Goal: Task Accomplishment & Management: Use online tool/utility

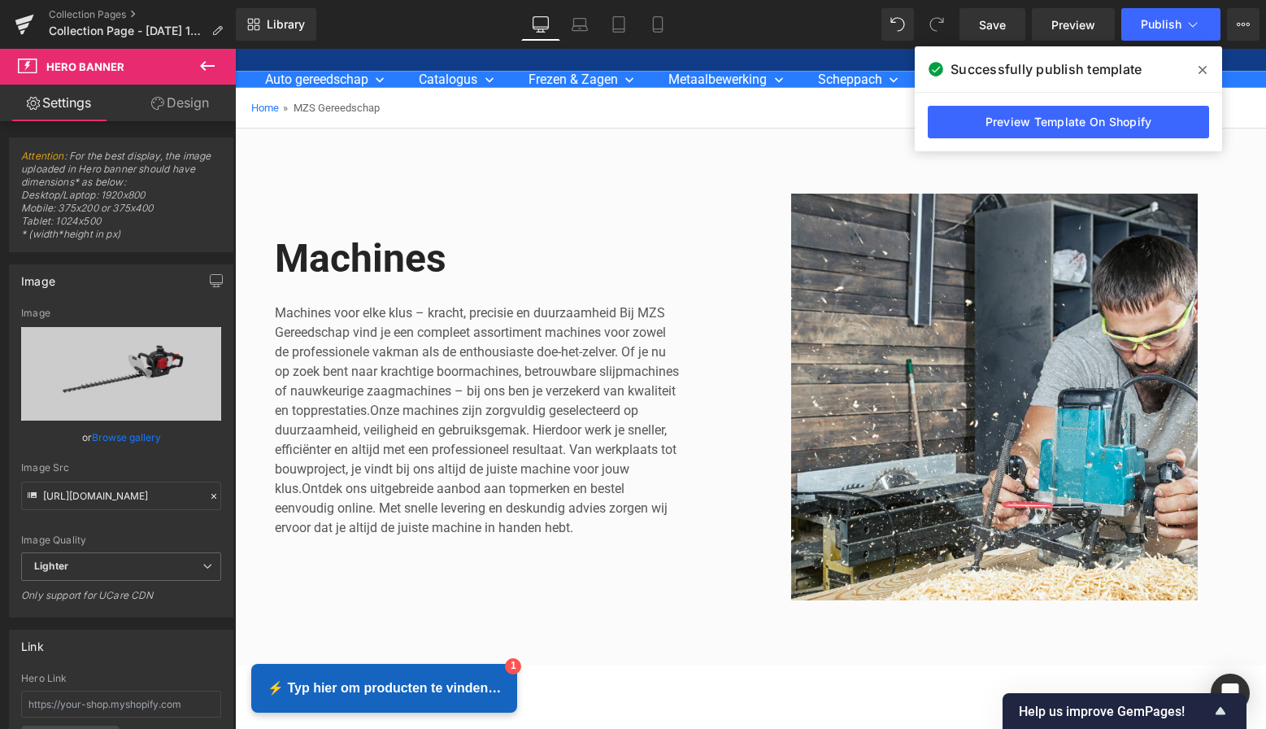
click at [163, 103] on link "Design" at bounding box center [180, 103] width 118 height 37
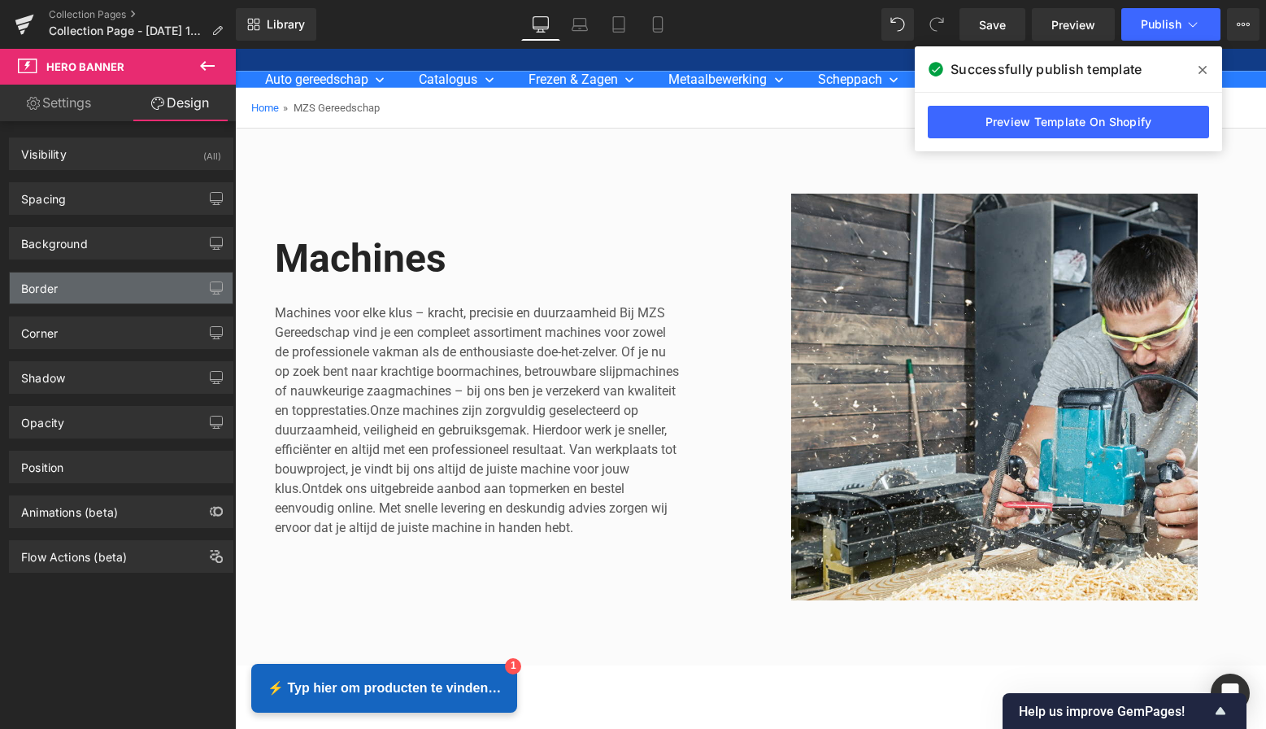
click at [145, 286] on div "Border" at bounding box center [121, 287] width 223 height 31
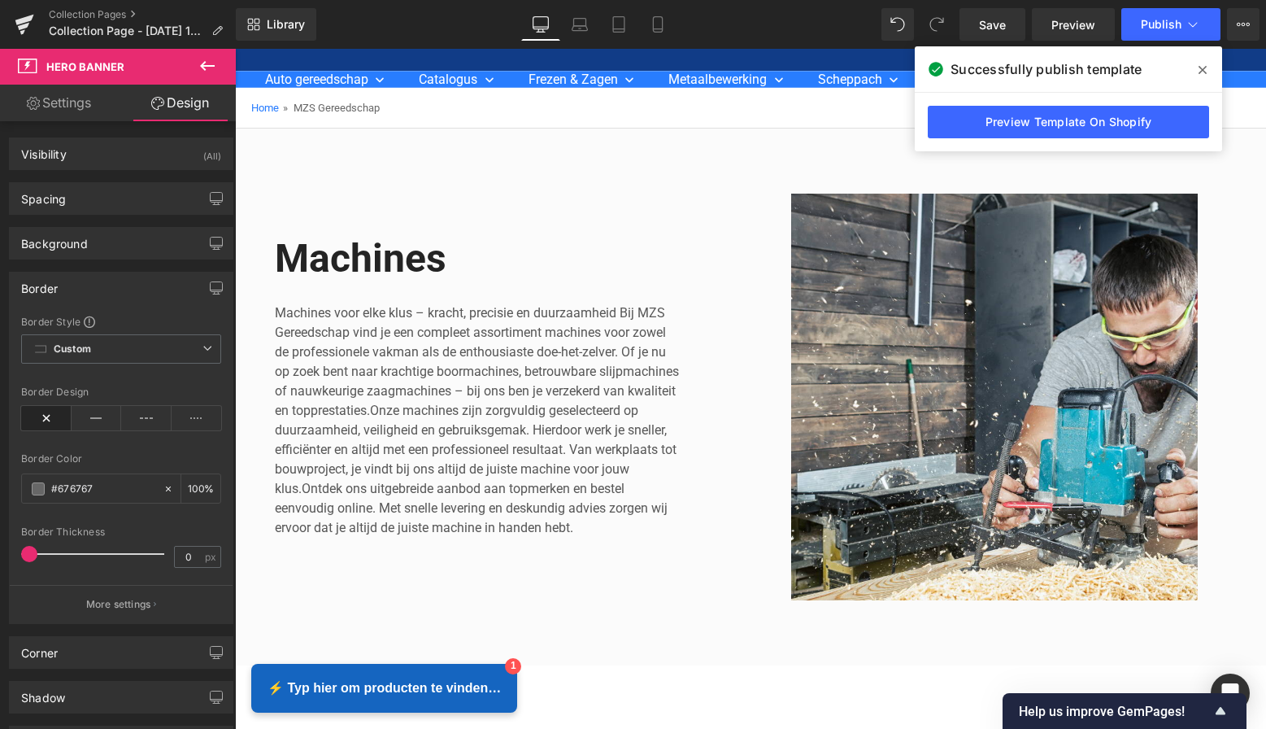
click at [143, 286] on div "Border" at bounding box center [121, 287] width 223 height 31
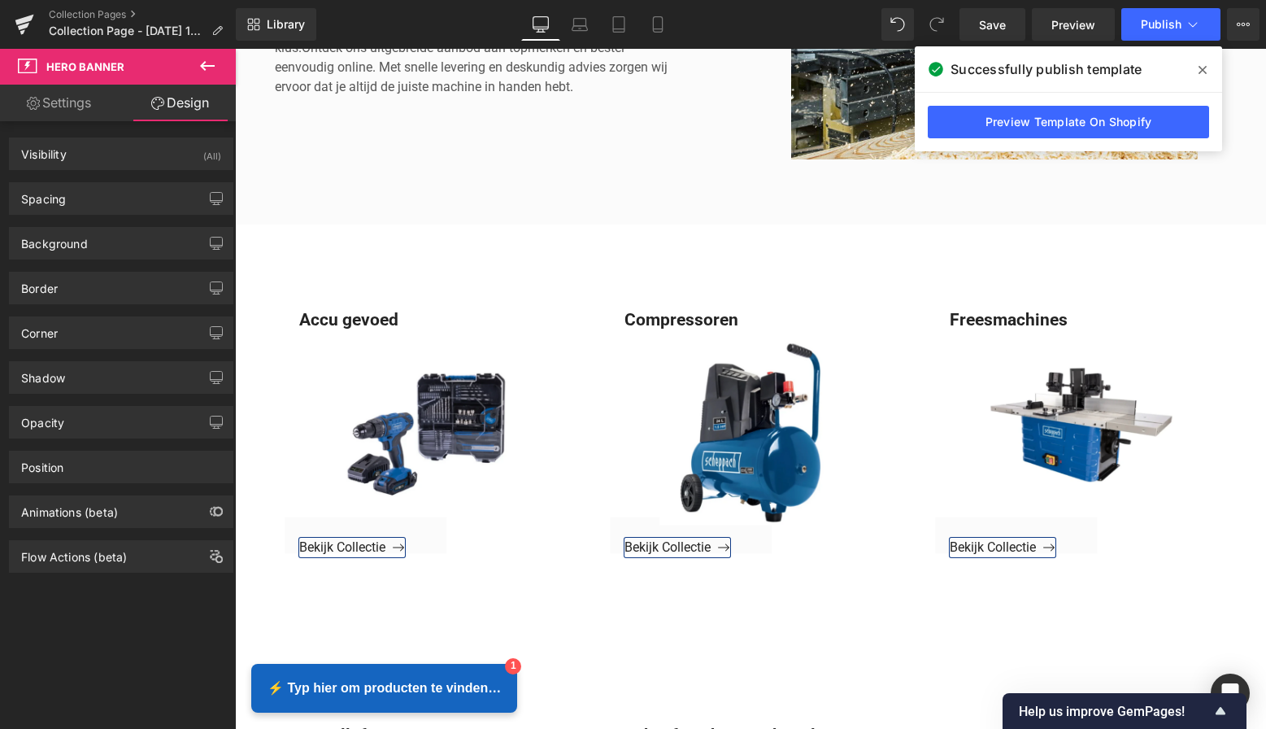
scroll to position [546, 0]
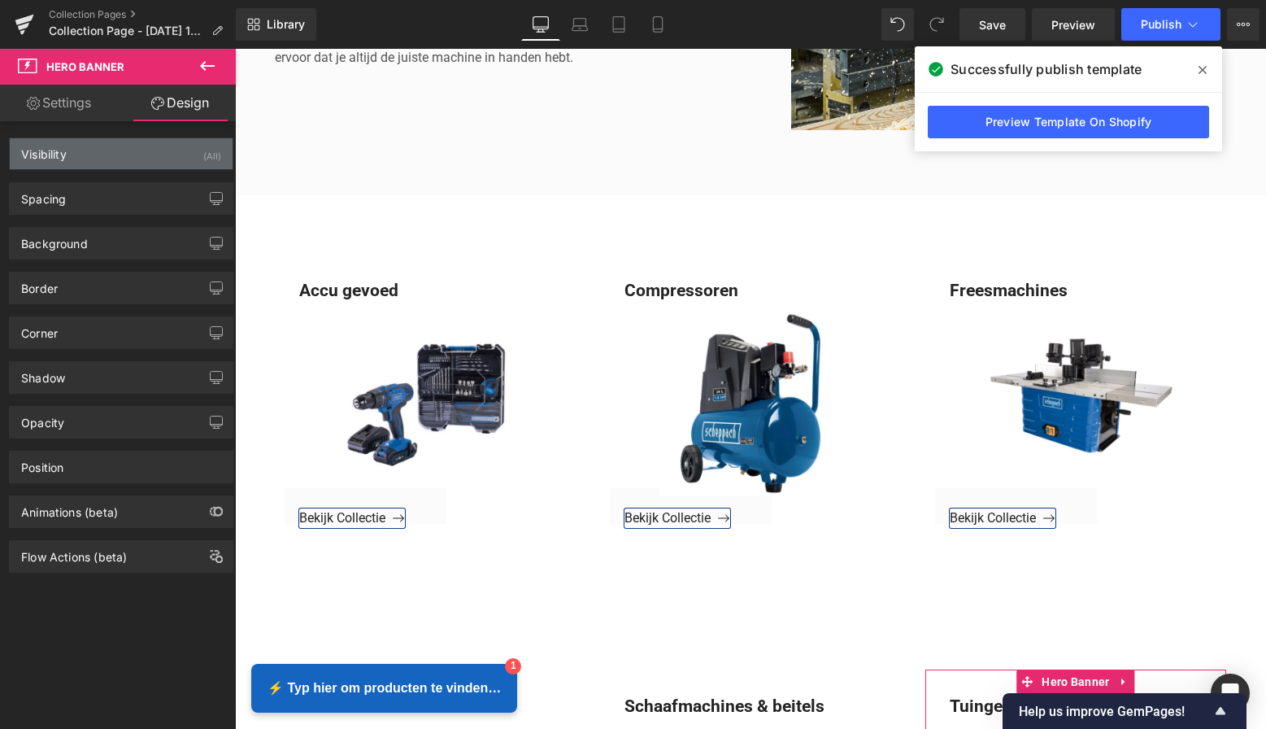
click at [207, 162] on div "(All)" at bounding box center [212, 151] width 18 height 27
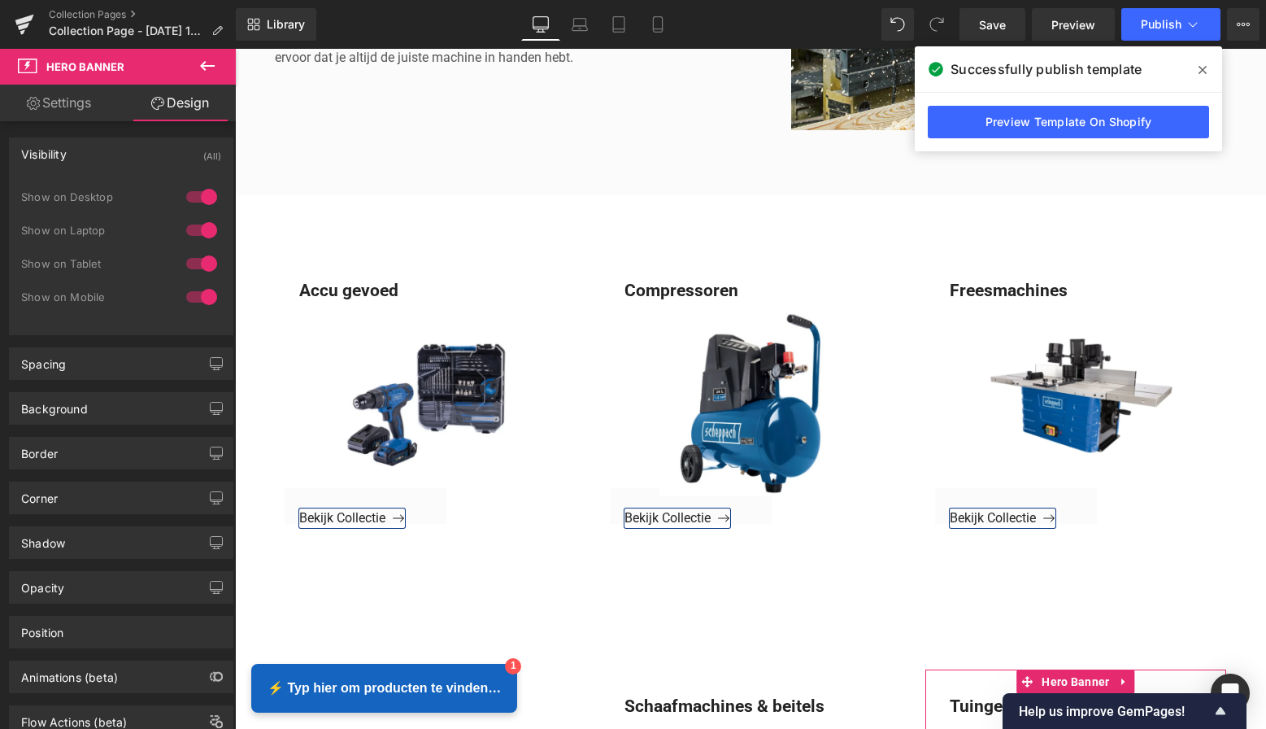
click at [207, 162] on div "(All)" at bounding box center [212, 151] width 18 height 27
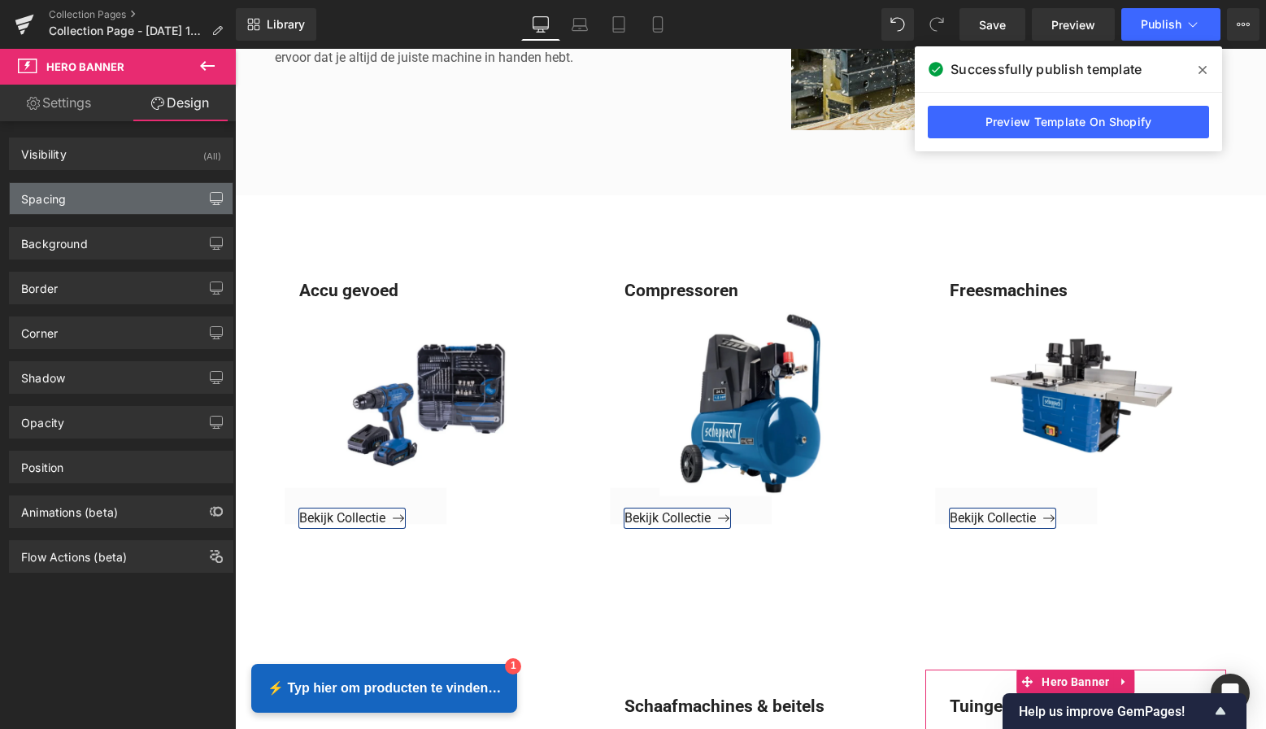
click at [210, 196] on icon "button" at bounding box center [216, 198] width 13 height 13
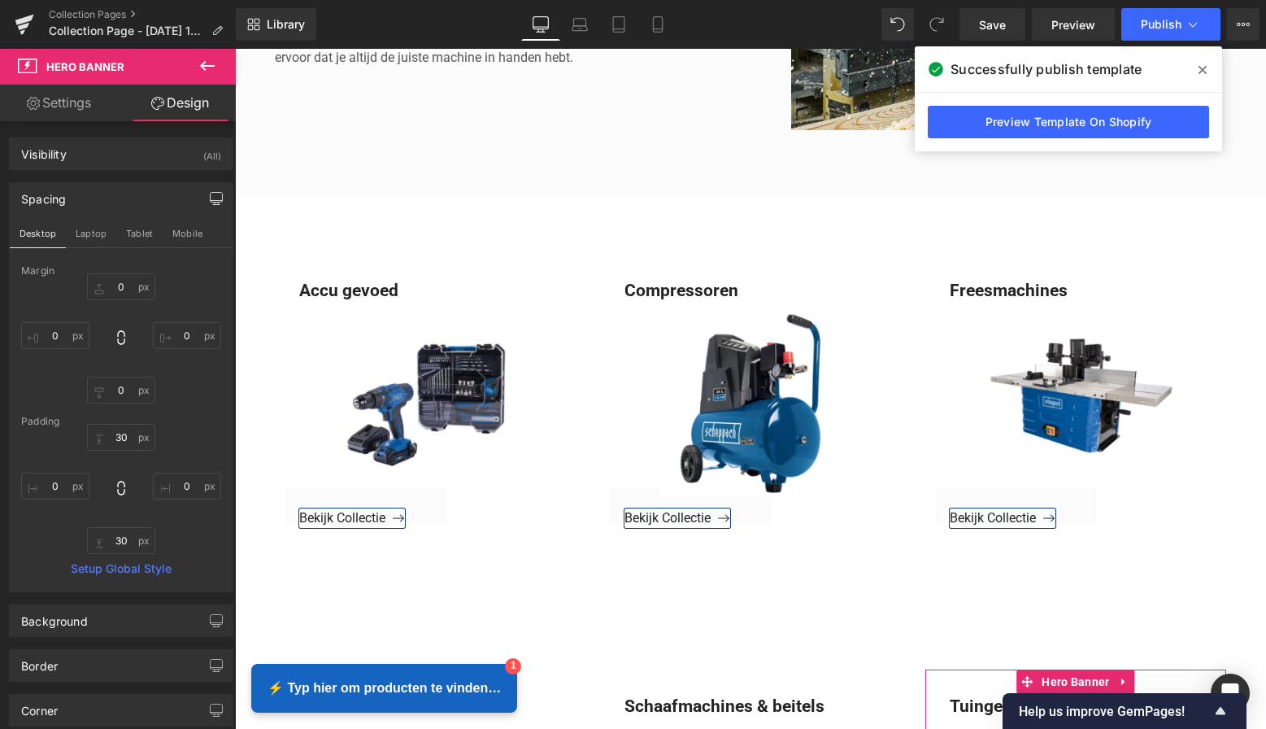
click at [210, 195] on icon "button" at bounding box center [216, 198] width 13 height 13
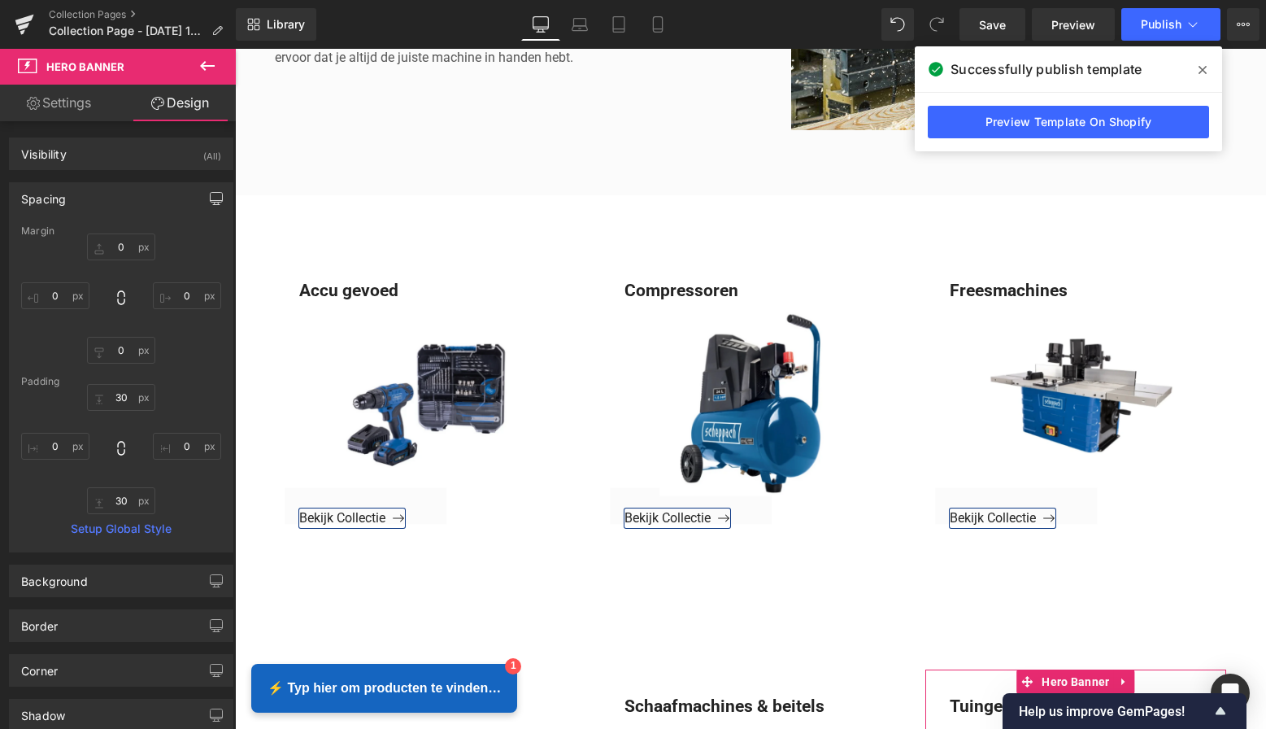
click at [210, 195] on icon "button" at bounding box center [216, 198] width 13 height 13
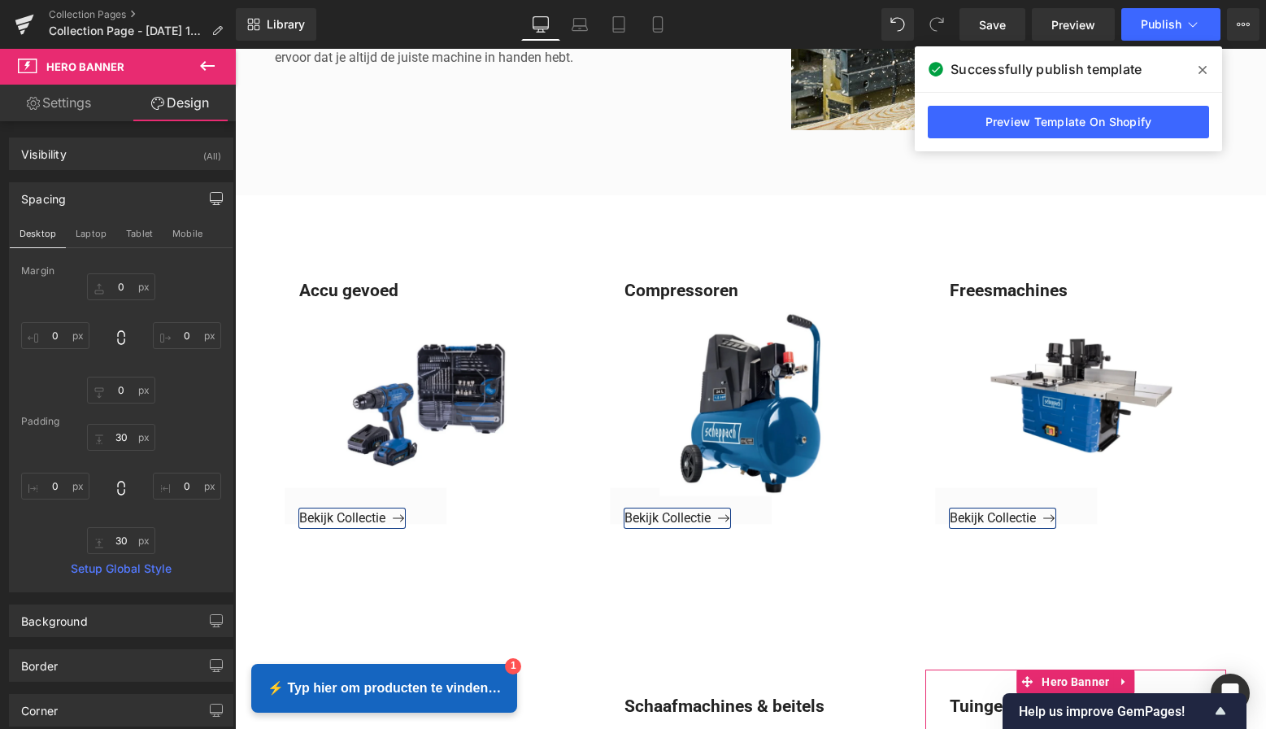
click at [210, 195] on icon "button" at bounding box center [216, 198] width 13 height 13
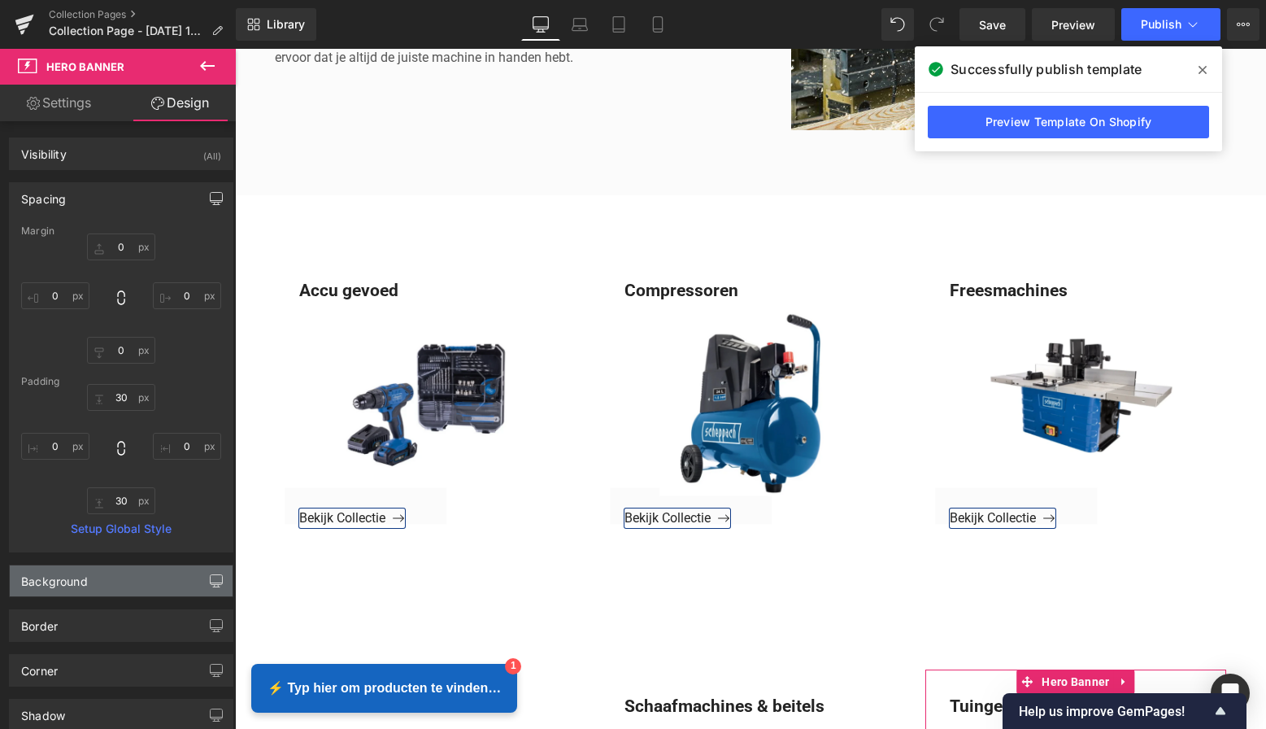
click at [211, 576] on icon "button" at bounding box center [216, 580] width 13 height 13
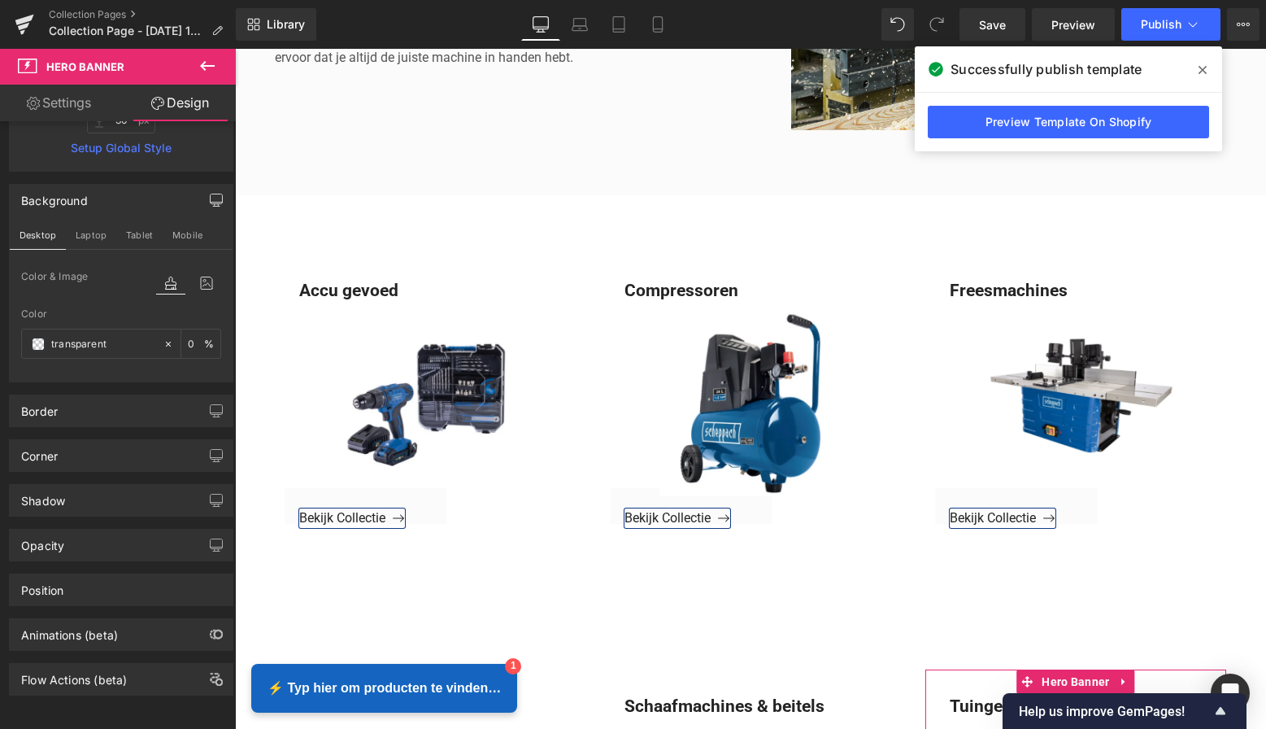
scroll to position [394, 0]
click at [202, 67] on icon at bounding box center [207, 66] width 15 height 10
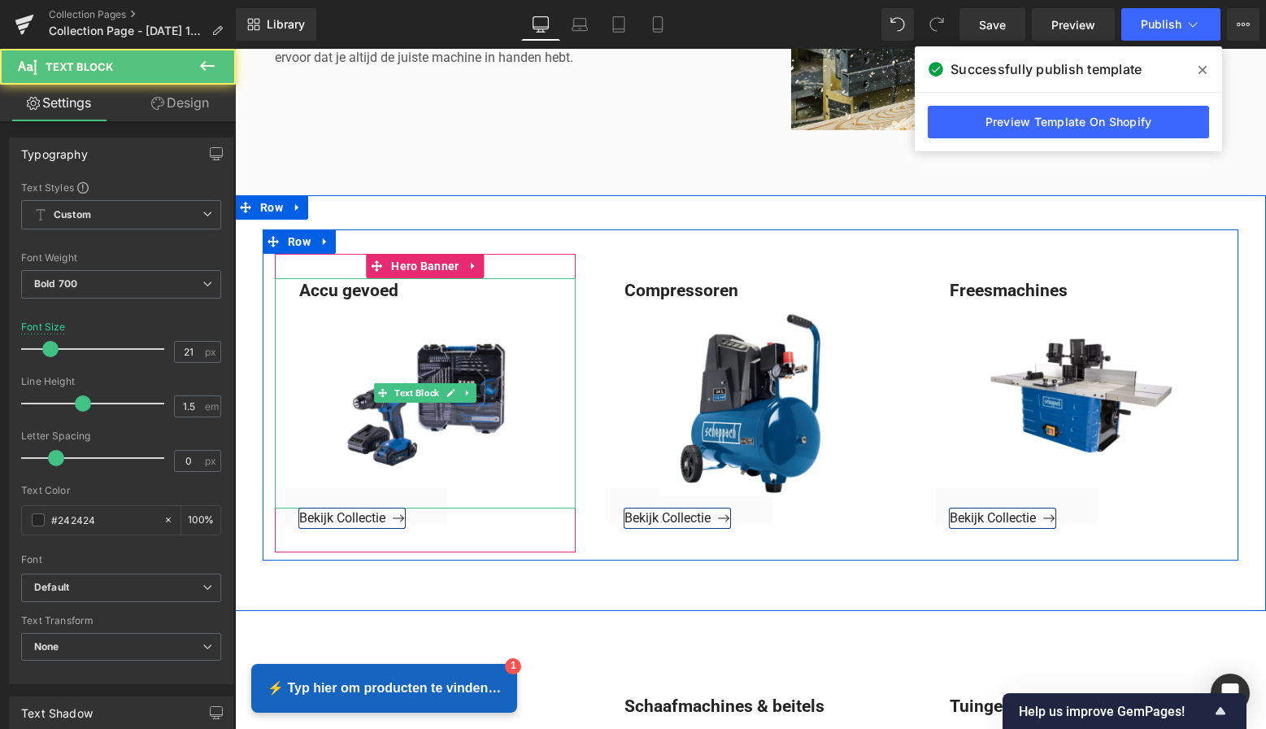
click at [488, 314] on div "Accu gevoed" at bounding box center [425, 393] width 301 height 230
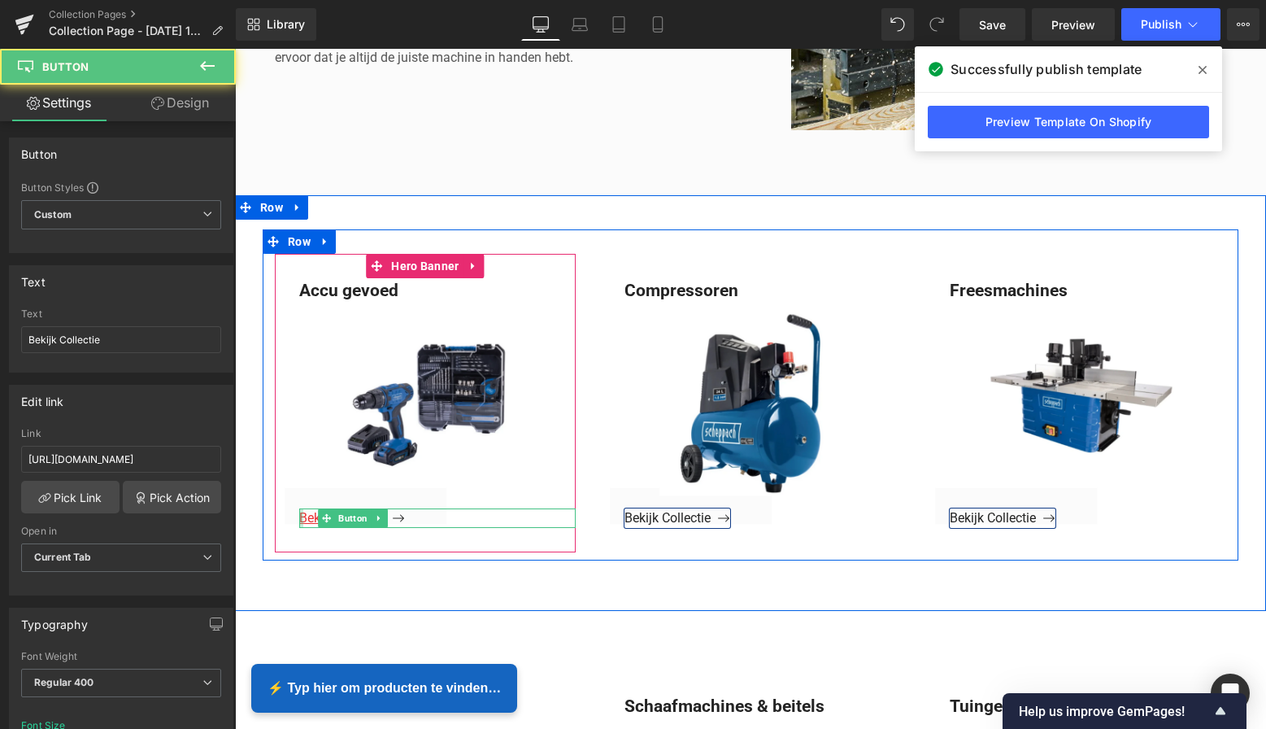
click at [299, 513] on div "Bekijk Collectie Button" at bounding box center [437, 518] width 276 height 20
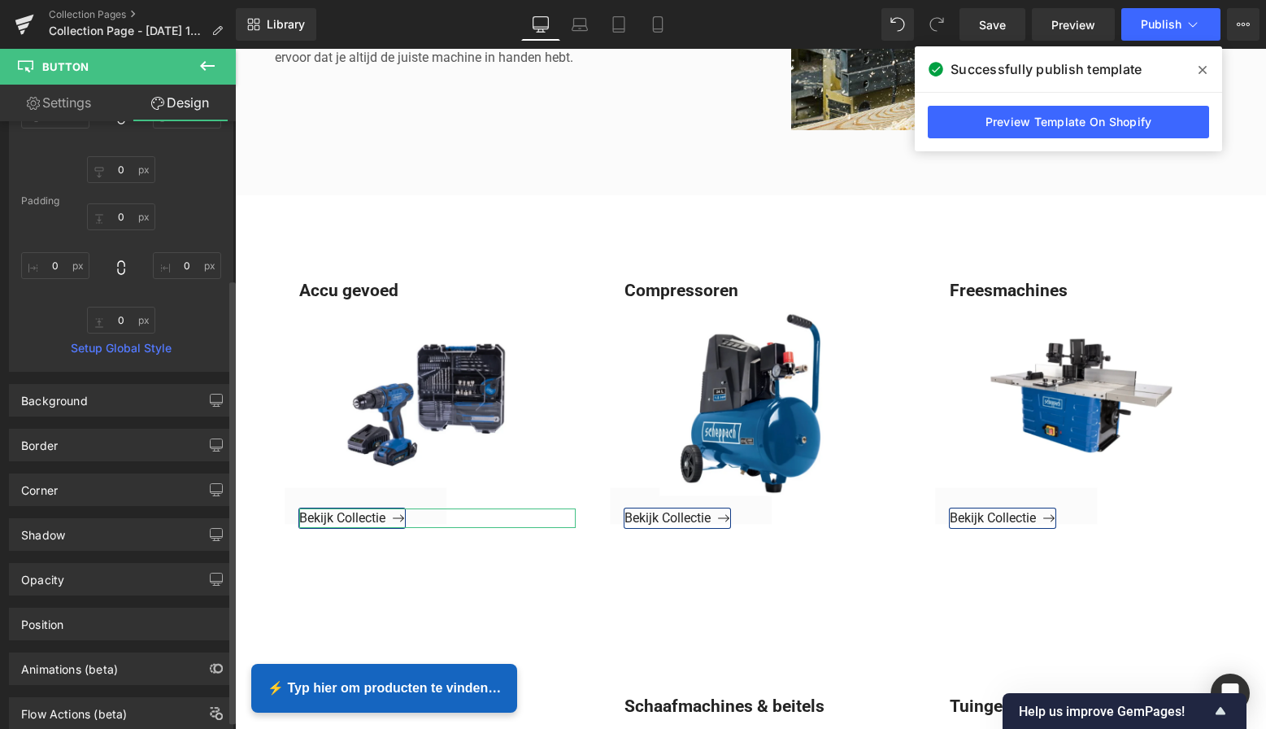
scroll to position [224, 0]
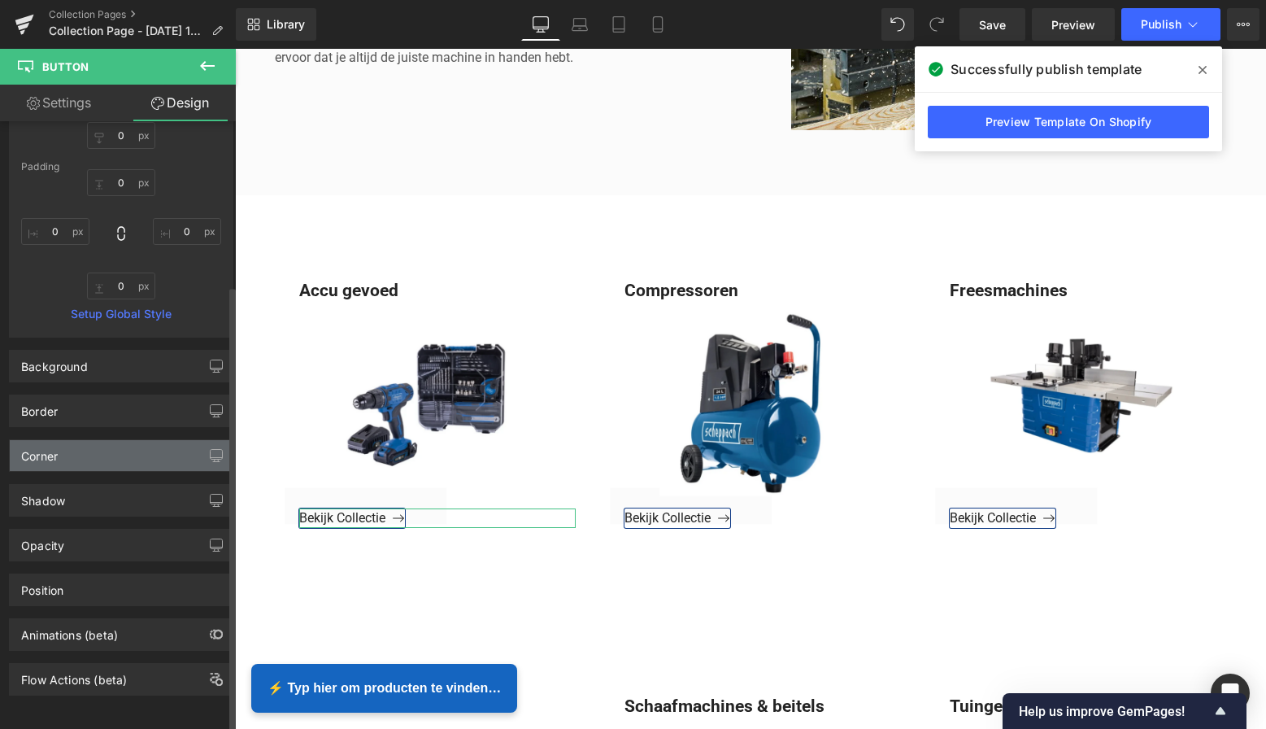
click at [124, 446] on div "Corner" at bounding box center [121, 455] width 223 height 31
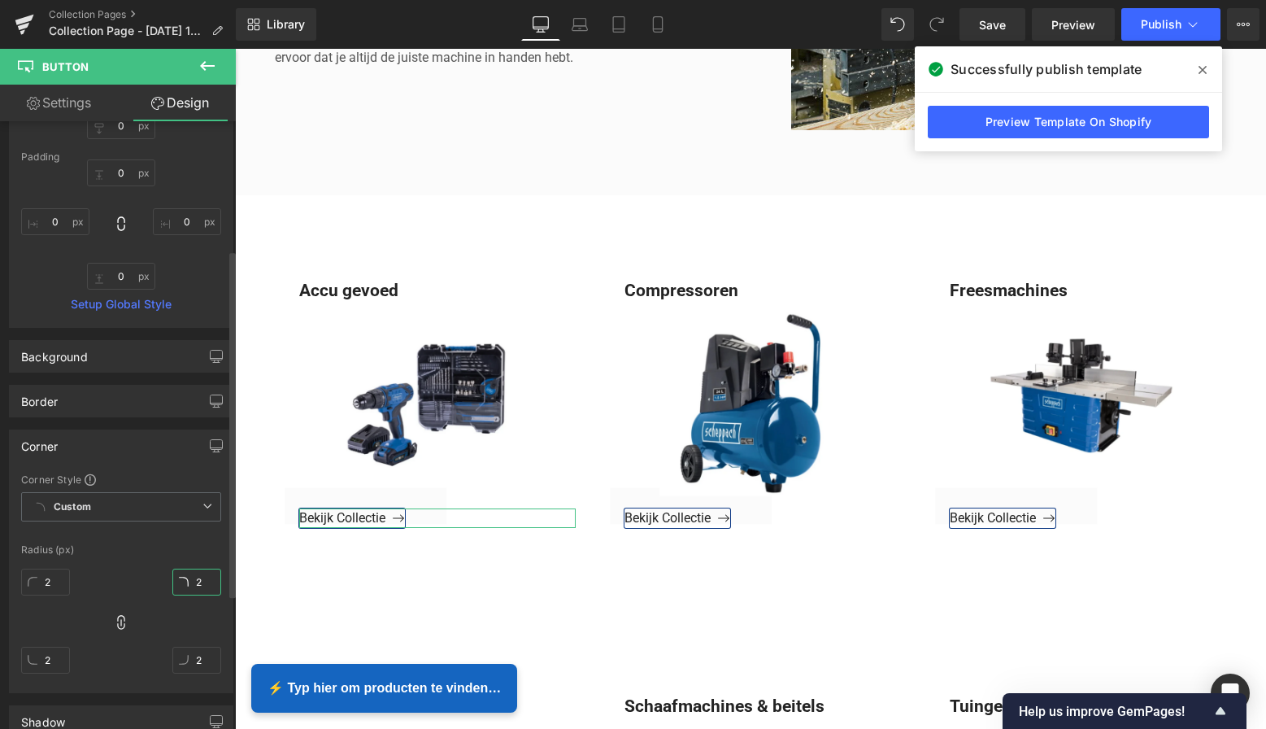
click at [196, 582] on input "2" at bounding box center [196, 581] width 49 height 27
type input "8"
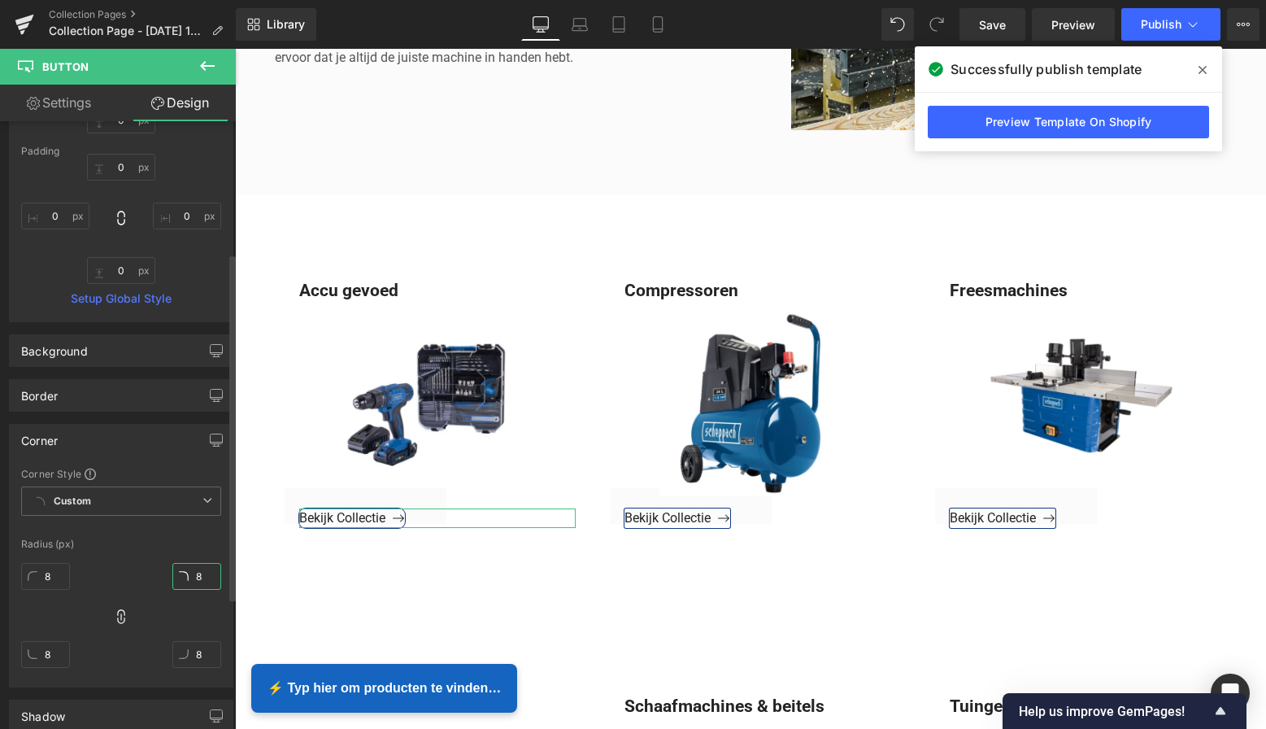
scroll to position [229, 0]
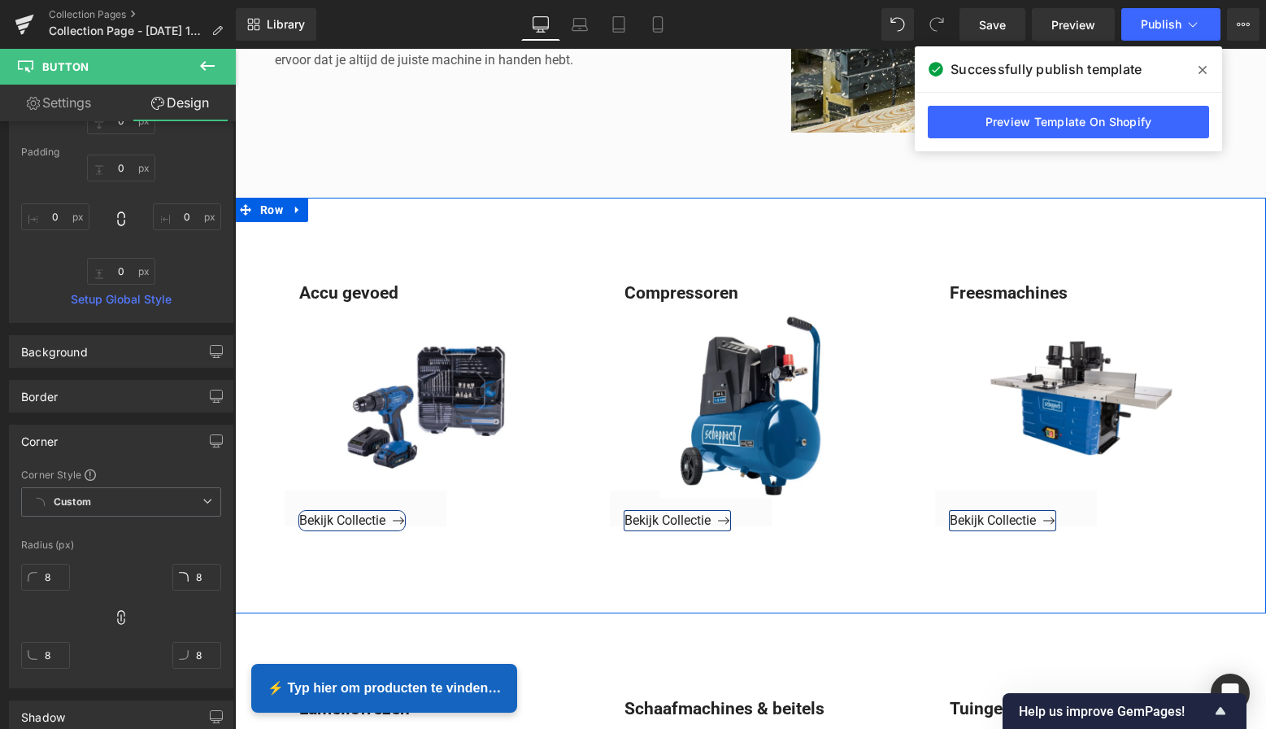
click at [296, 573] on div "Accu gevoed Text Block Bekijk Collectie Button Hero Banner Compressoren Text Bl…" at bounding box center [750, 406] width 1031 height 416
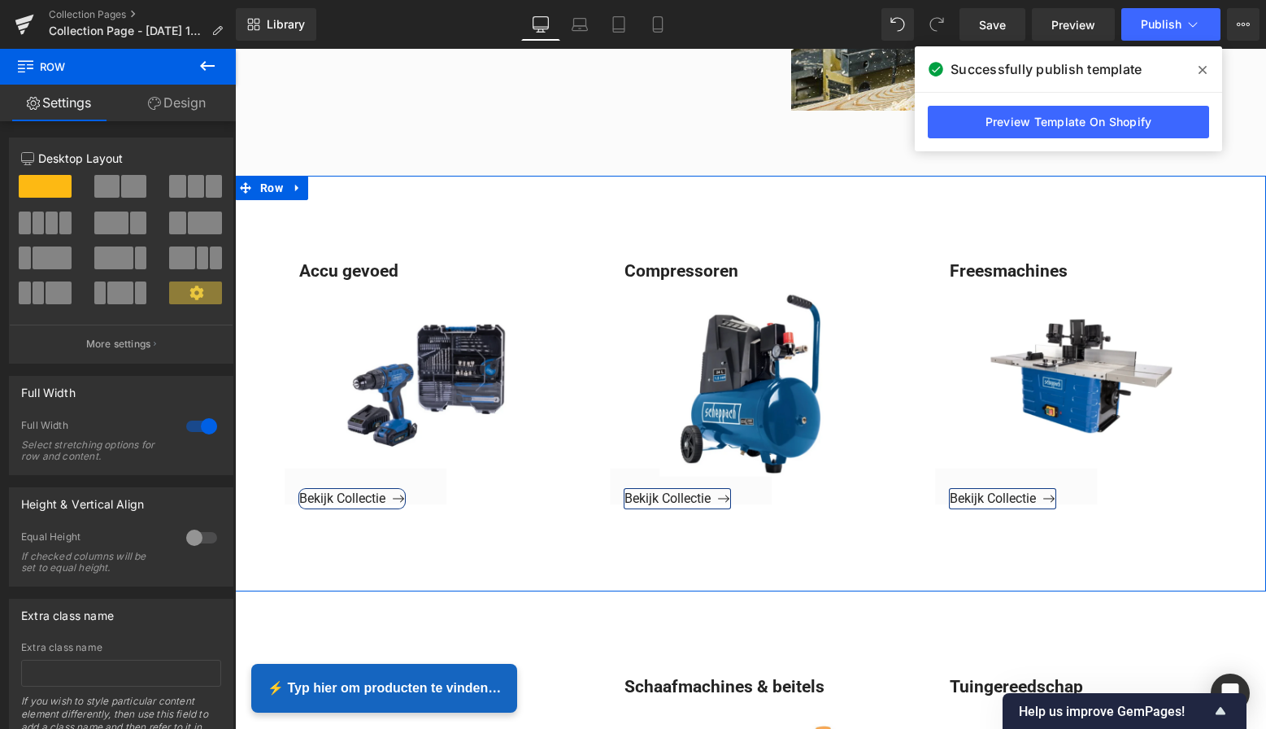
scroll to position [574, 0]
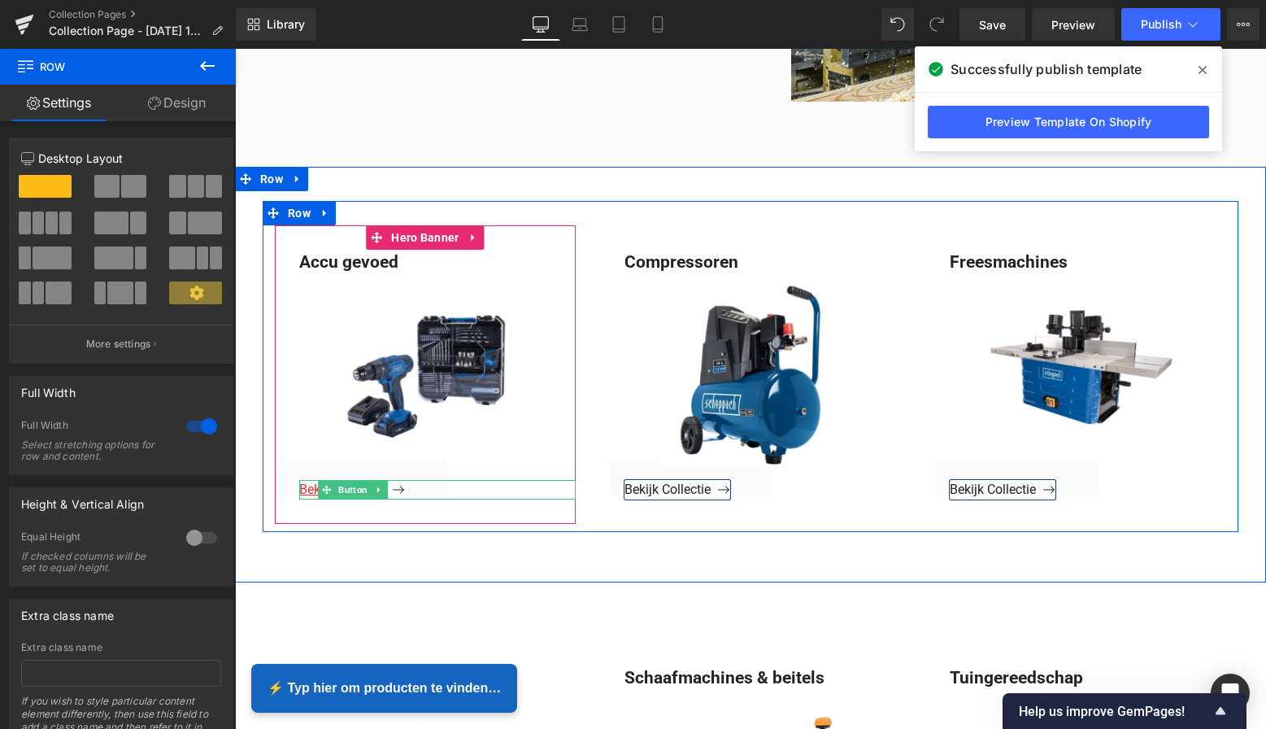
click at [305, 485] on span "Bekijk Collectie" at bounding box center [352, 488] width 106 height 15
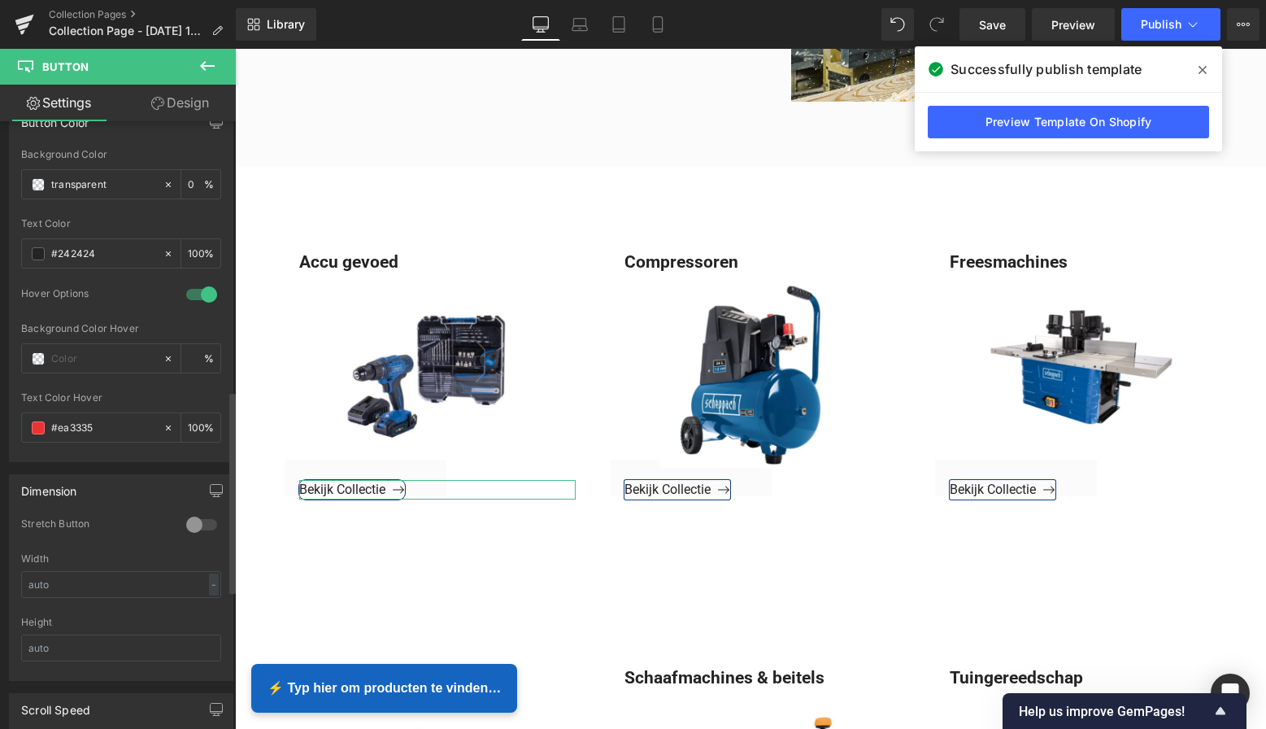
scroll to position [818, 0]
click at [106, 419] on input "#ea3335" at bounding box center [103, 426] width 104 height 18
drag, startPoint x: 76, startPoint y: 418, endPoint x: 85, endPoint y: 419, distance: 8.2
click at [80, 418] on input "#ea3335" at bounding box center [103, 424] width 104 height 18
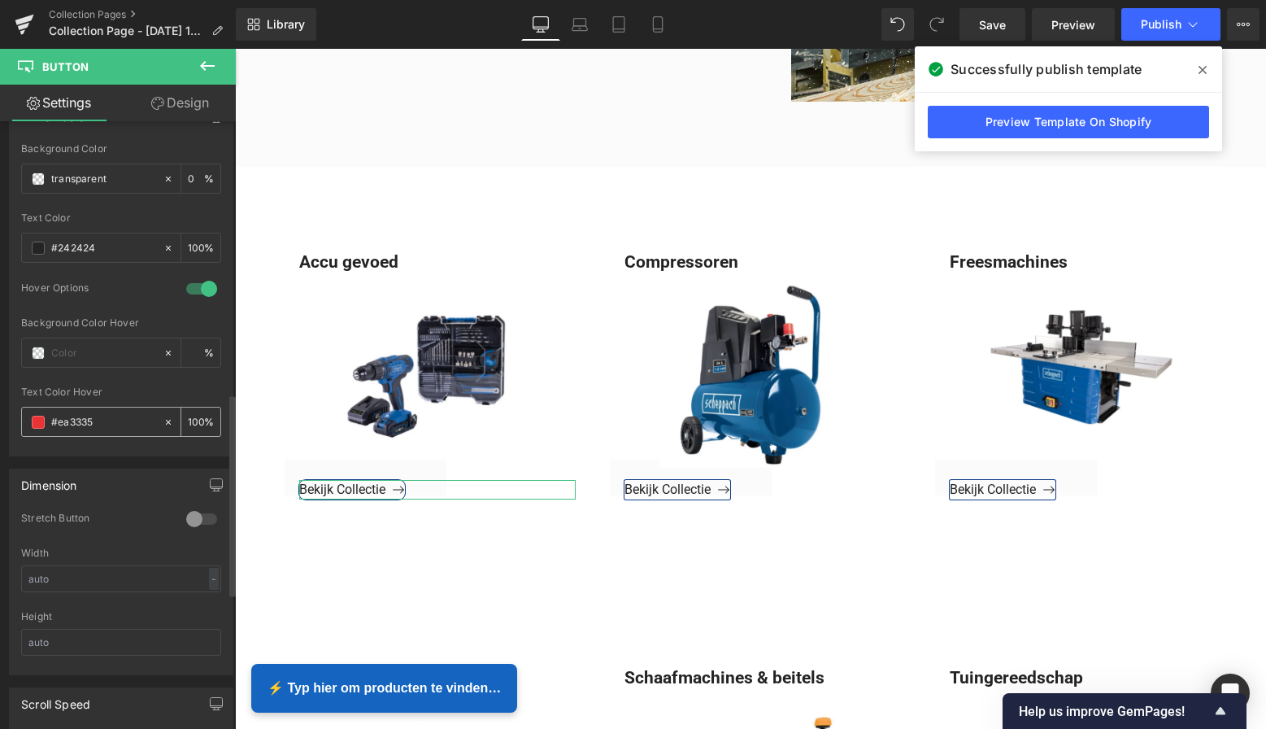
scroll to position [819, 0]
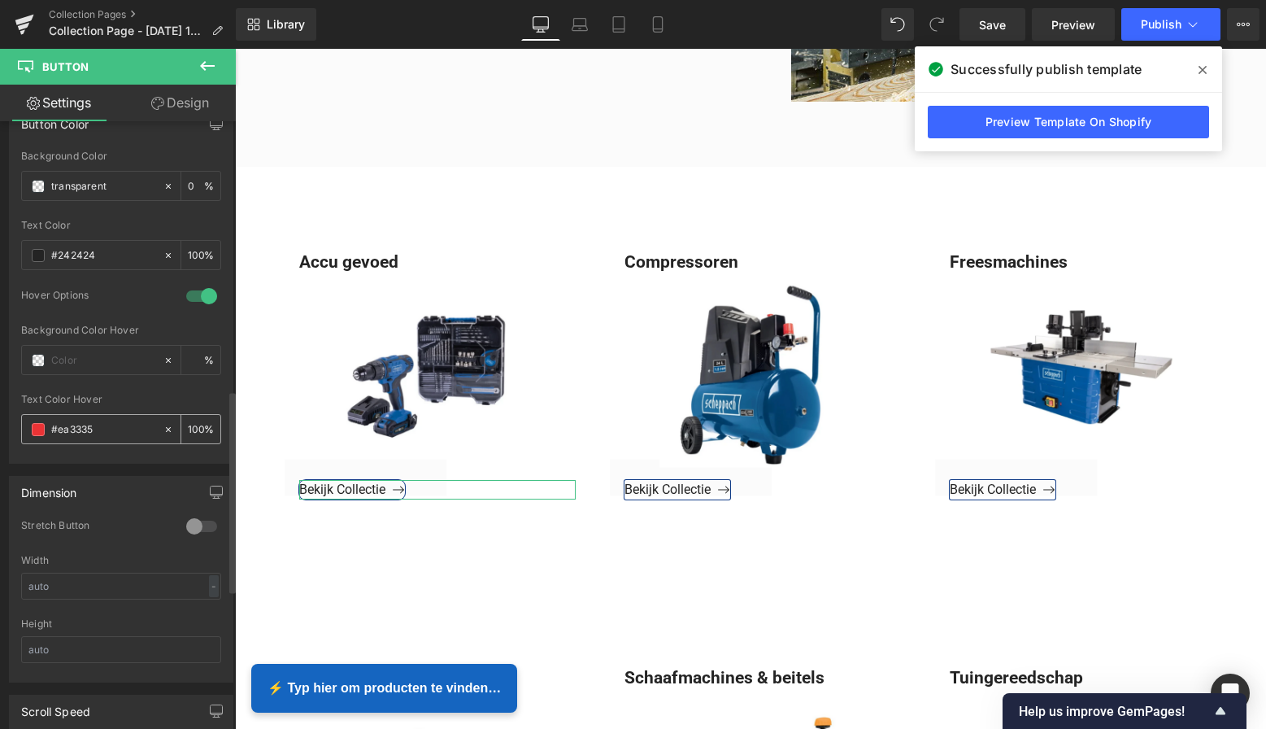
click at [39, 416] on div "Text Color Hover #ea3335 100 %" at bounding box center [121, 428] width 200 height 69
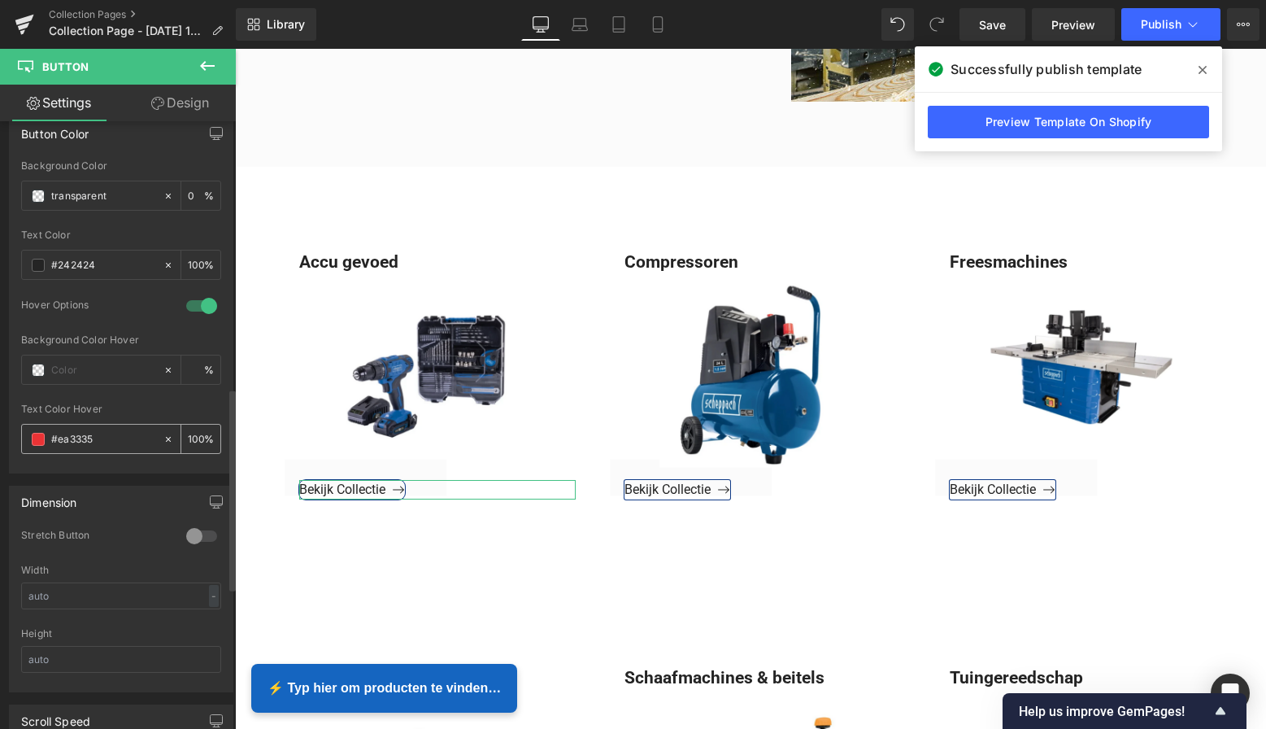
click at [36, 429] on div "#ea3335" at bounding box center [92, 438] width 141 height 28
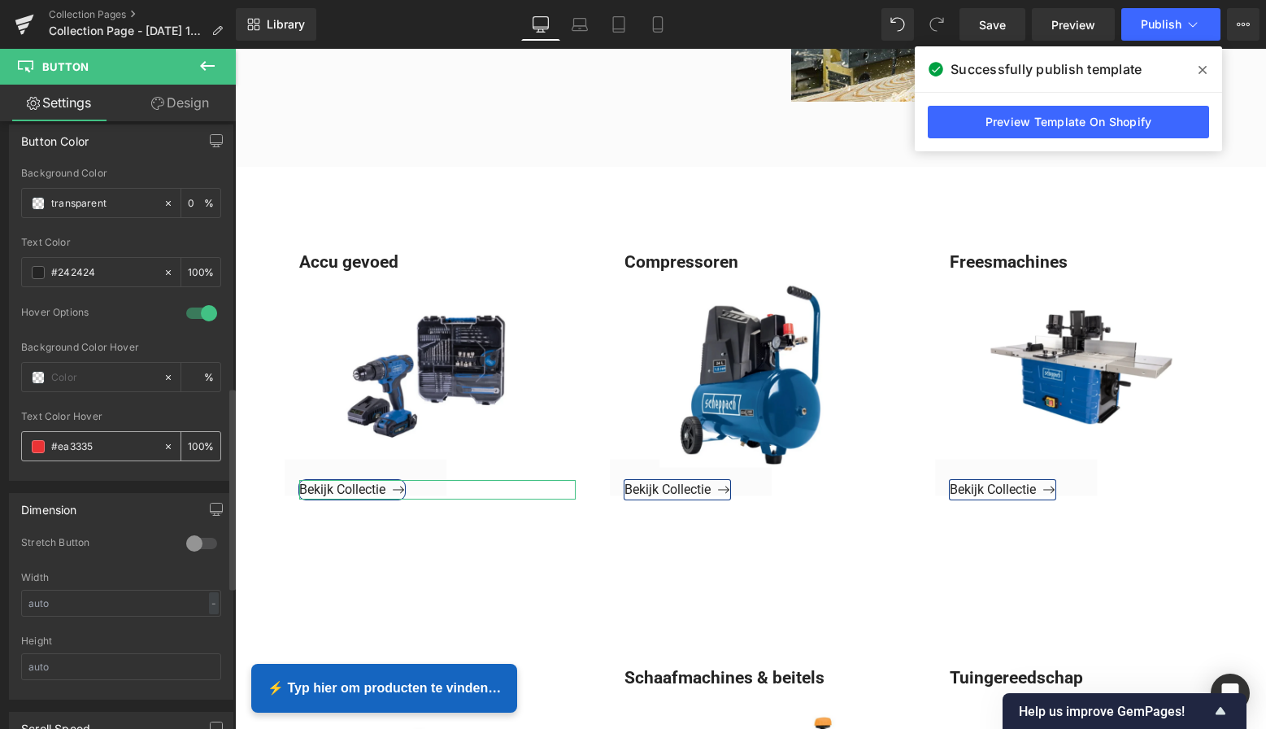
click at [36, 435] on div "#ea3335" at bounding box center [92, 446] width 141 height 28
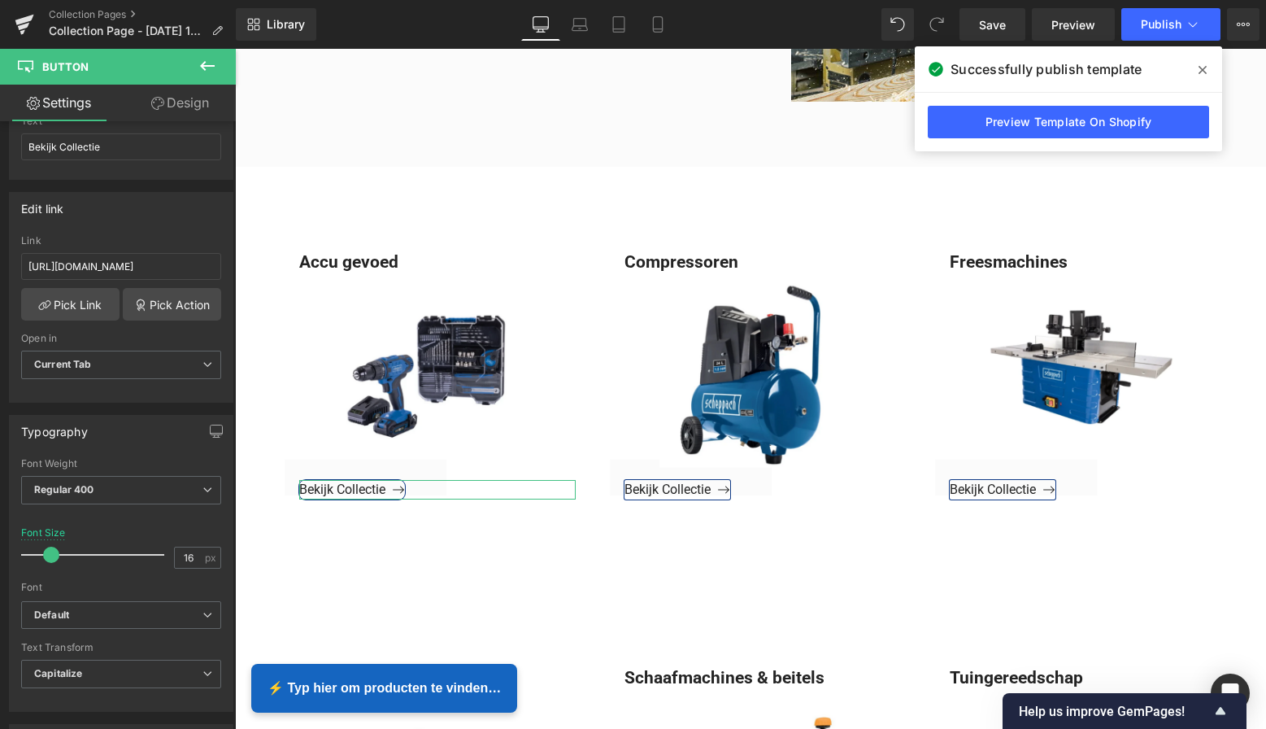
scroll to position [175, 0]
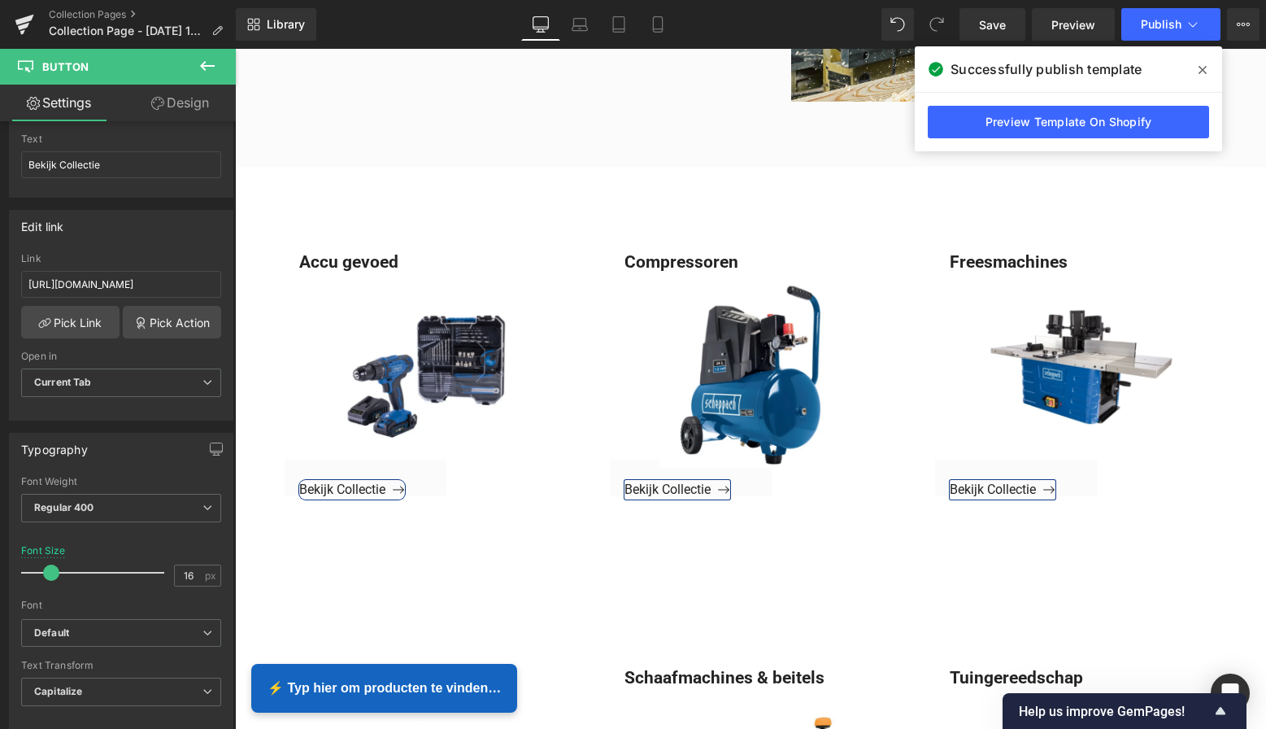
click at [362, 546] on div at bounding box center [750, 389] width 1031 height 680
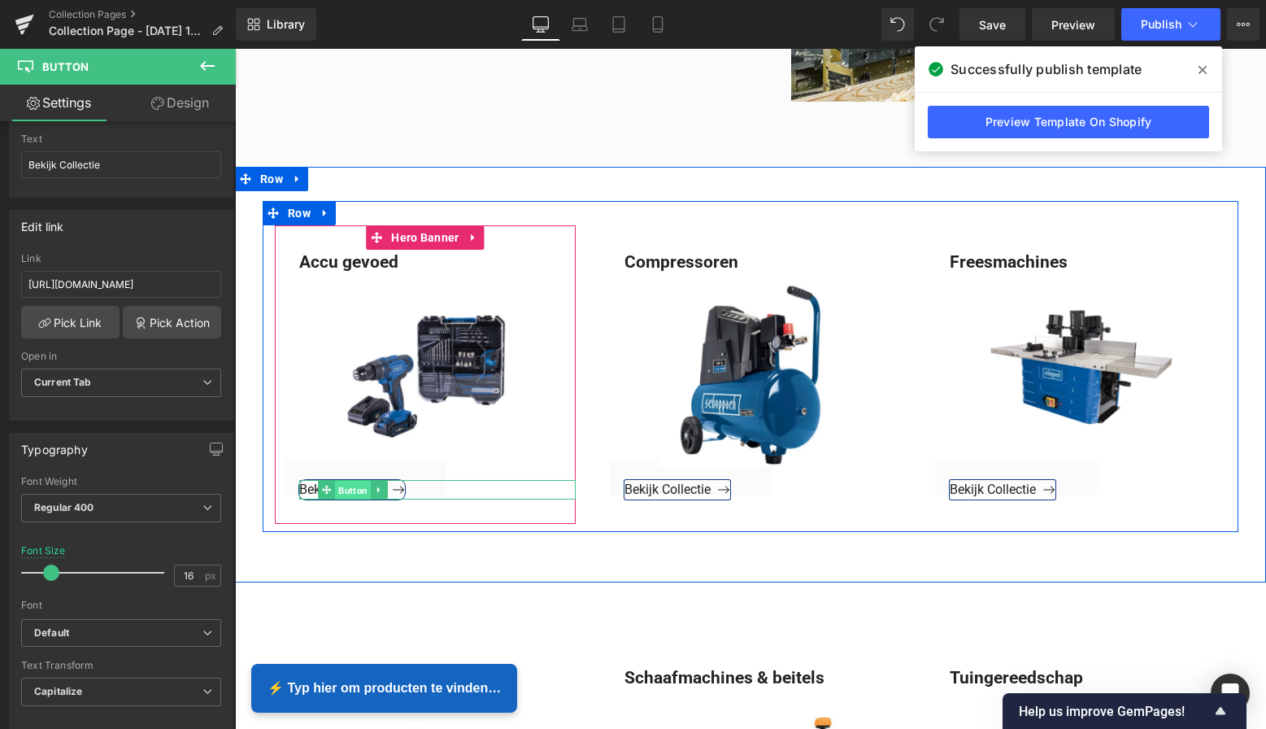
click at [337, 487] on span "Button" at bounding box center [353, 490] width 36 height 20
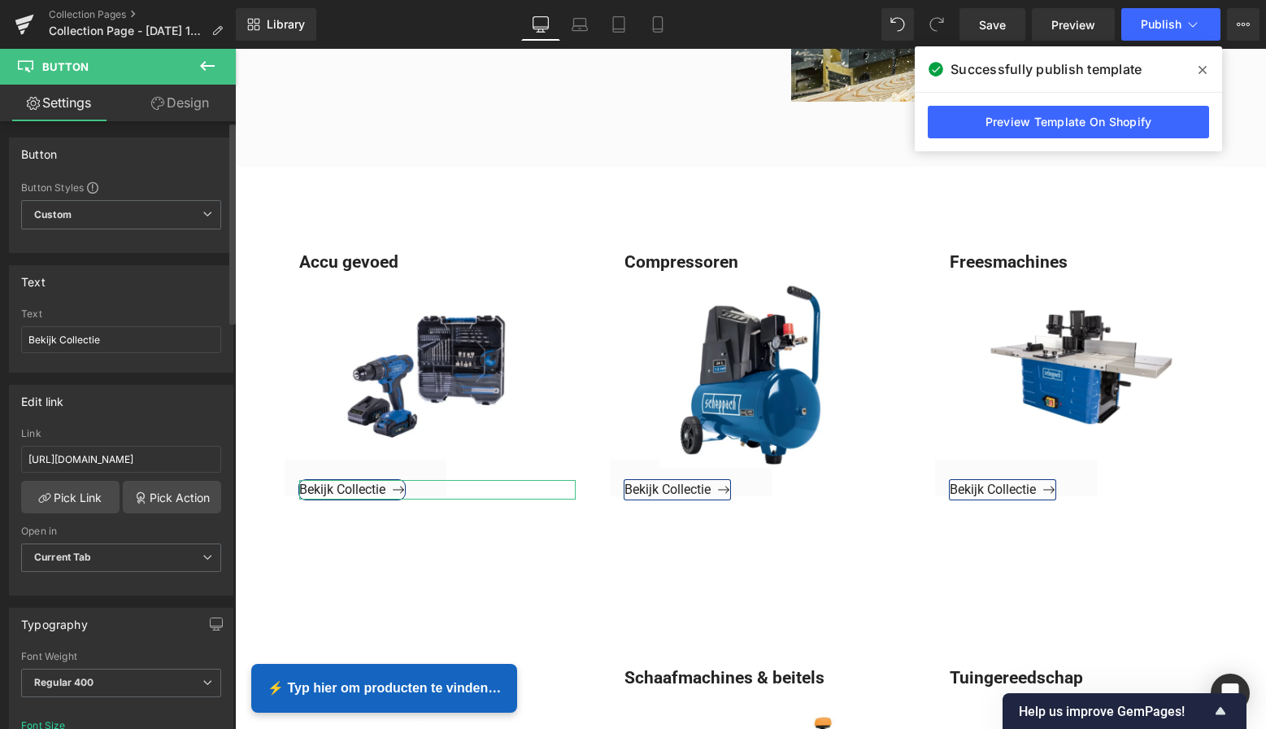
scroll to position [0, 0]
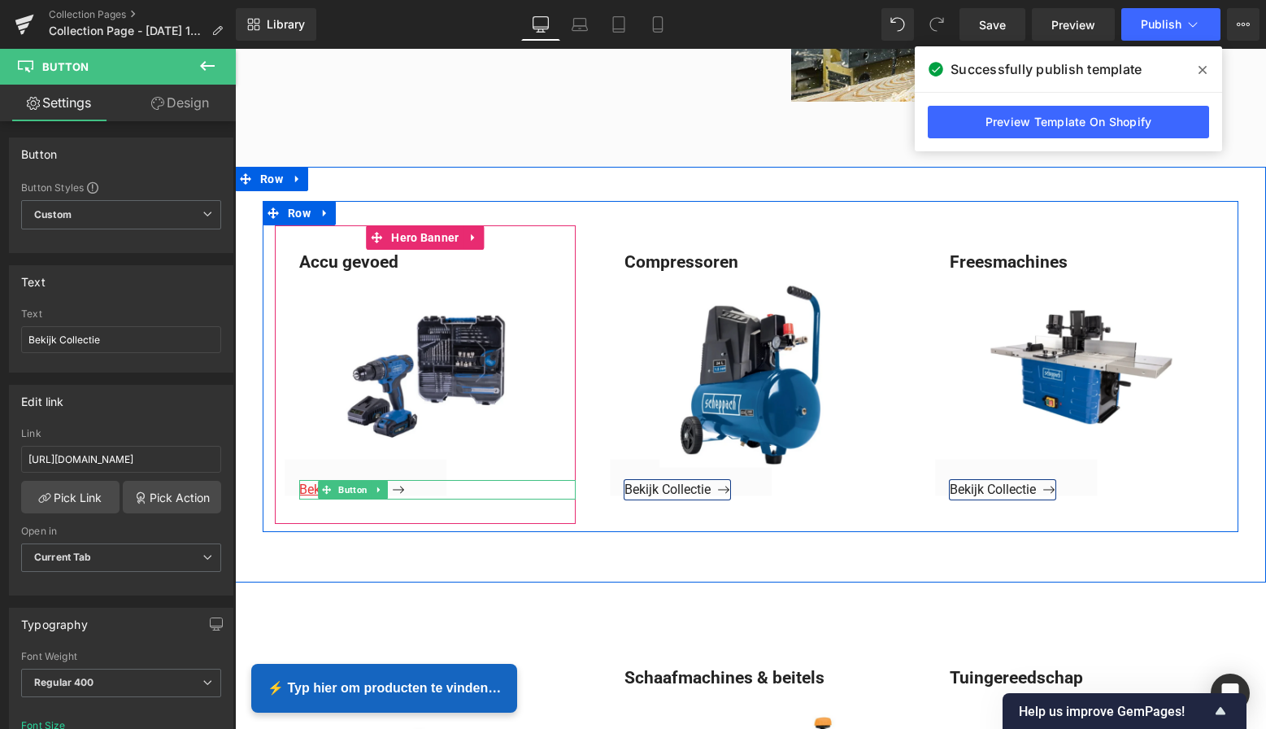
click at [302, 485] on span "Bekijk Collectie" at bounding box center [352, 488] width 106 height 15
click at [305, 489] on span "Bekijk Collectie" at bounding box center [352, 488] width 106 height 15
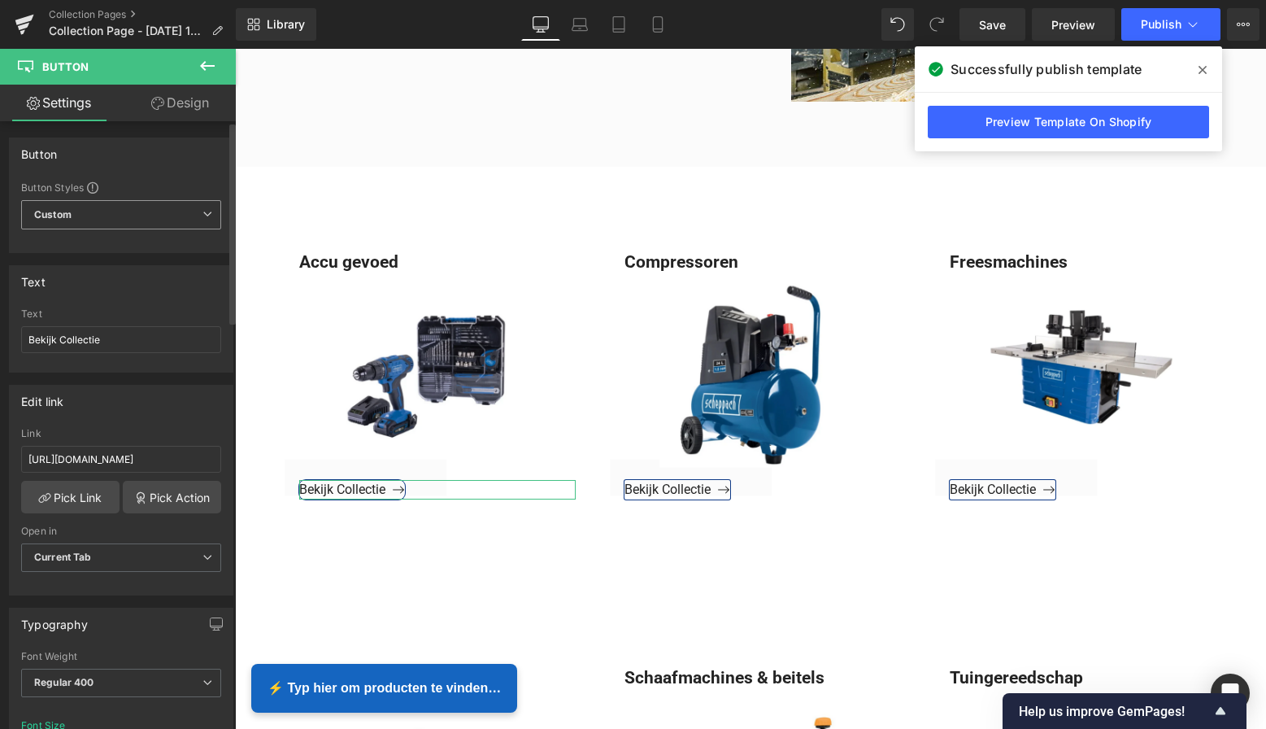
click at [193, 215] on span "Custom Setup Global Style" at bounding box center [121, 214] width 200 height 29
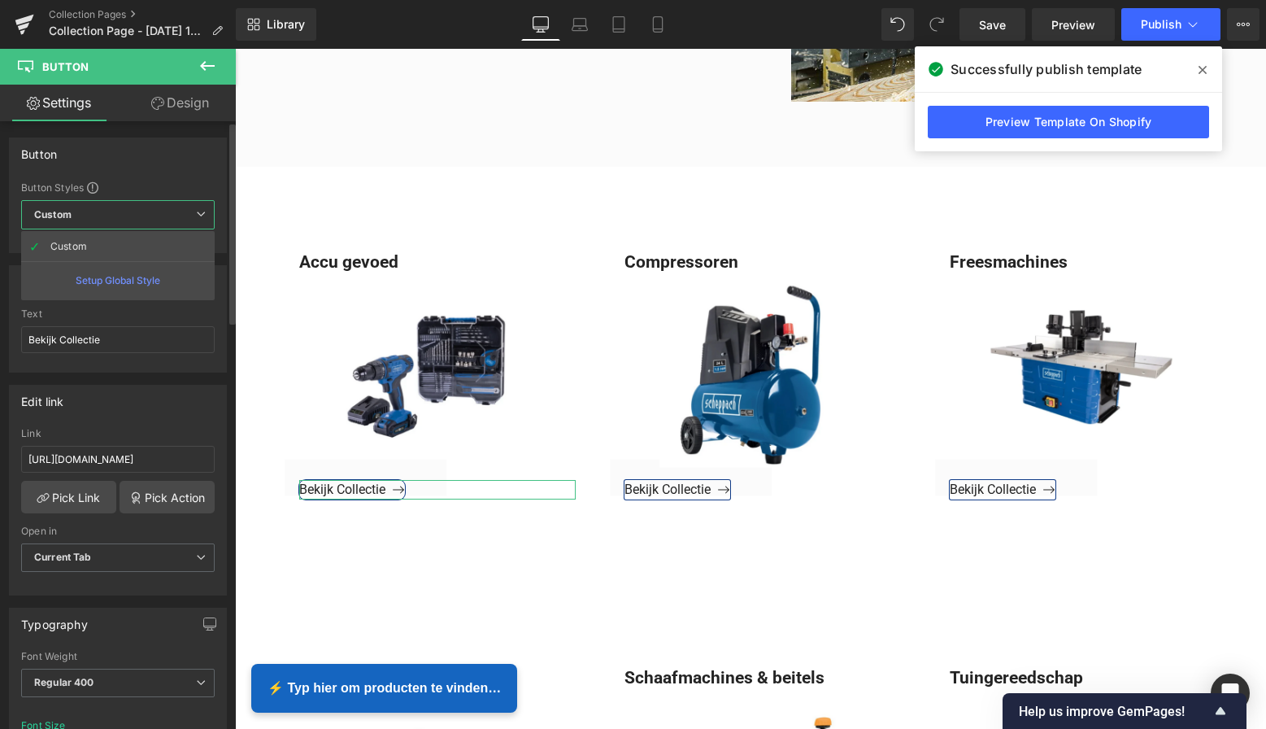
click at [193, 215] on span "Custom Setup Global Style" at bounding box center [118, 214] width 194 height 29
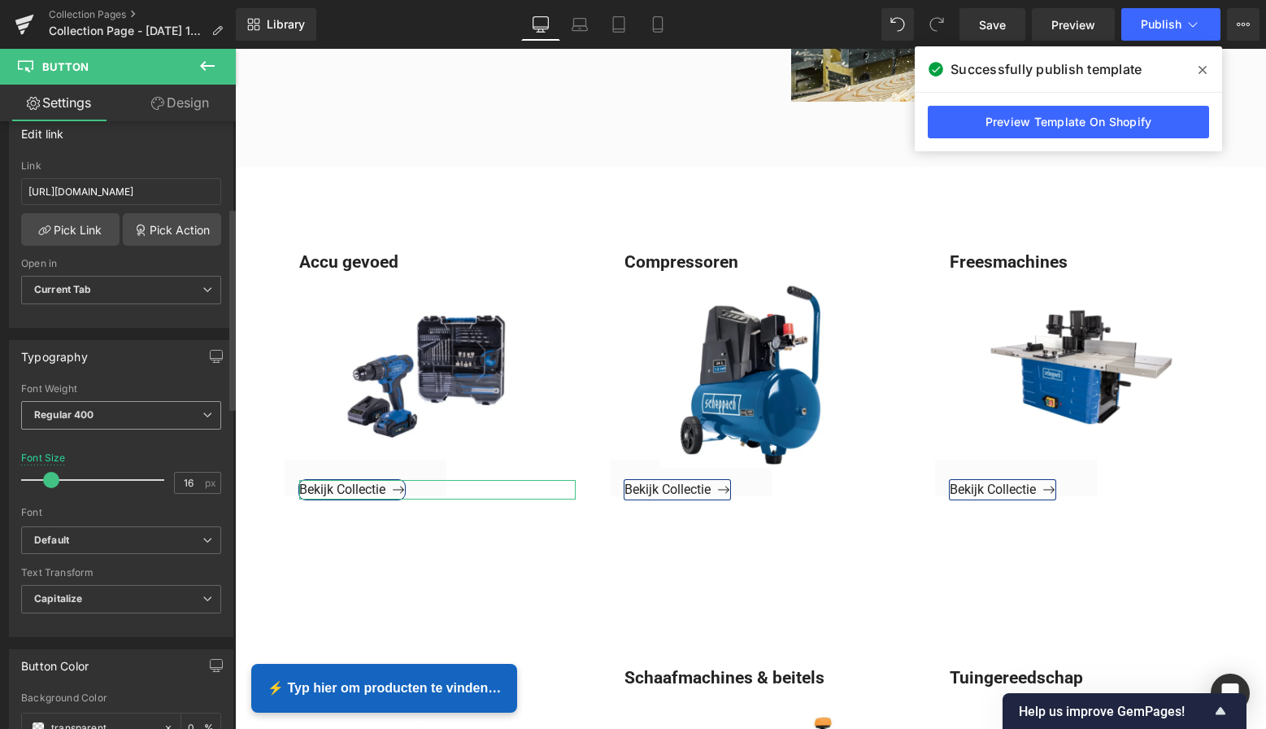
scroll to position [280, 0]
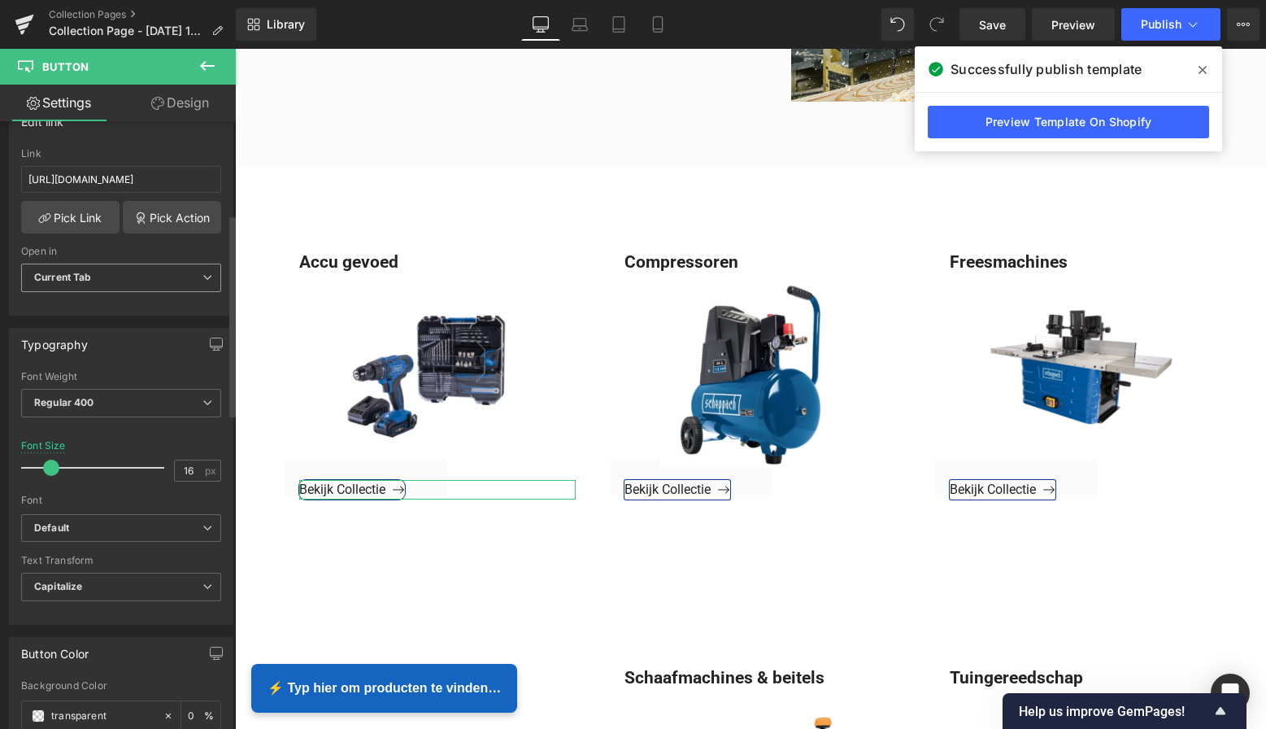
click at [178, 287] on span "Current Tab" at bounding box center [121, 277] width 200 height 28
click at [178, 287] on span "Current Tab" at bounding box center [118, 277] width 194 height 28
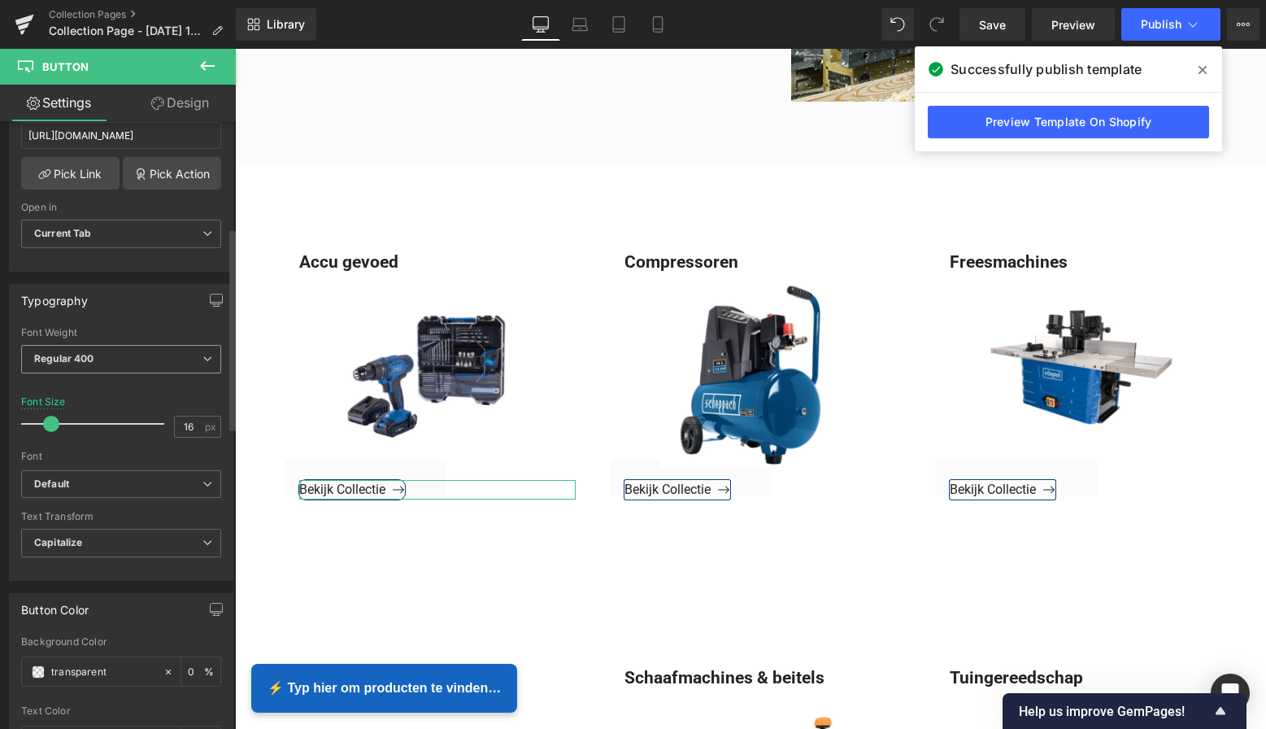
scroll to position [313, 0]
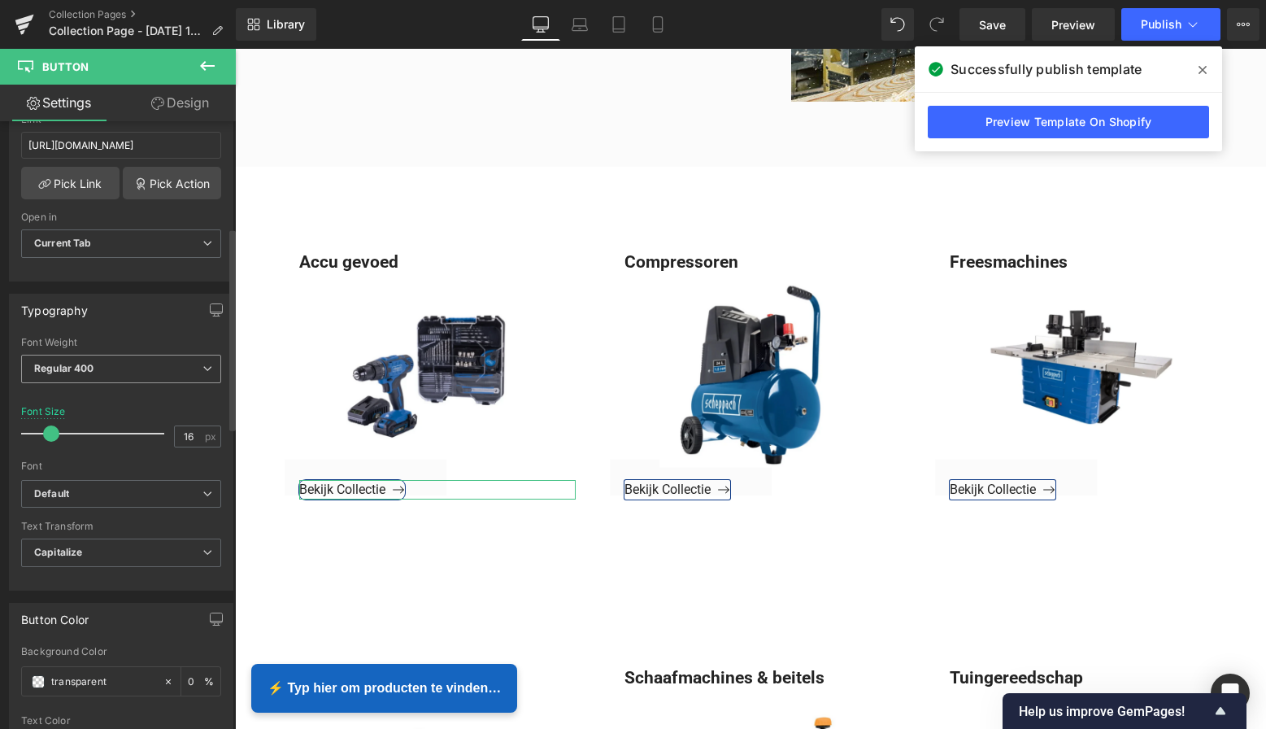
click at [161, 362] on span "Regular 400" at bounding box center [121, 369] width 200 height 28
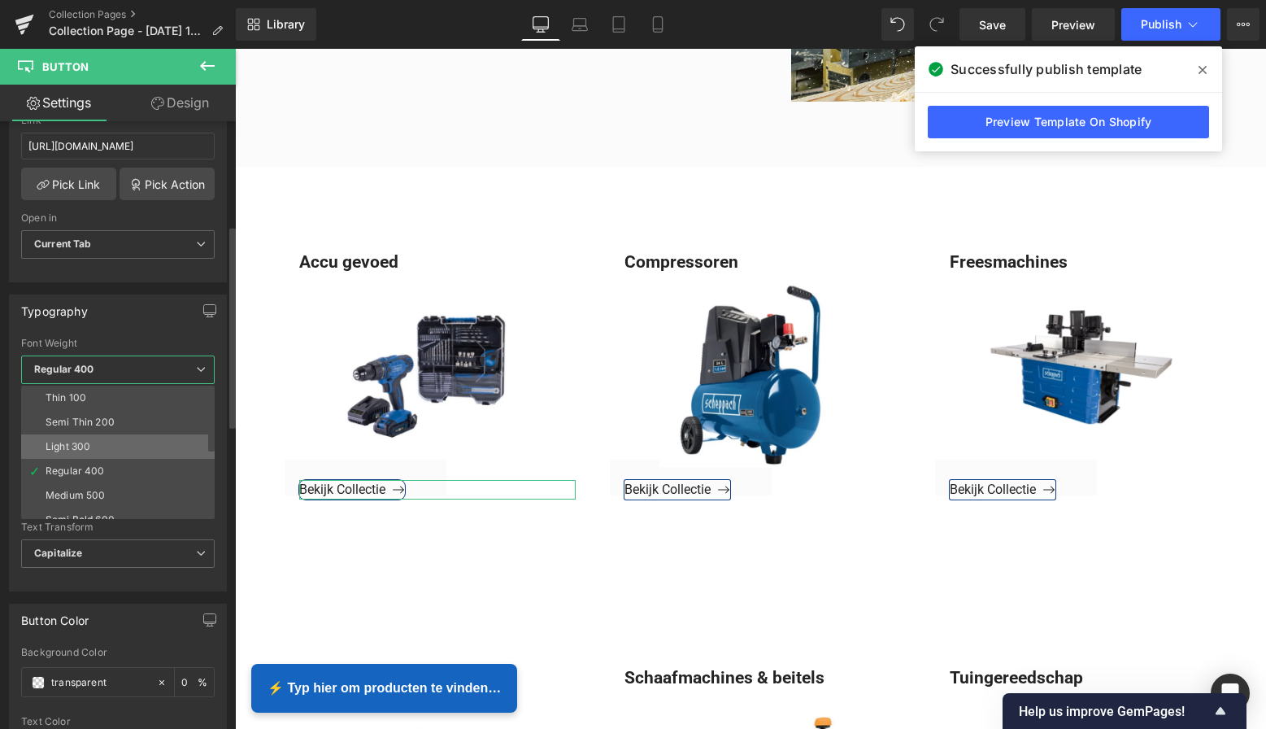
click at [128, 439] on li "Light 300" at bounding box center [121, 446] width 201 height 24
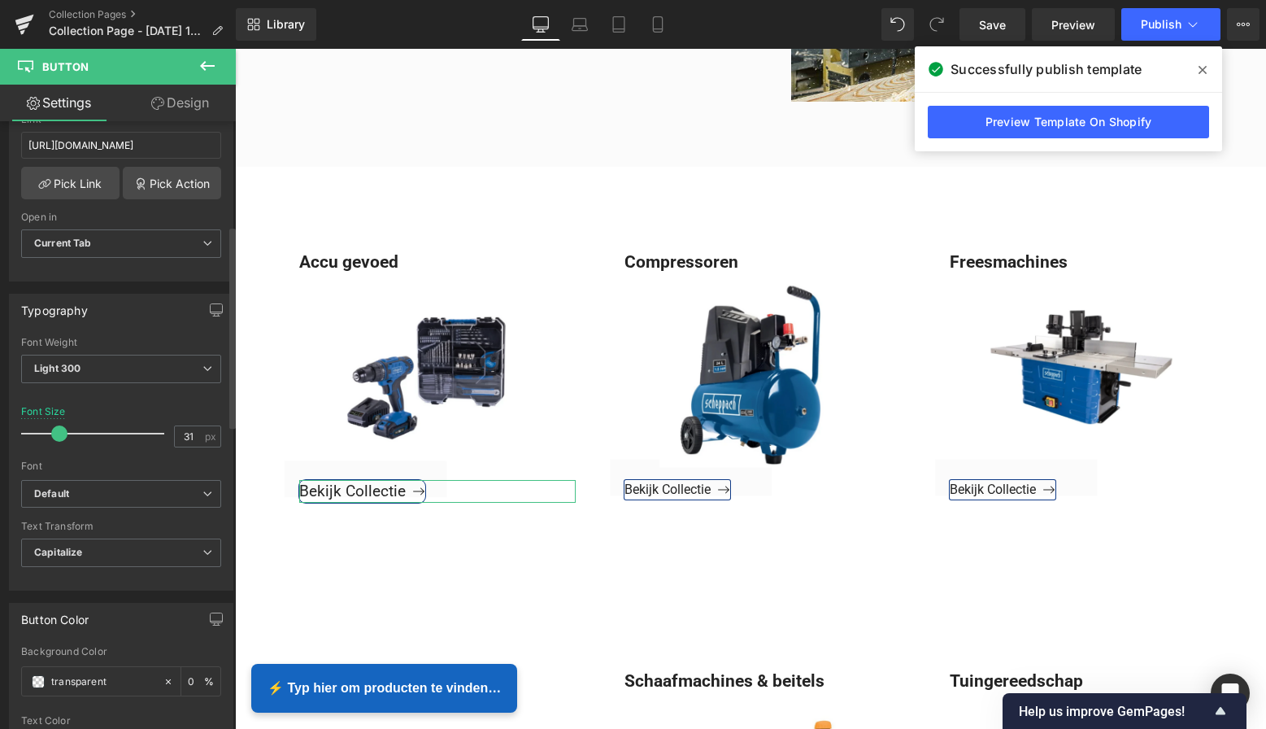
scroll to position [311, 0]
type input "19"
click at [54, 436] on span at bounding box center [55, 437] width 16 height 16
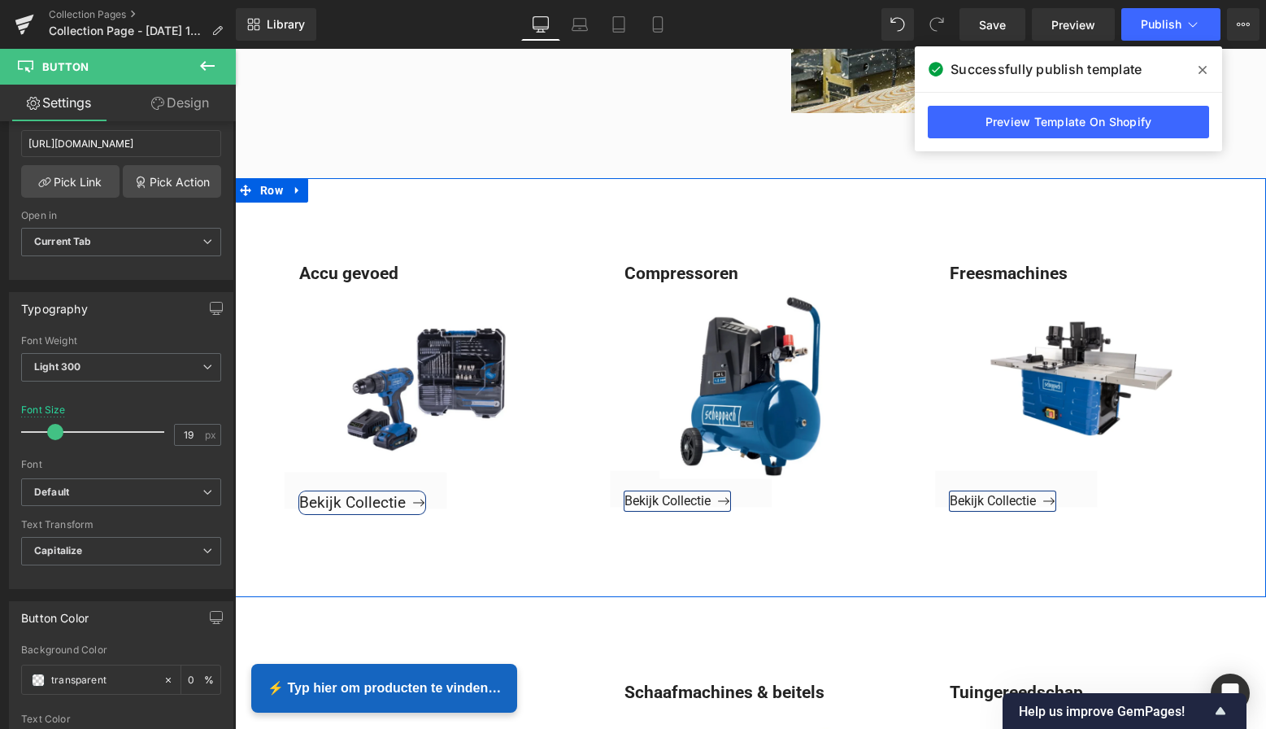
click at [298, 576] on div "Accu gevoed Text Block Bekijk Collectie Button Hero Banner Compressoren Text Bl…" at bounding box center [750, 387] width 1031 height 419
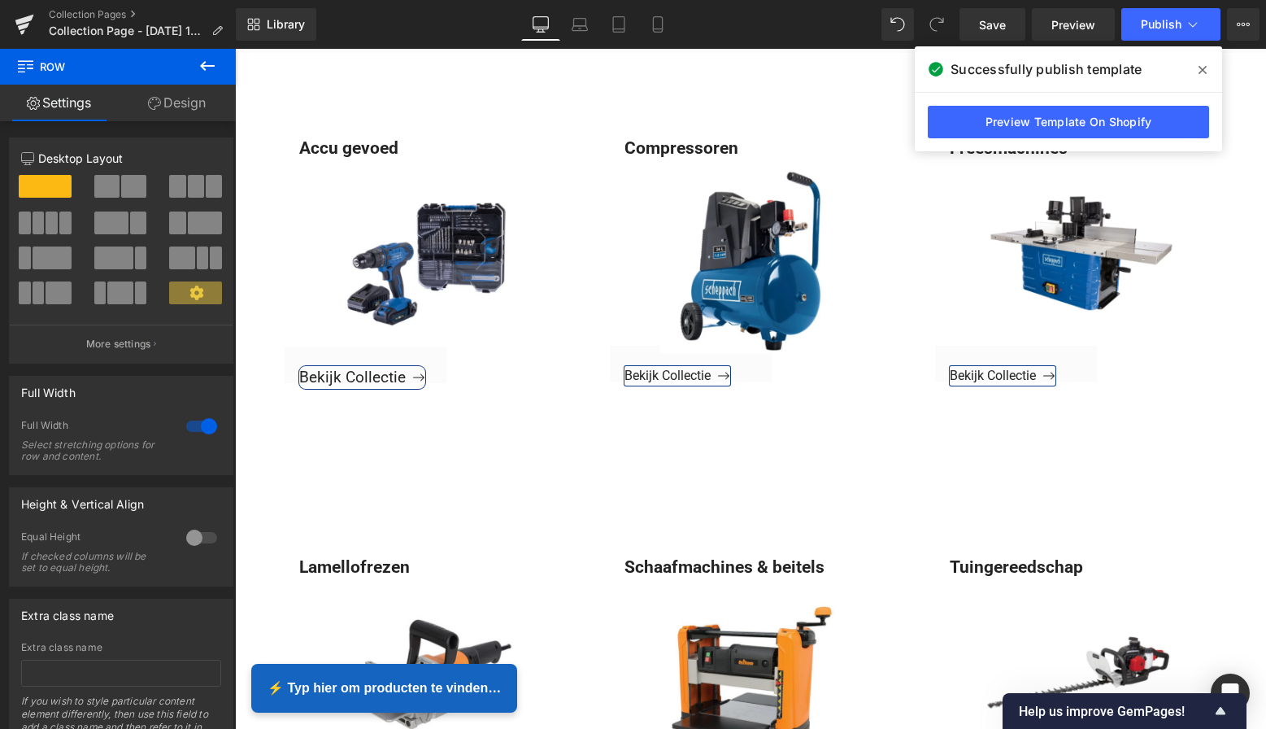
scroll to position [691, 0]
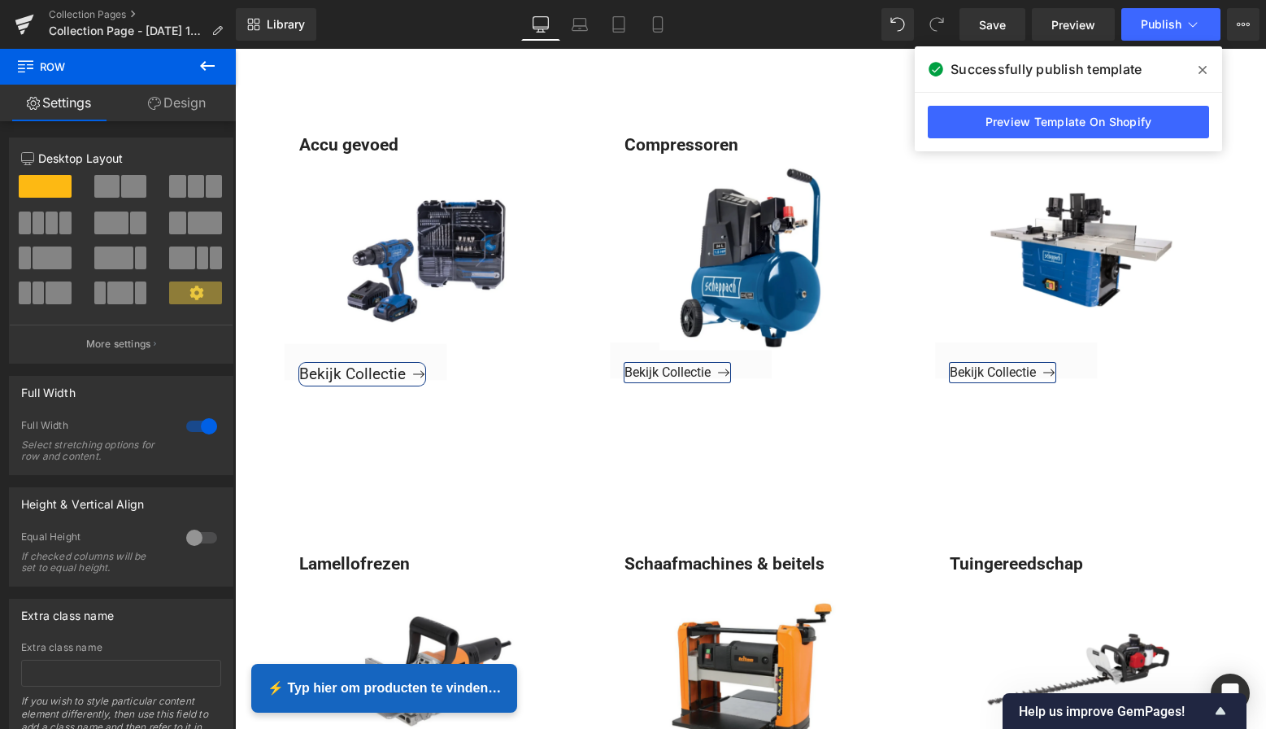
click at [208, 67] on icon at bounding box center [207, 66] width 15 height 10
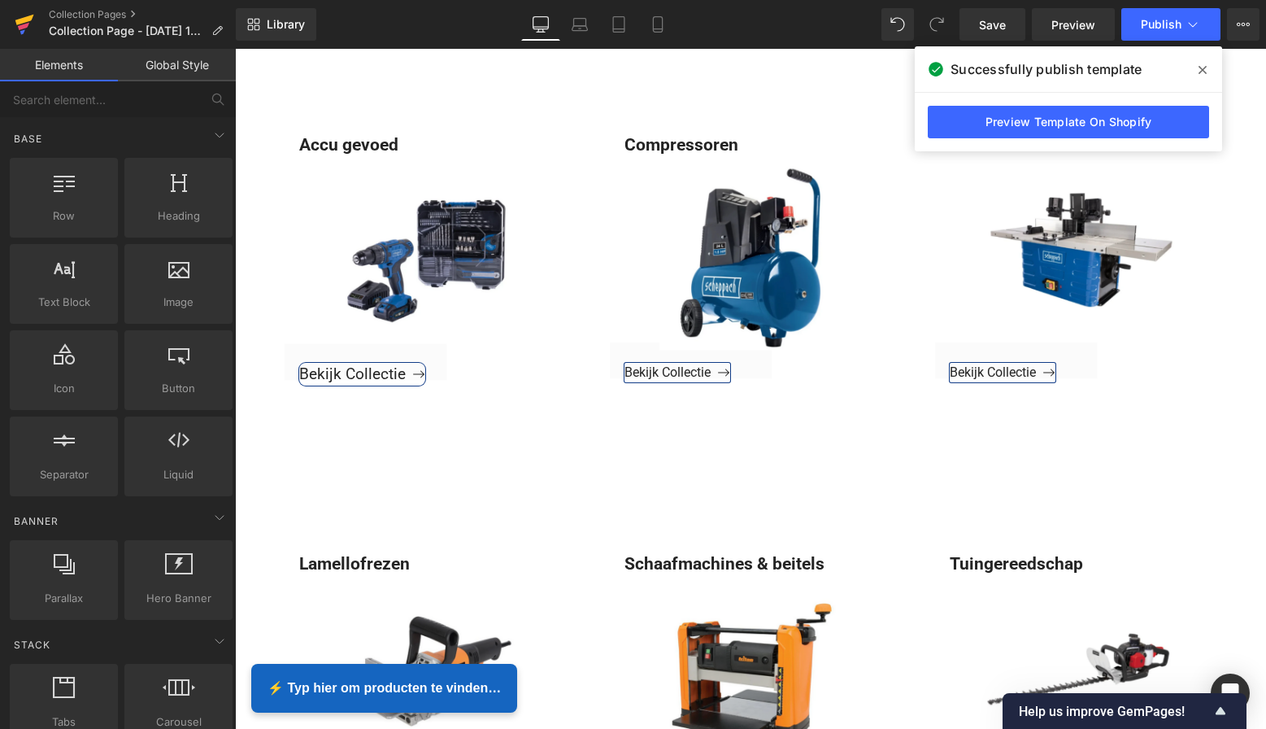
click at [33, 25] on icon at bounding box center [25, 24] width 20 height 41
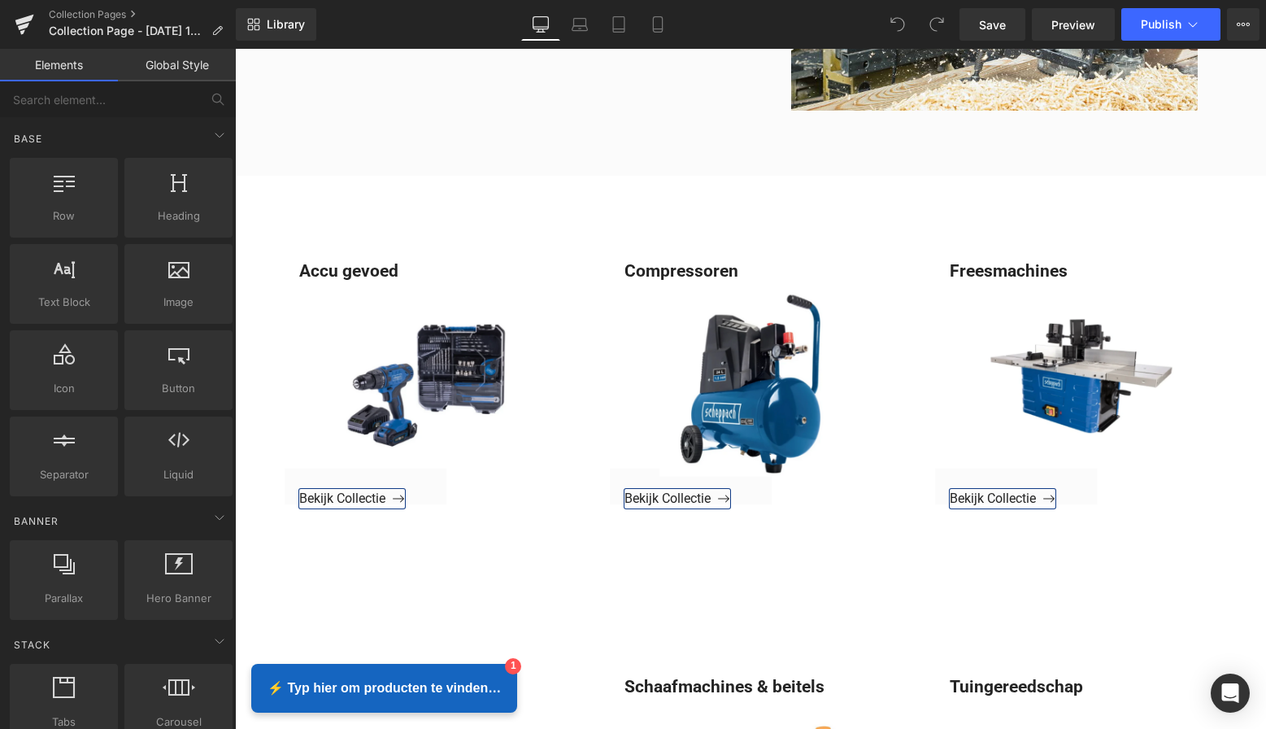
scroll to position [581, 0]
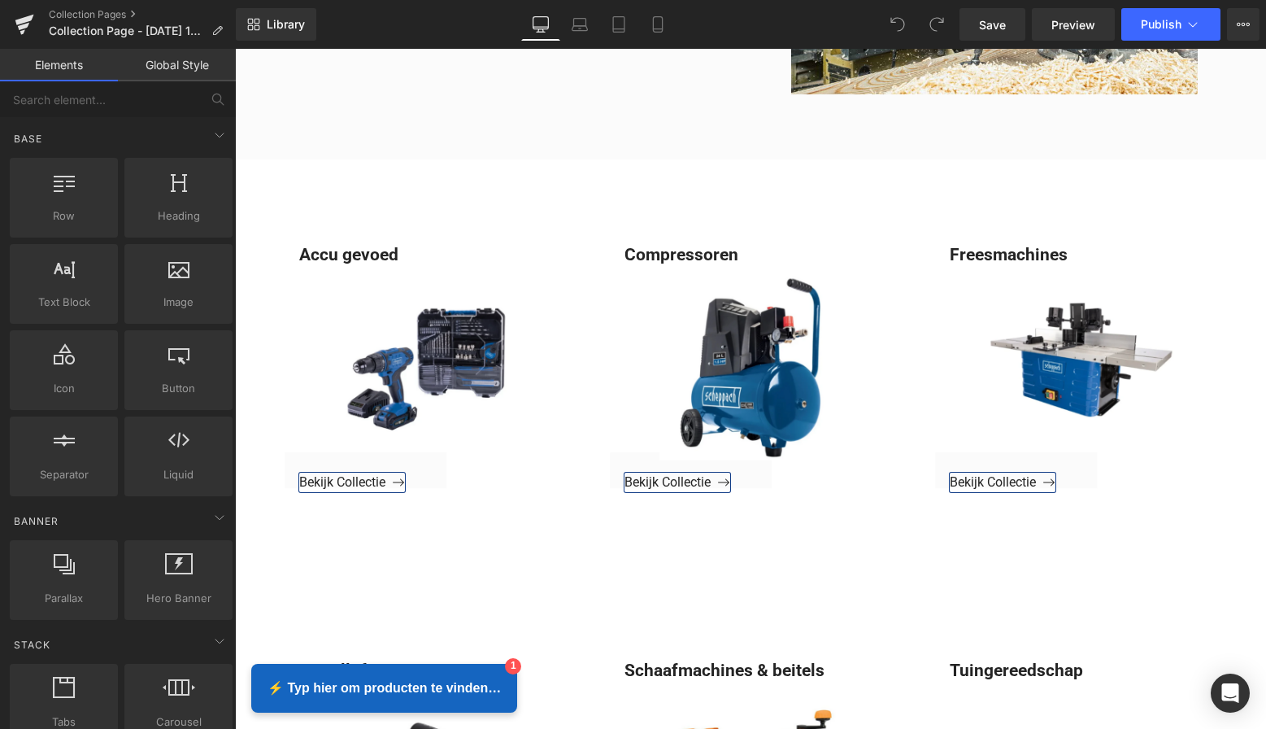
click at [181, 54] on link "Global Style" at bounding box center [177, 65] width 118 height 33
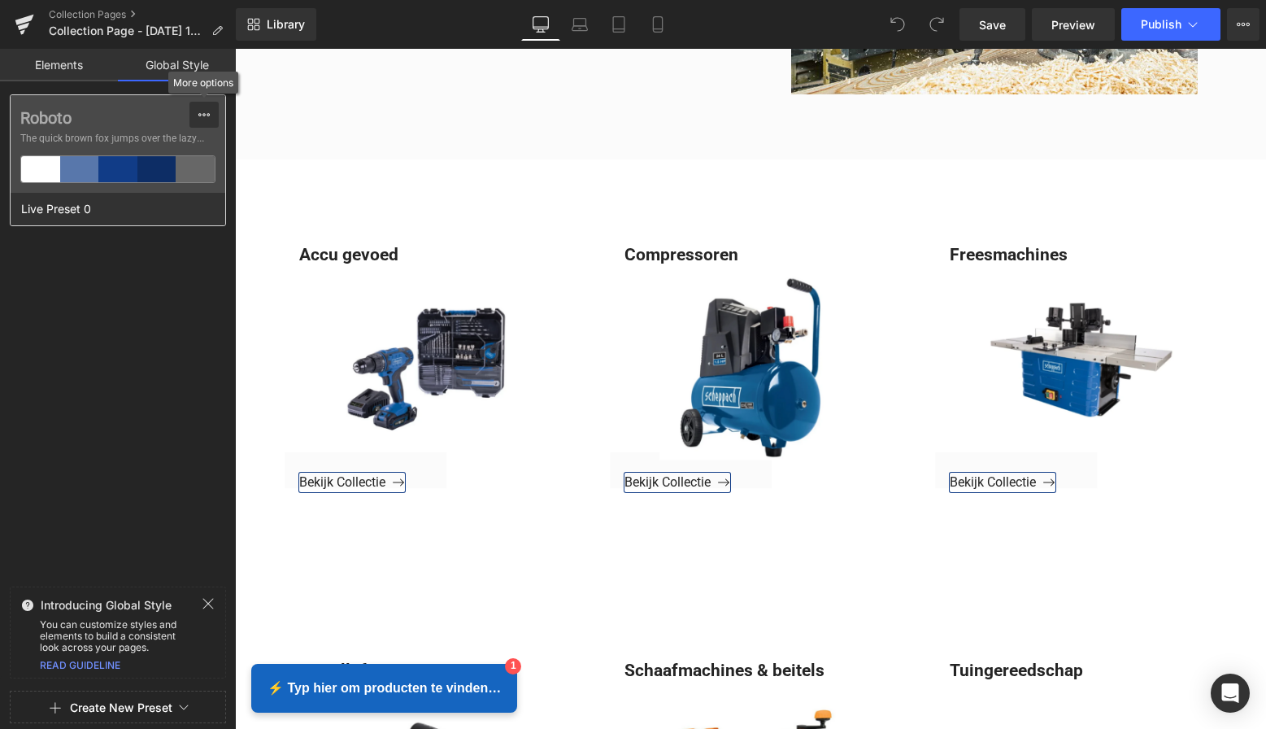
click at [206, 120] on icon at bounding box center [204, 114] width 13 height 13
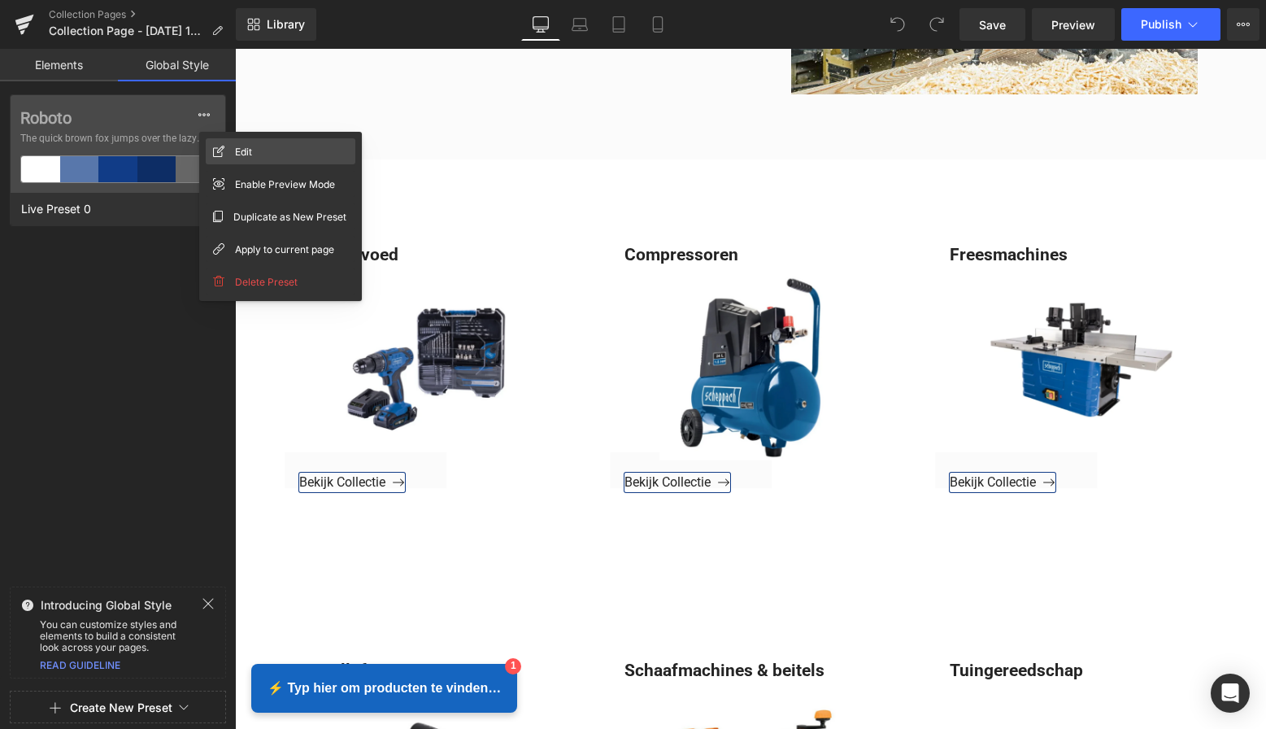
click at [257, 149] on div "Edit" at bounding box center [281, 151] width 150 height 26
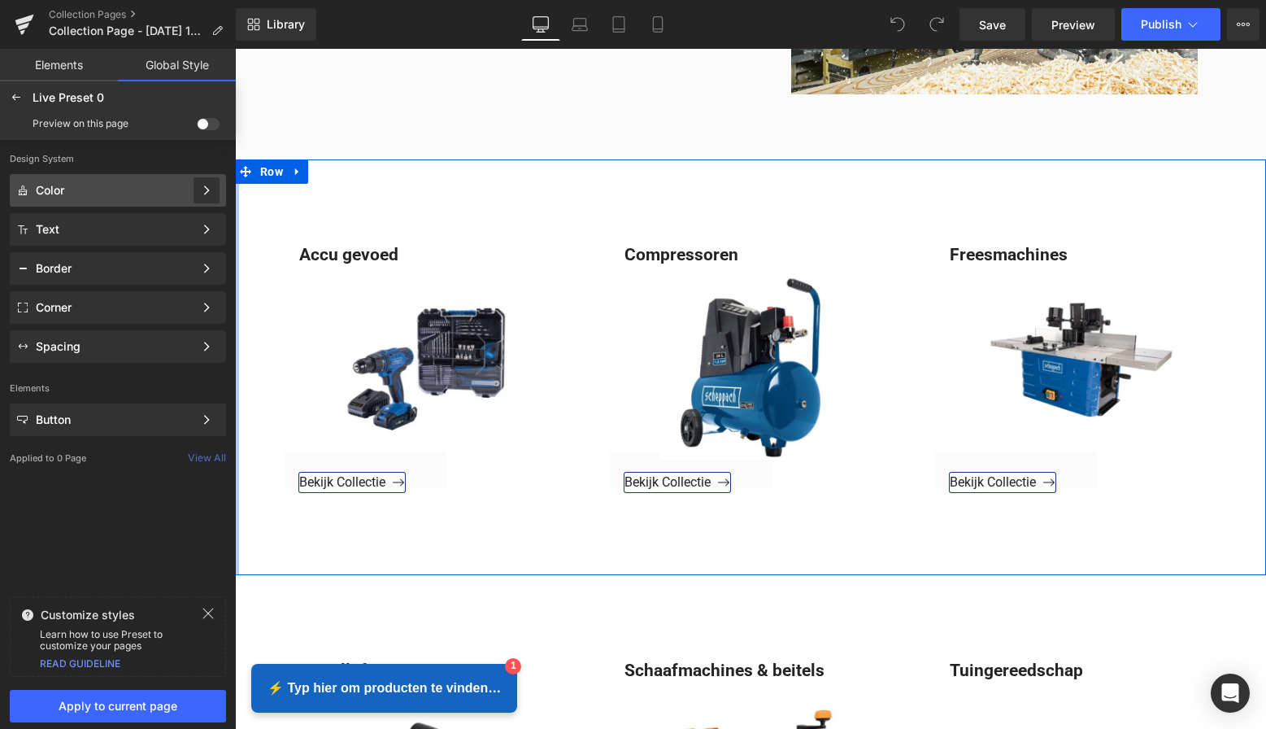
click at [207, 192] on icon at bounding box center [206, 190] width 11 height 11
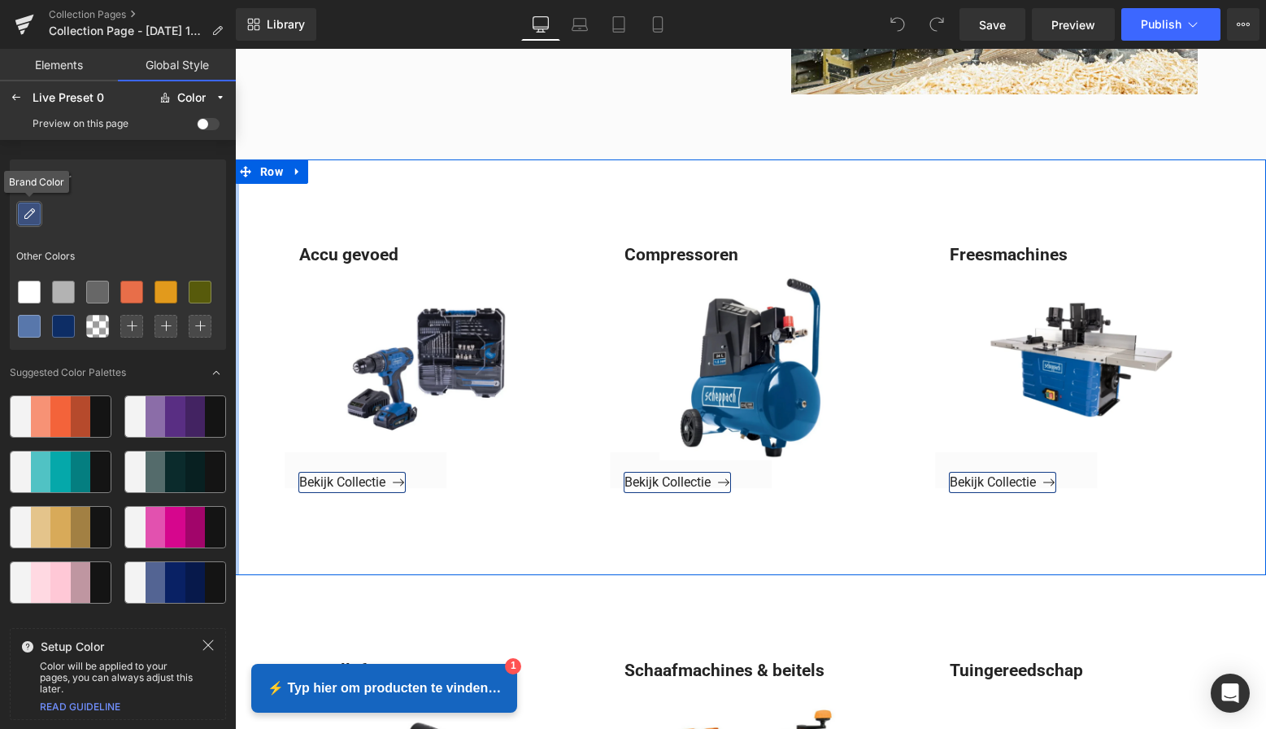
click at [29, 209] on icon at bounding box center [29, 213] width 13 height 13
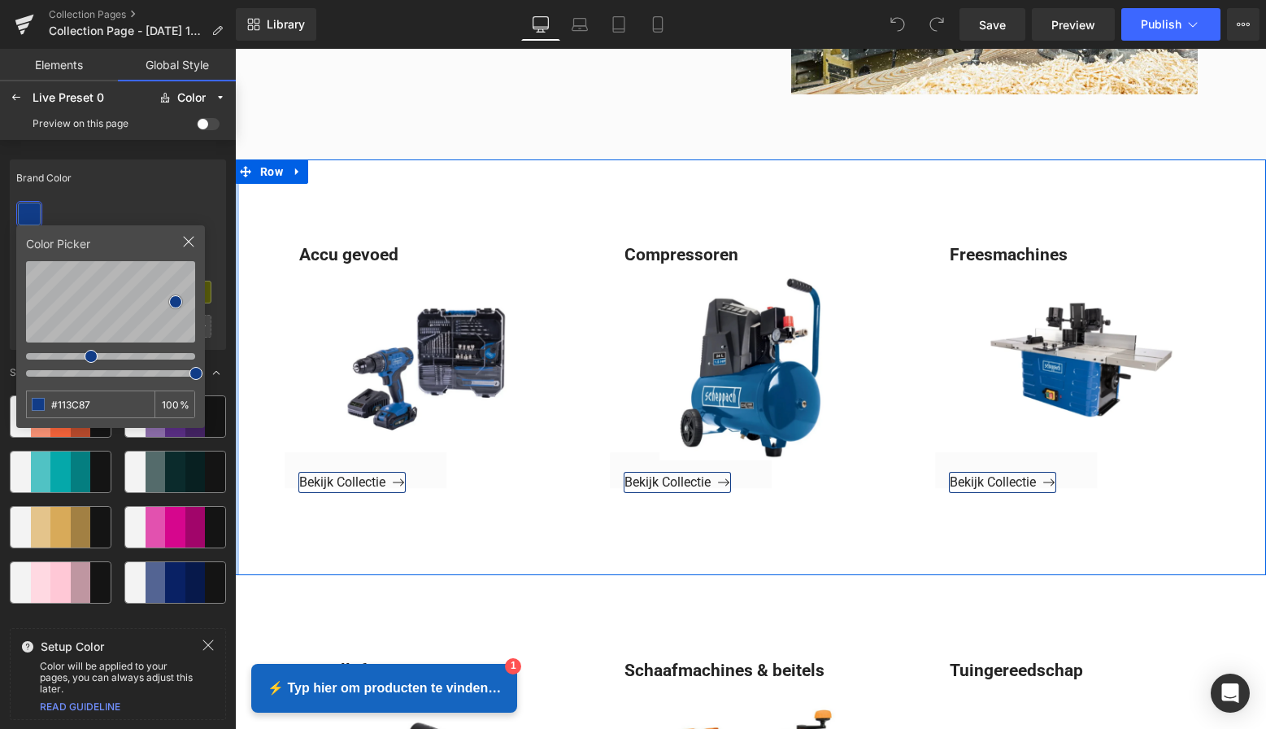
click at [221, 281] on div at bounding box center [119, 312] width 214 height 75
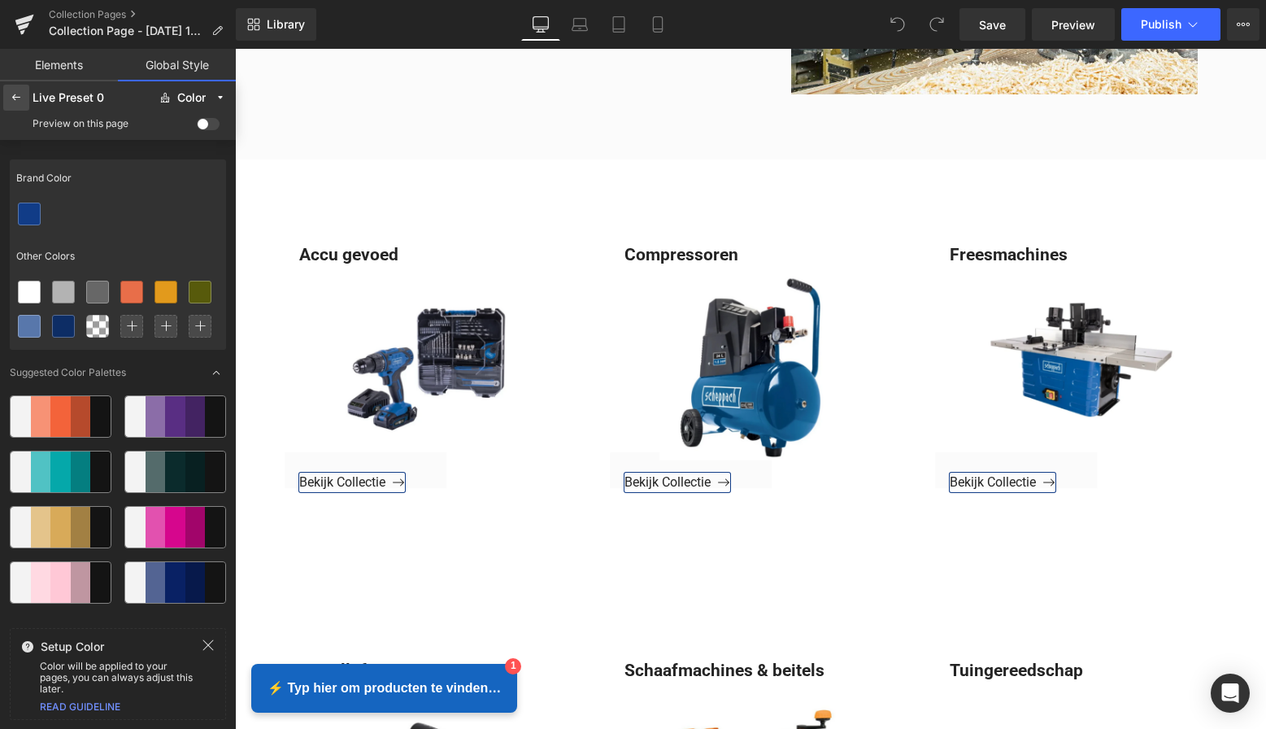
click at [21, 102] on icon at bounding box center [16, 97] width 13 height 13
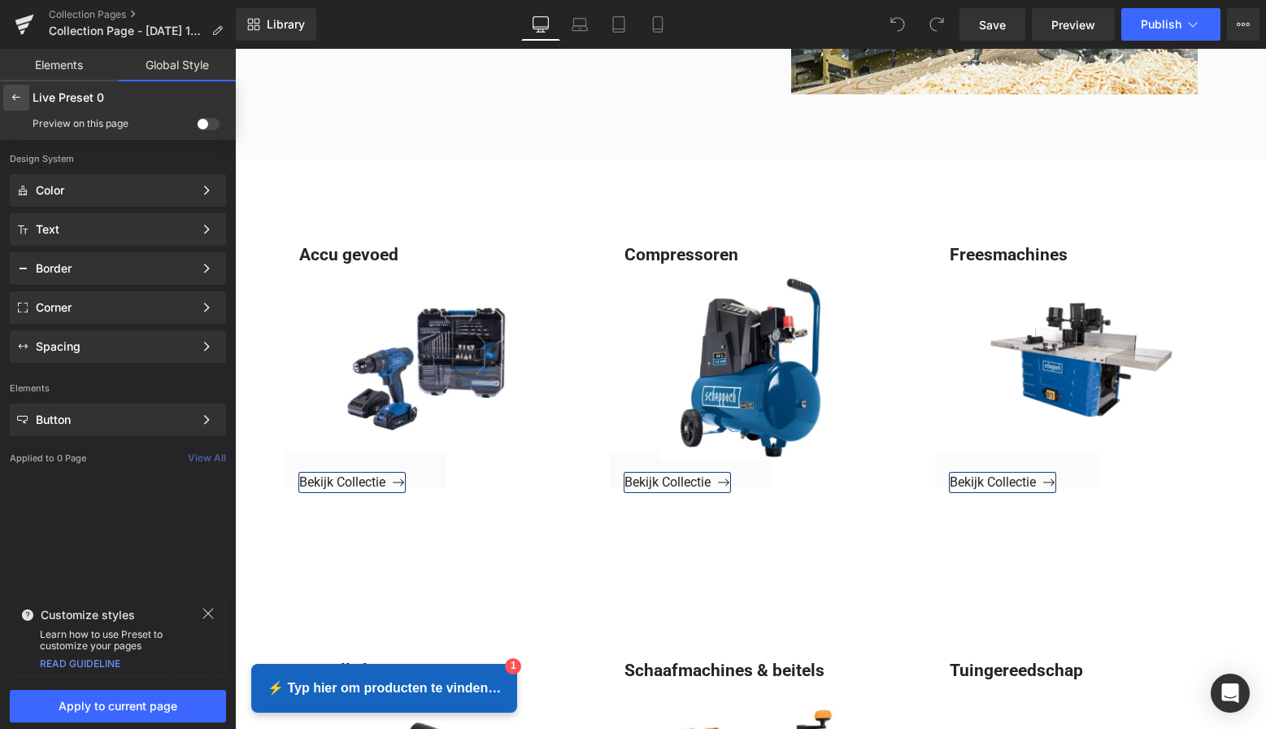
click at [20, 102] on icon at bounding box center [16, 97] width 13 height 13
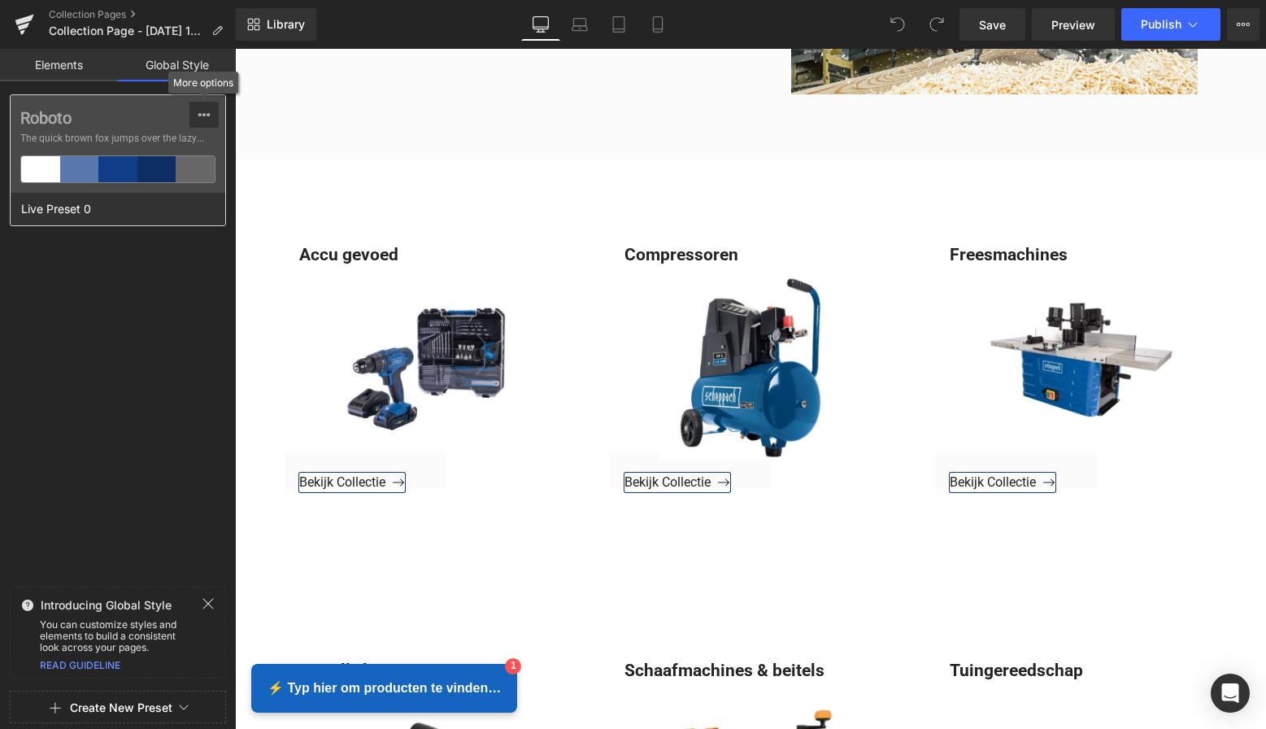
click at [204, 120] on icon at bounding box center [204, 114] width 13 height 13
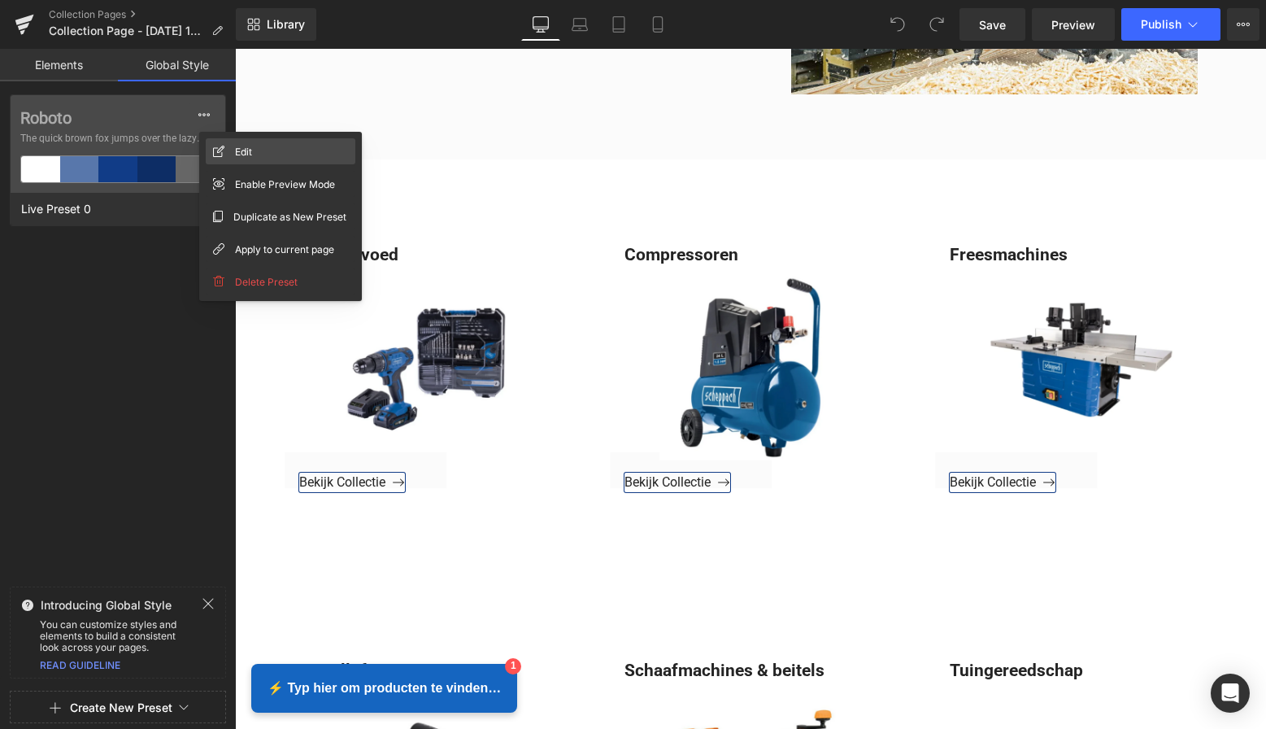
click at [231, 146] on div "Edit" at bounding box center [281, 151] width 150 height 26
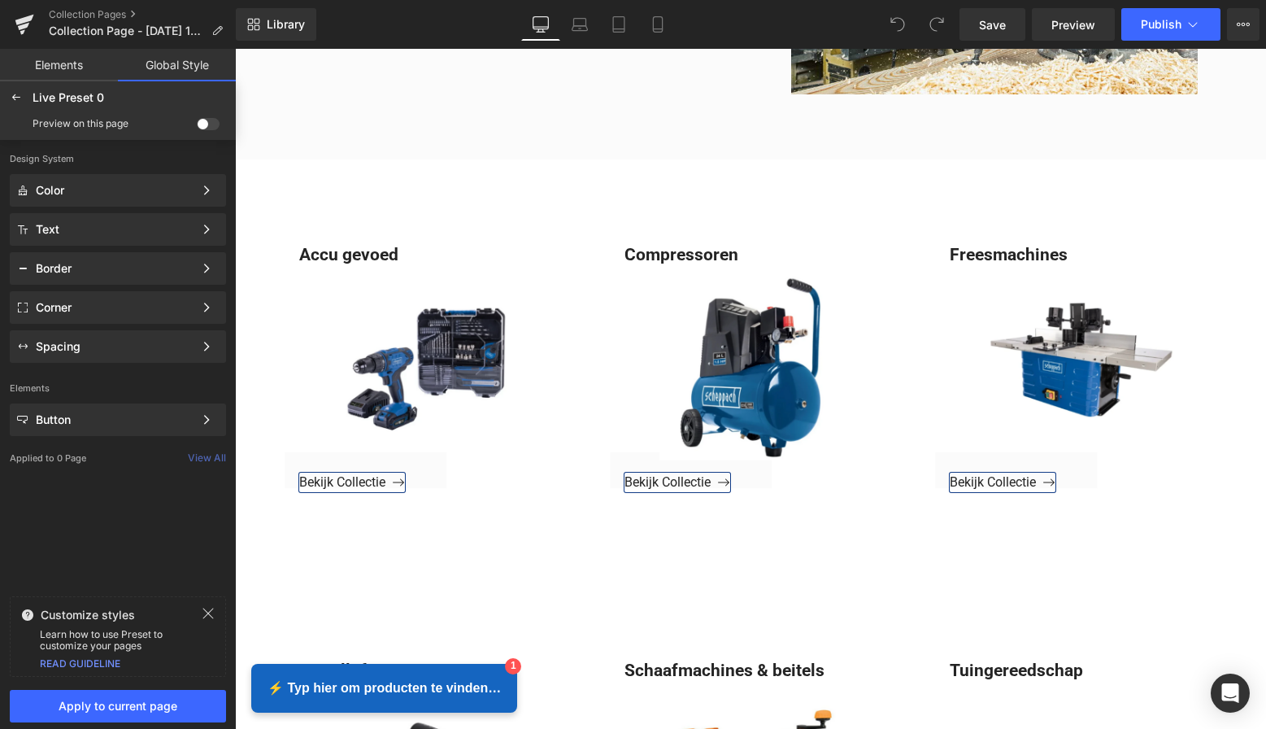
click at [202, 124] on span at bounding box center [208, 124] width 23 height 12
click at [197, 127] on input "checkbox" at bounding box center [197, 127] width 0 height 0
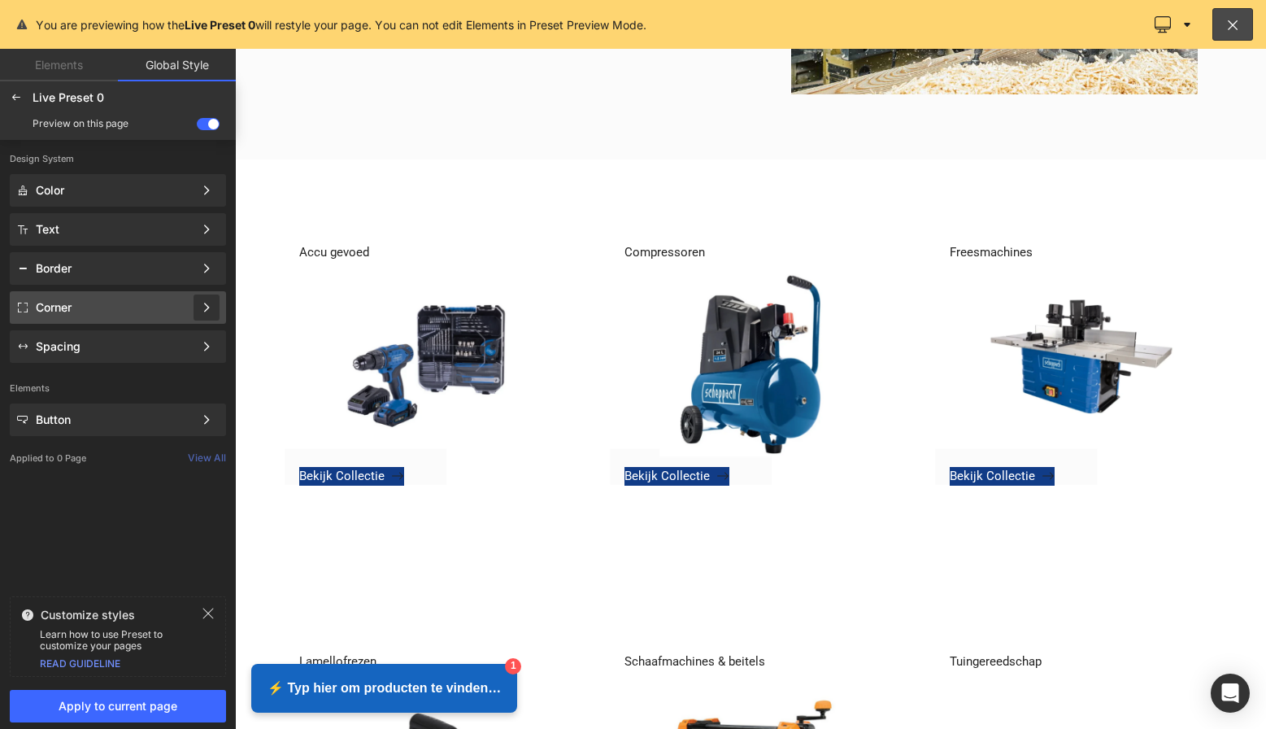
click at [203, 298] on div at bounding box center [207, 307] width 26 height 26
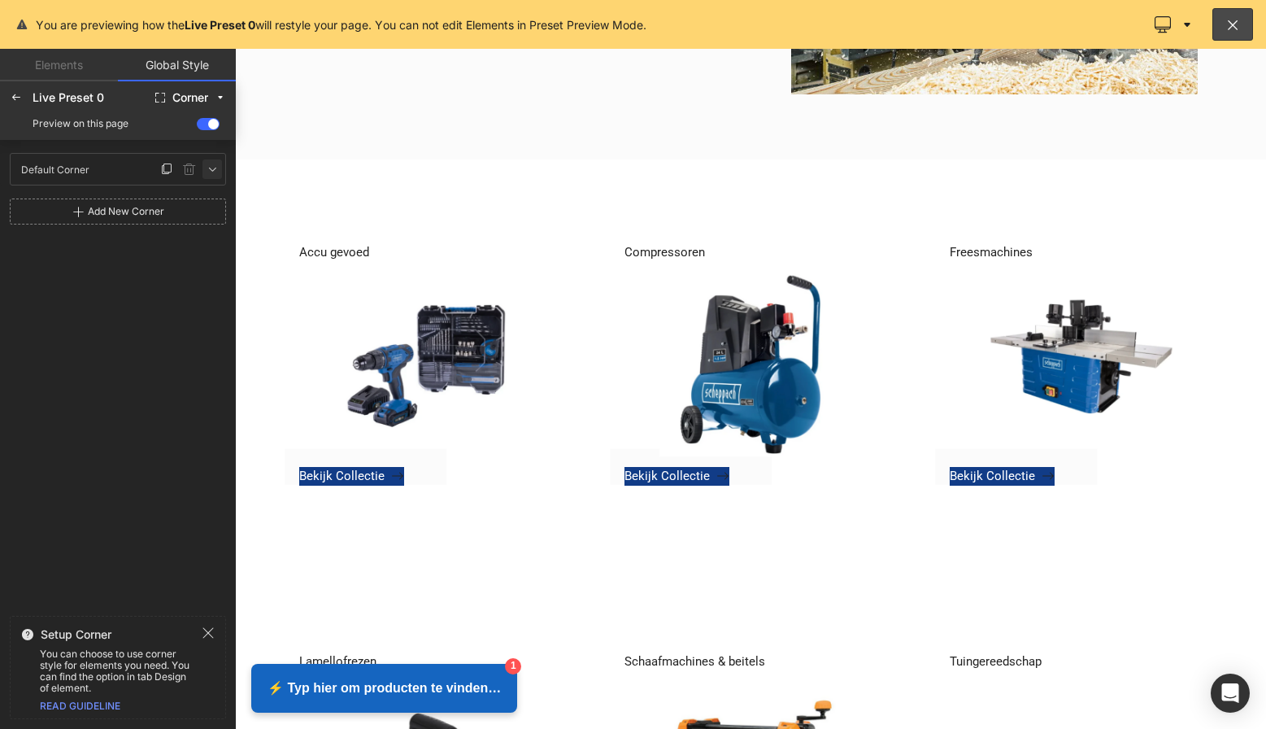
click at [205, 171] on link at bounding box center [212, 169] width 20 height 20
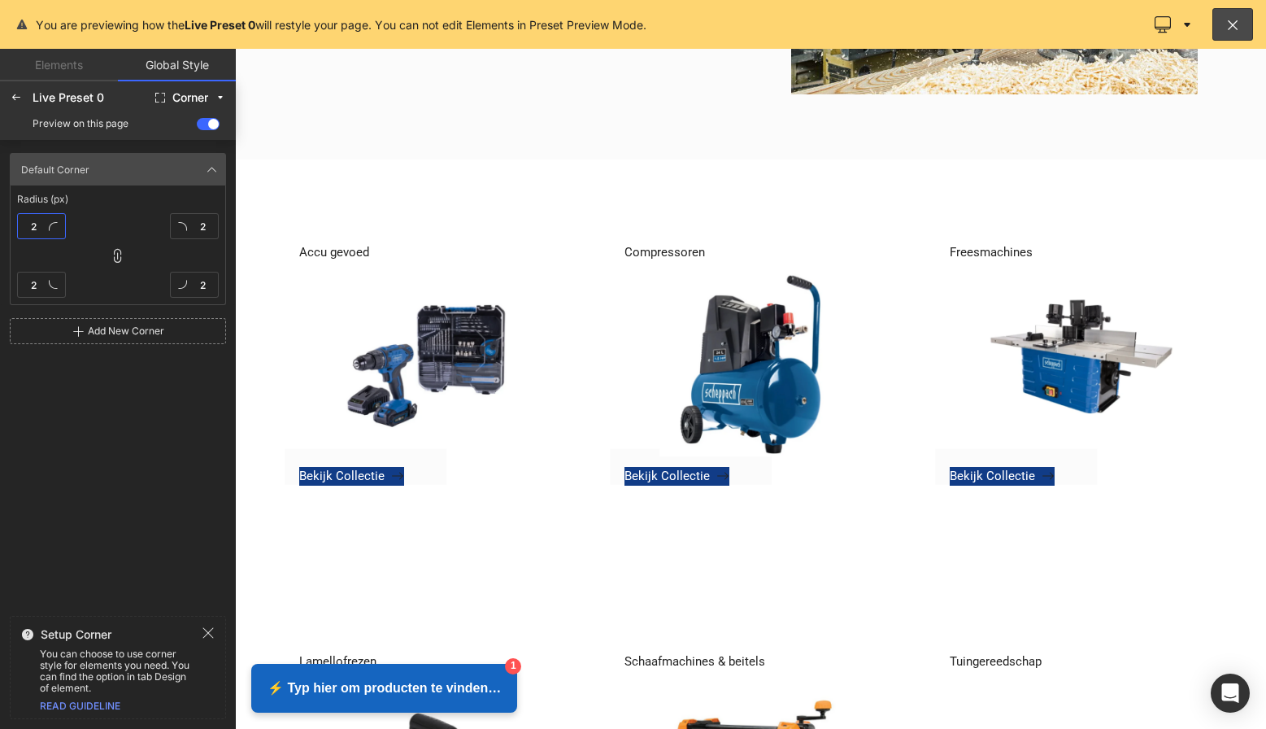
drag, startPoint x: 39, startPoint y: 226, endPoint x: 22, endPoint y: 226, distance: 17.1
click at [22, 226] on input "2" at bounding box center [41, 226] width 49 height 26
type input "4"
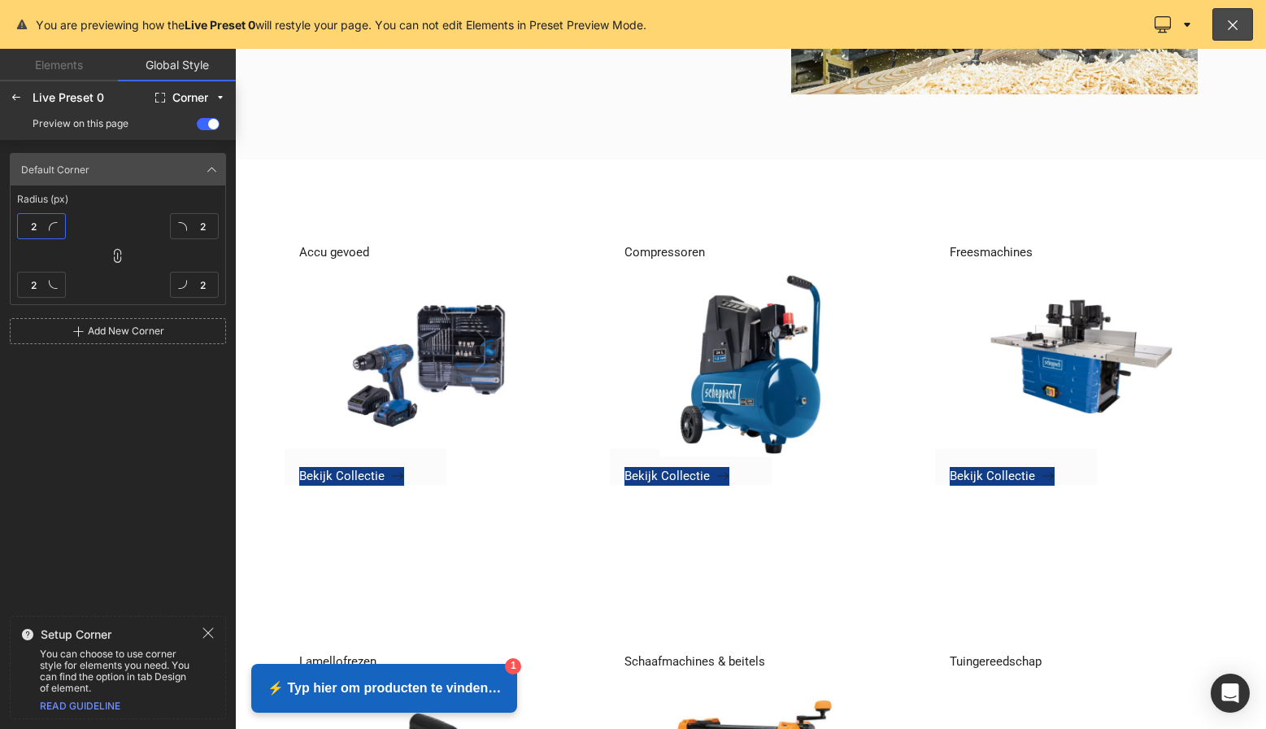
type input "4"
drag, startPoint x: 38, startPoint y: 225, endPoint x: 22, endPoint y: 225, distance: 16.3
click at [23, 225] on input "4" at bounding box center [41, 226] width 49 height 26
type input "6"
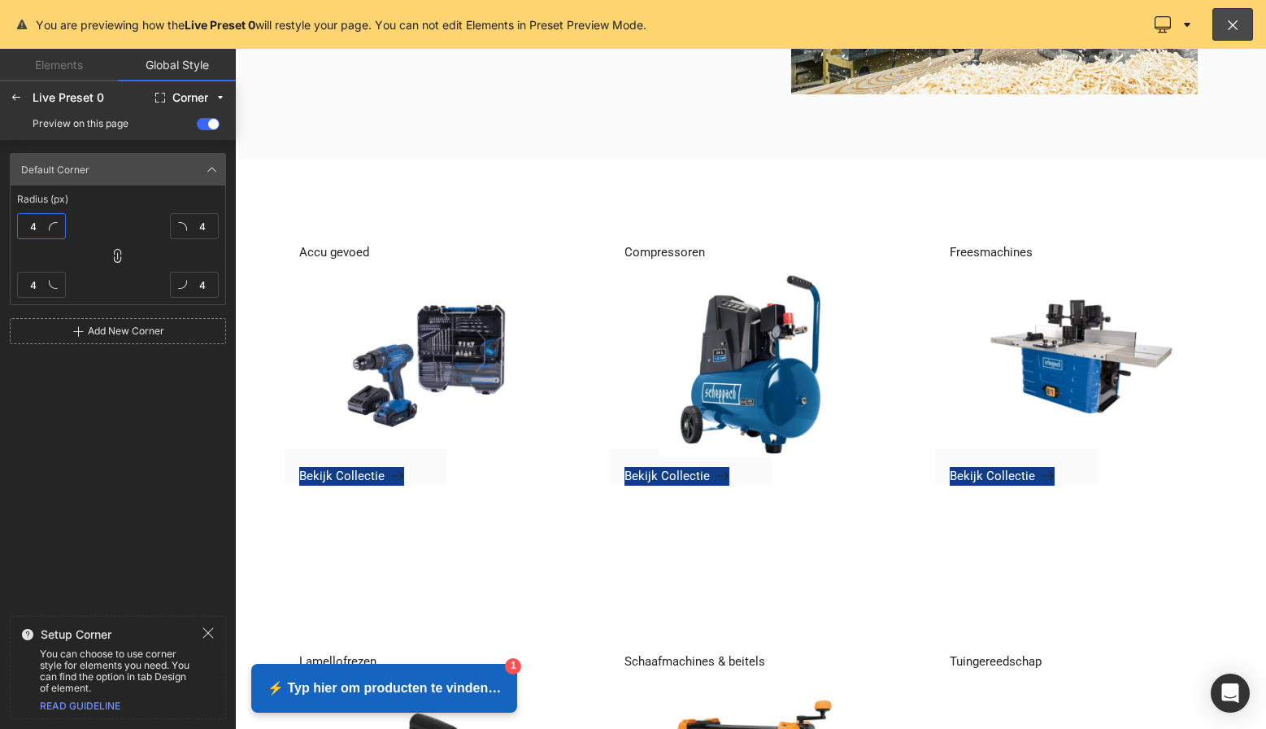
type input "6"
click at [99, 396] on div "Default Corner Default Corner Radius (px) 6 6 6 6 Add New Corner" at bounding box center [118, 374] width 236 height 469
drag, startPoint x: 38, startPoint y: 227, endPoint x: 17, endPoint y: 226, distance: 21.2
click at [17, 226] on input "6" at bounding box center [41, 226] width 49 height 26
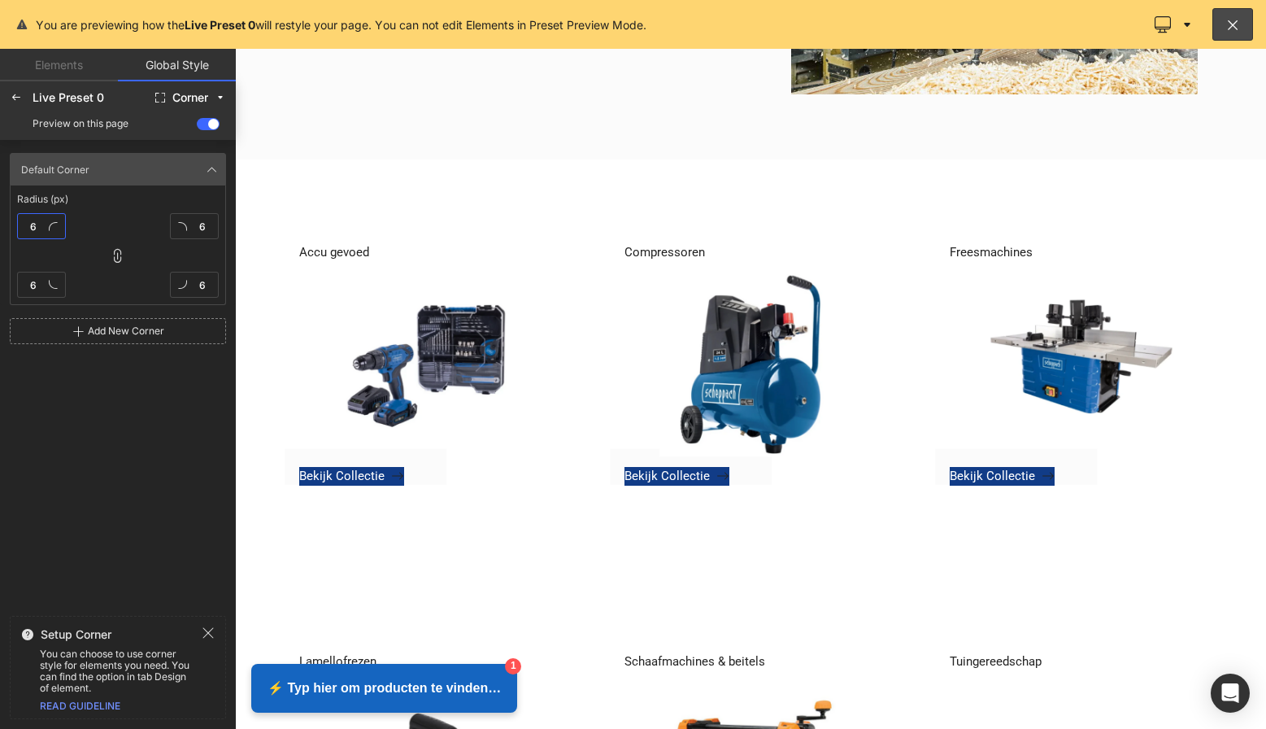
type input "9"
click at [128, 421] on div "Default Corner Default Corner Radius (px) 9 9 9 9 Add New Corner" at bounding box center [118, 374] width 236 height 469
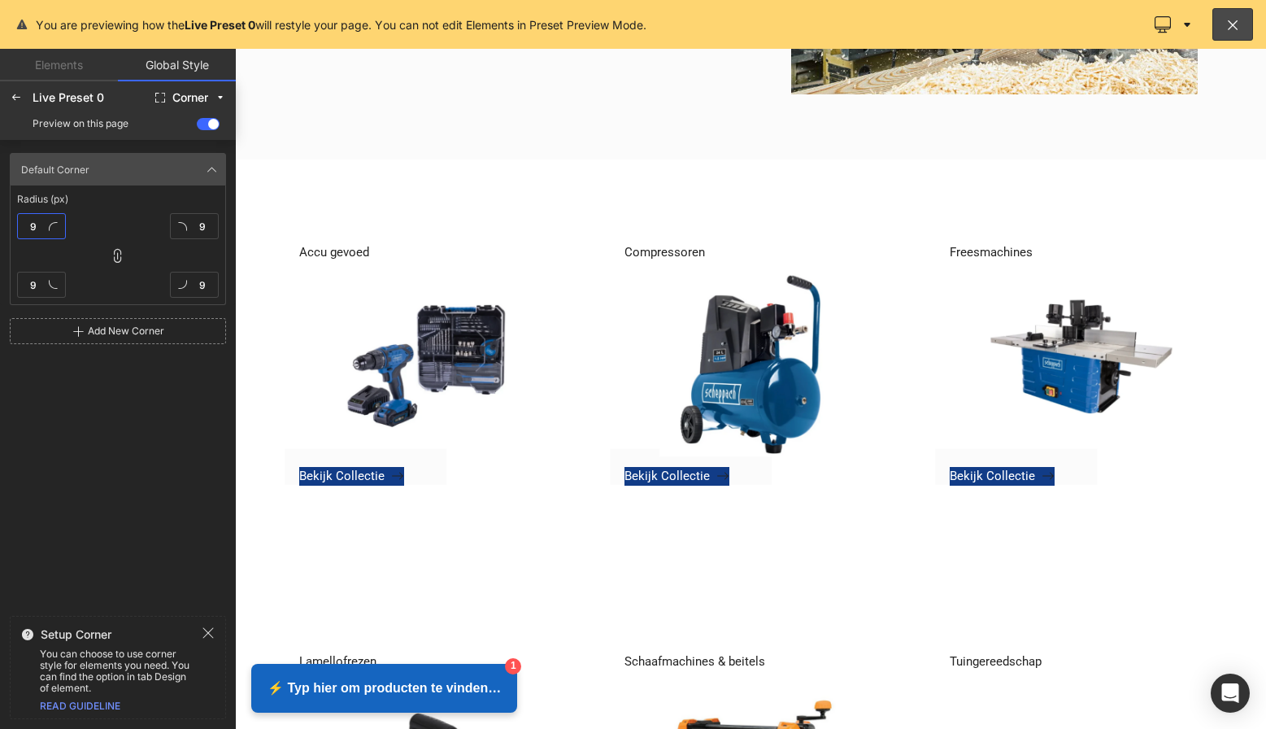
drag, startPoint x: 37, startPoint y: 227, endPoint x: 21, endPoint y: 227, distance: 16.3
click at [22, 227] on input "9" at bounding box center [41, 226] width 49 height 26
type input "4"
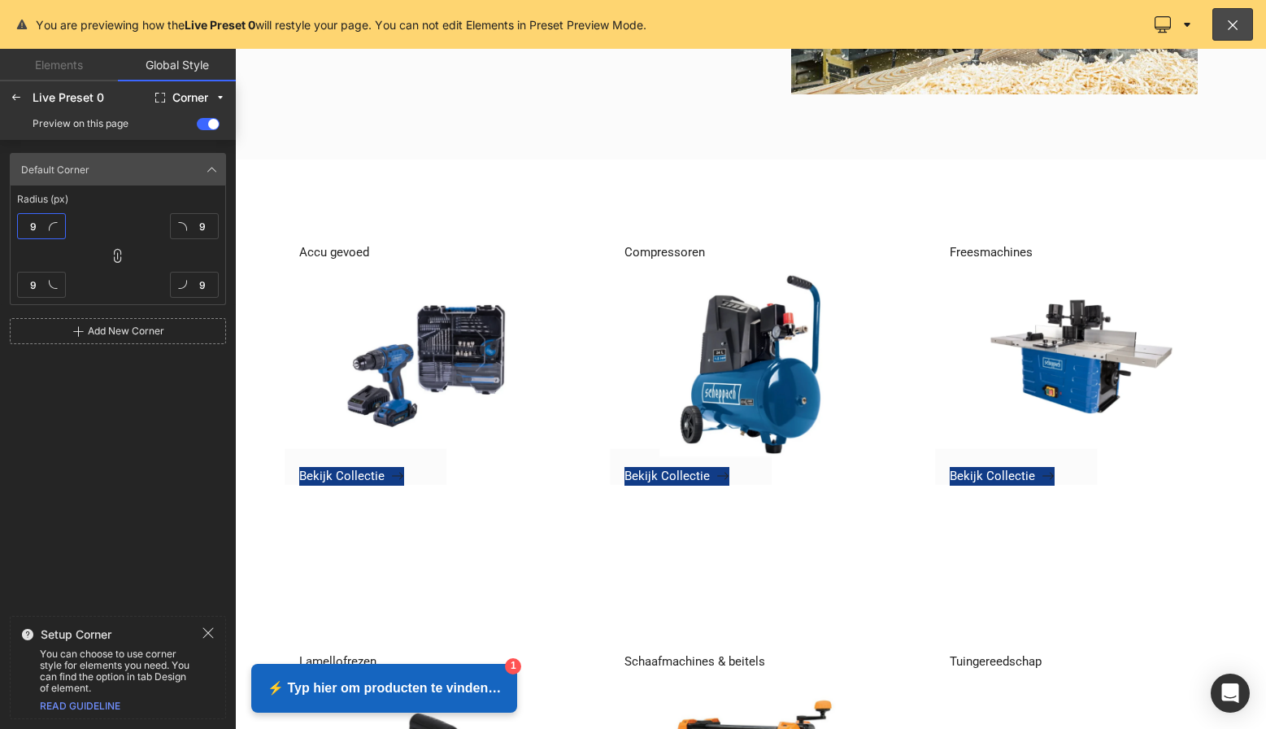
type input "4"
type input "3"
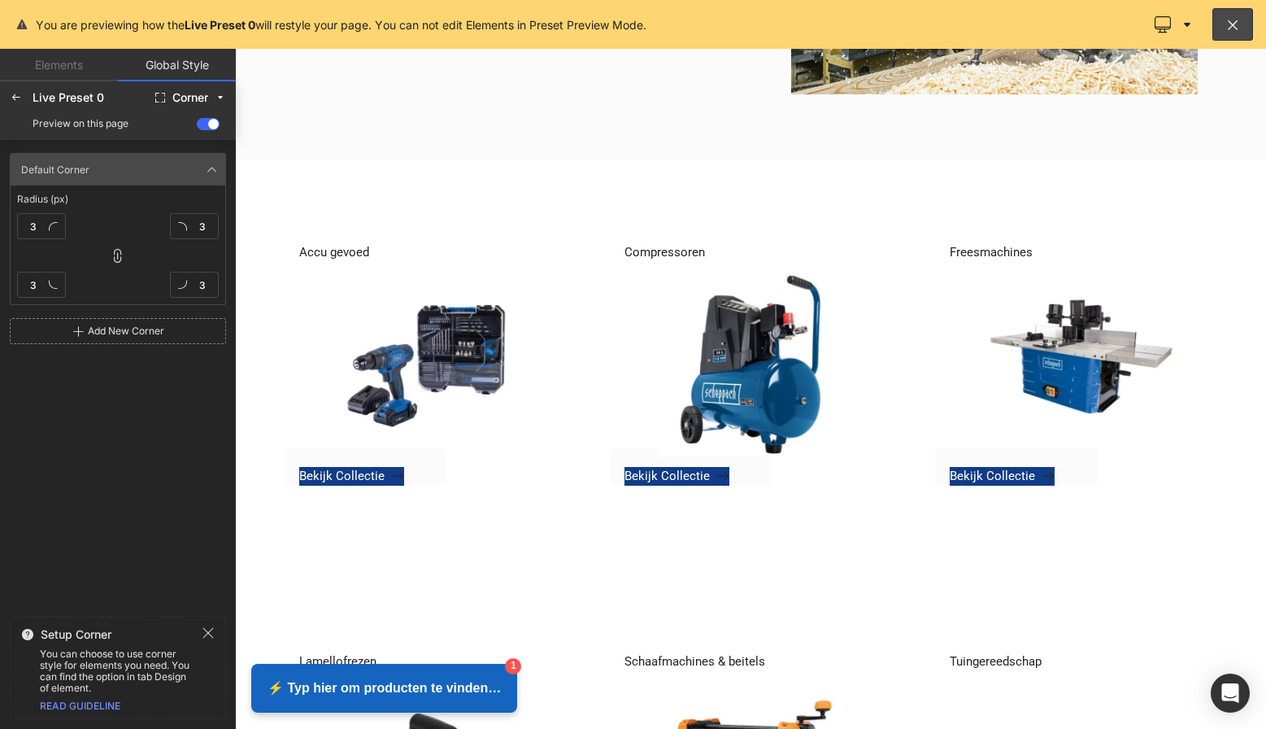
click at [109, 396] on div "Default Corner Default Corner Radius (px) 3 3 3 3 Add New Corner" at bounding box center [118, 374] width 236 height 469
click at [15, 102] on icon at bounding box center [16, 97] width 13 height 13
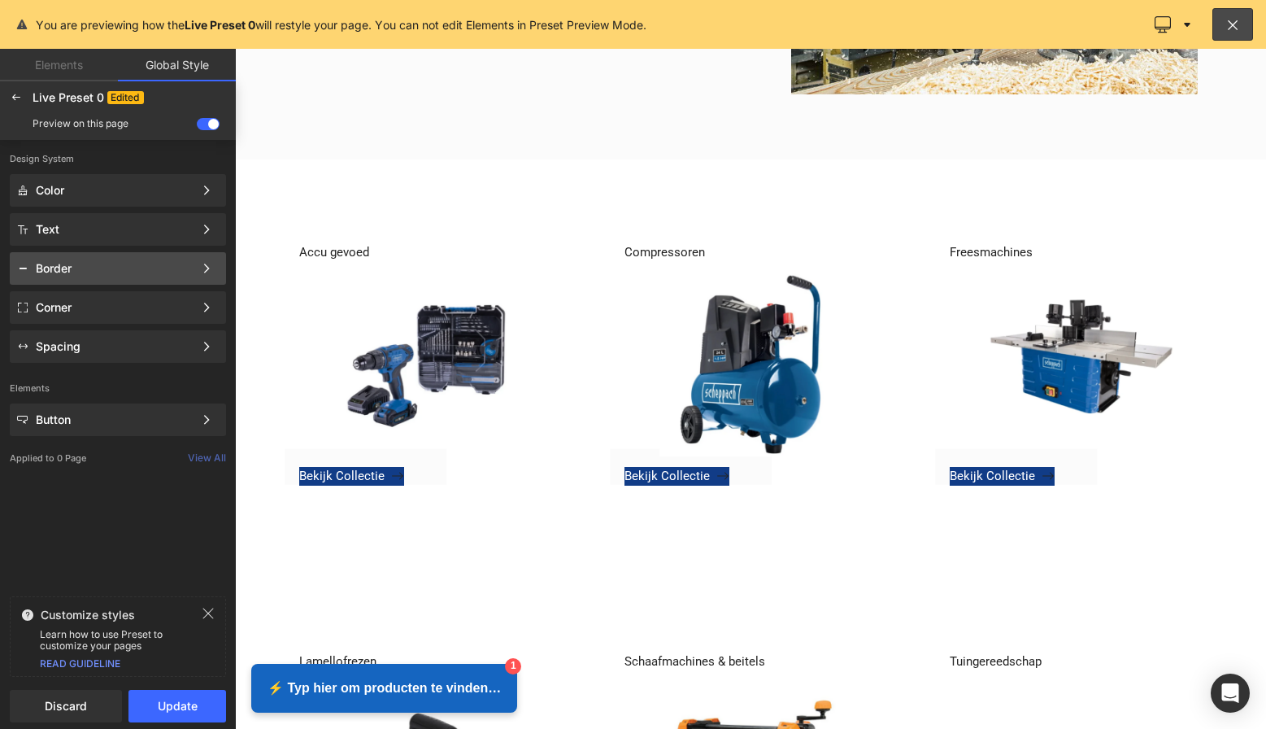
click at [170, 273] on div "Border" at bounding box center [115, 268] width 158 height 13
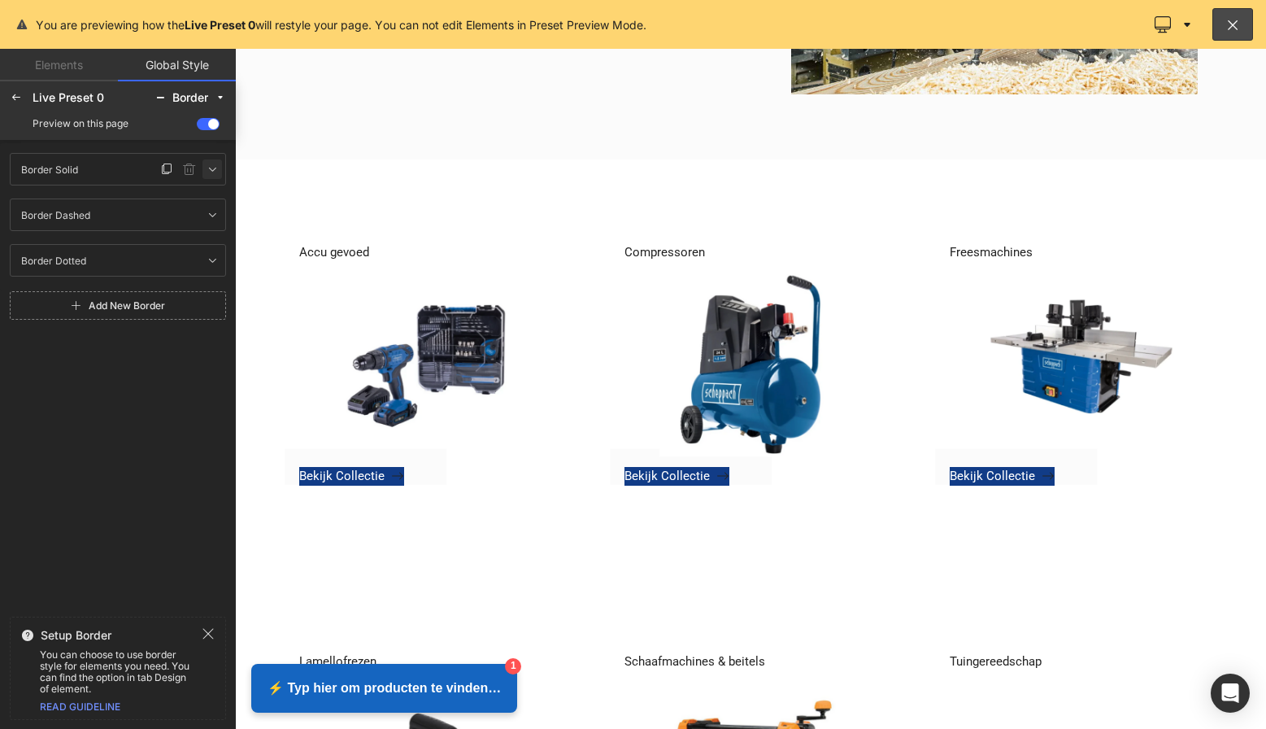
click at [206, 170] on icon at bounding box center [212, 169] width 13 height 13
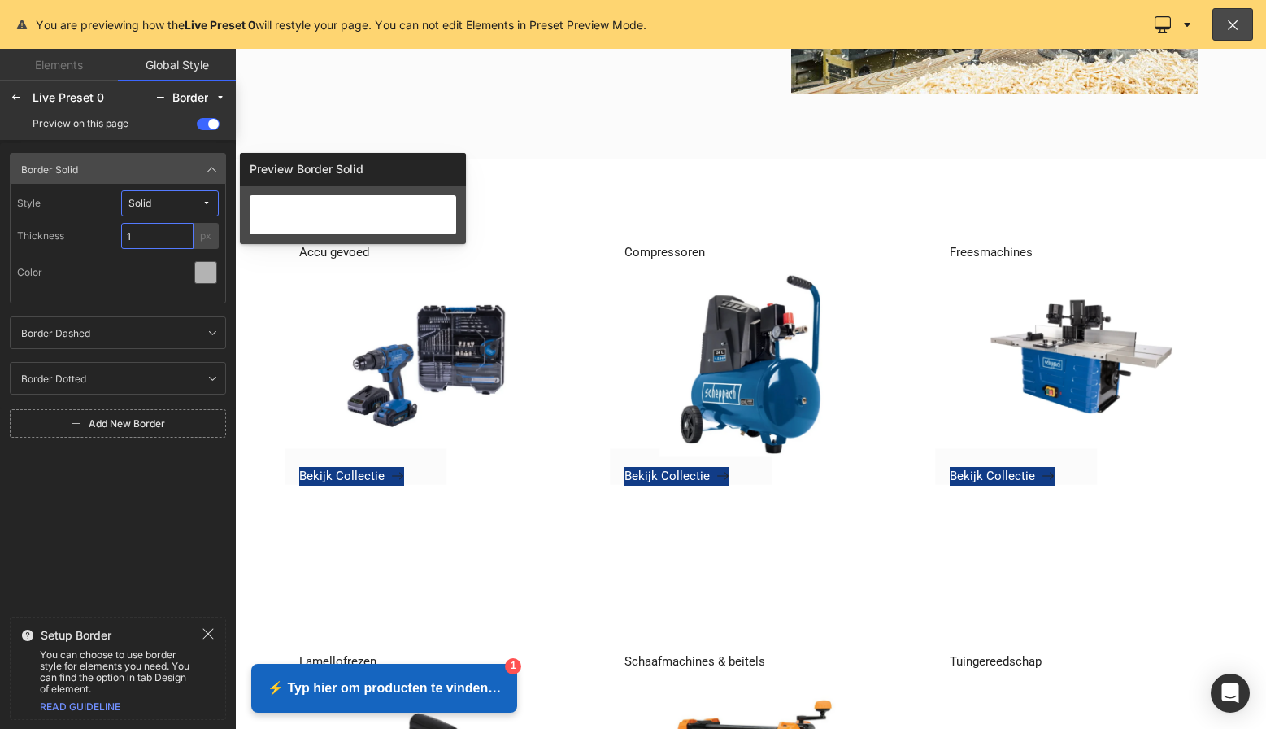
click at [121, 236] on input "1" at bounding box center [157, 236] width 72 height 26
type input "2"
click at [116, 270] on div "Color" at bounding box center [118, 272] width 202 height 34
click at [203, 275] on icon at bounding box center [205, 272] width 13 height 13
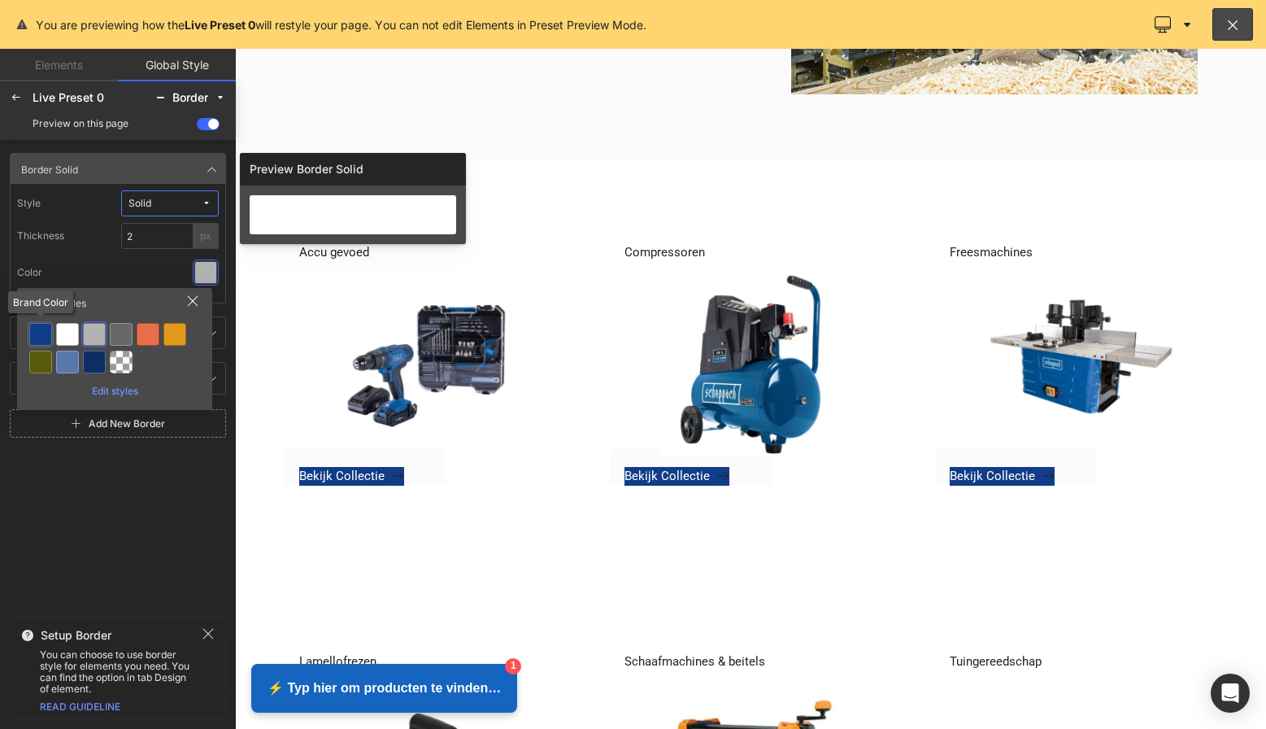
click at [42, 333] on div at bounding box center [40, 334] width 23 height 23
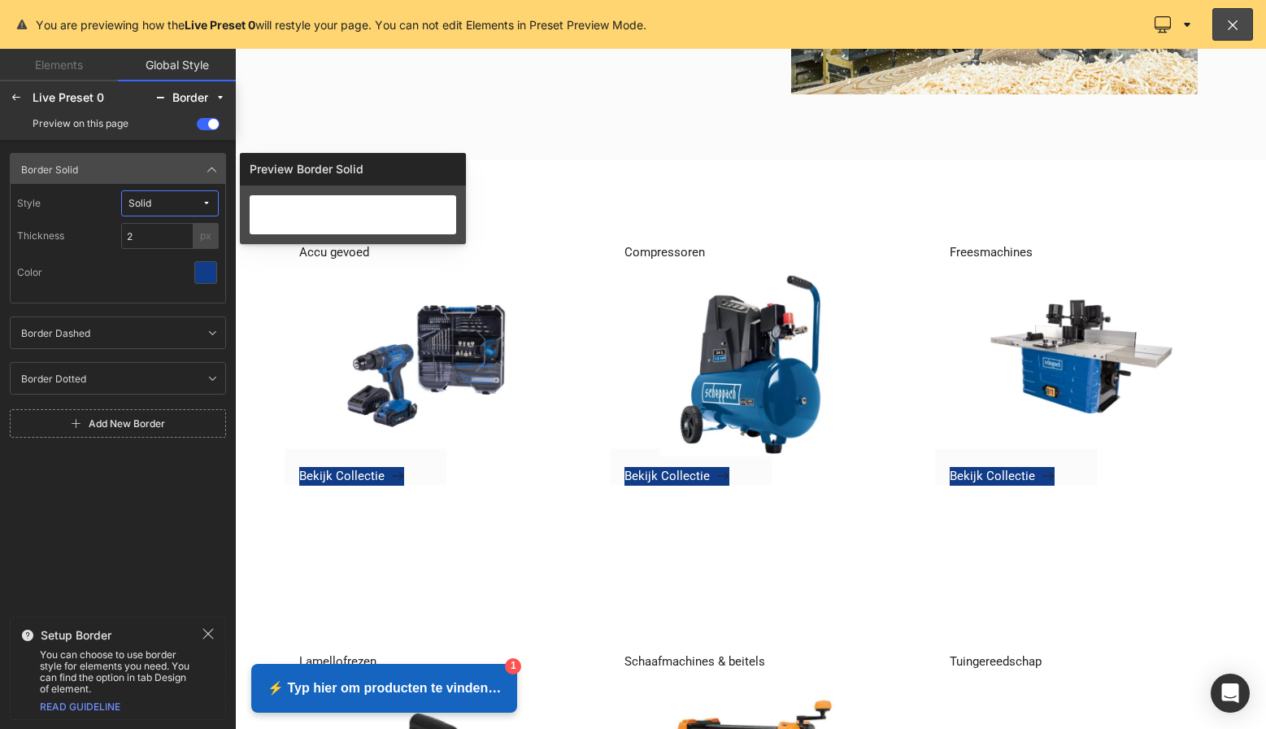
click at [205, 304] on div "Border Solid Border Solid Style Solid Thickness 2 px Color Border Dashed Border…" at bounding box center [118, 276] width 236 height 266
click at [210, 170] on icon at bounding box center [212, 169] width 13 height 13
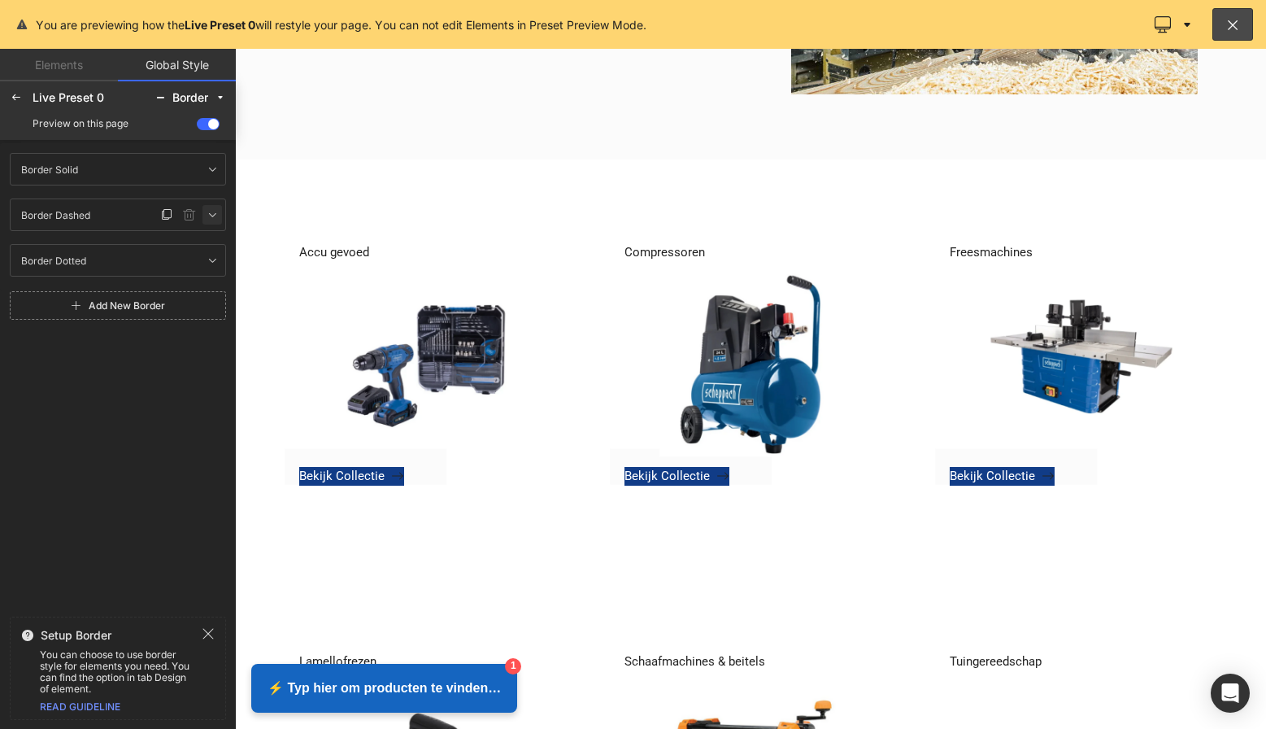
click at [207, 215] on icon at bounding box center [212, 214] width 13 height 13
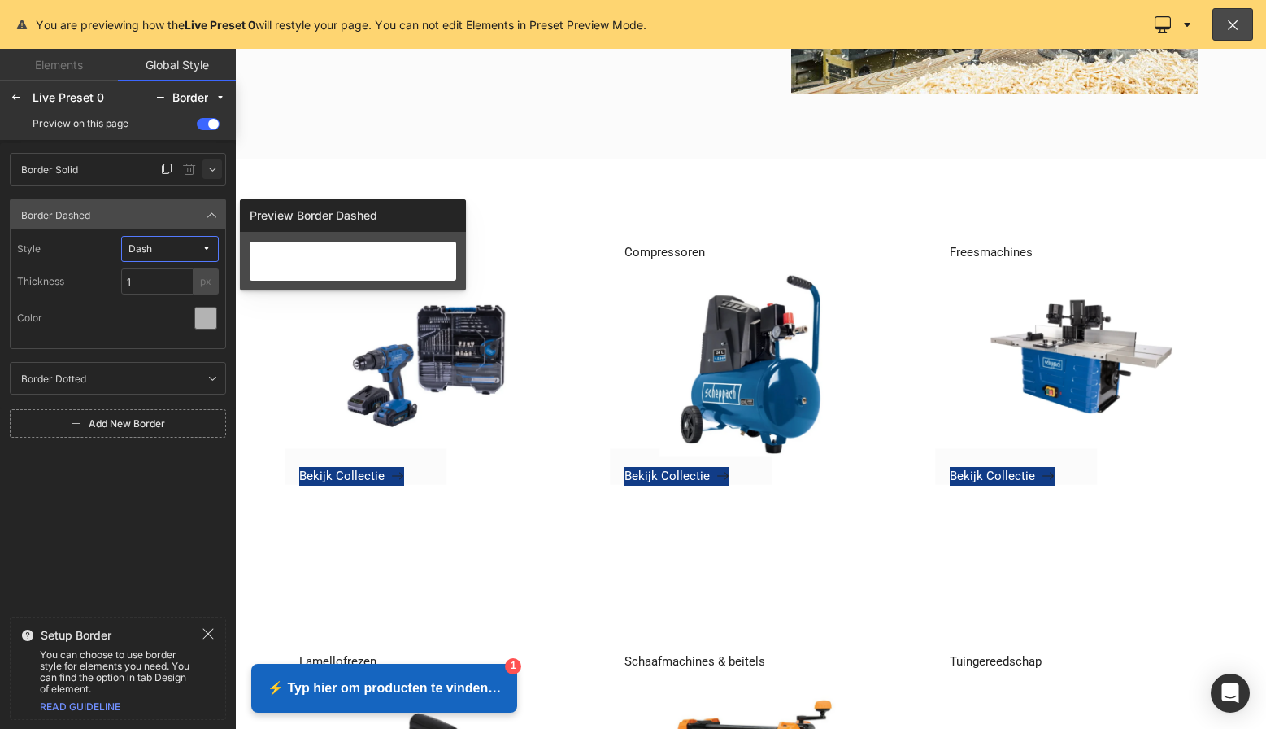
click at [213, 172] on icon at bounding box center [212, 169] width 13 height 13
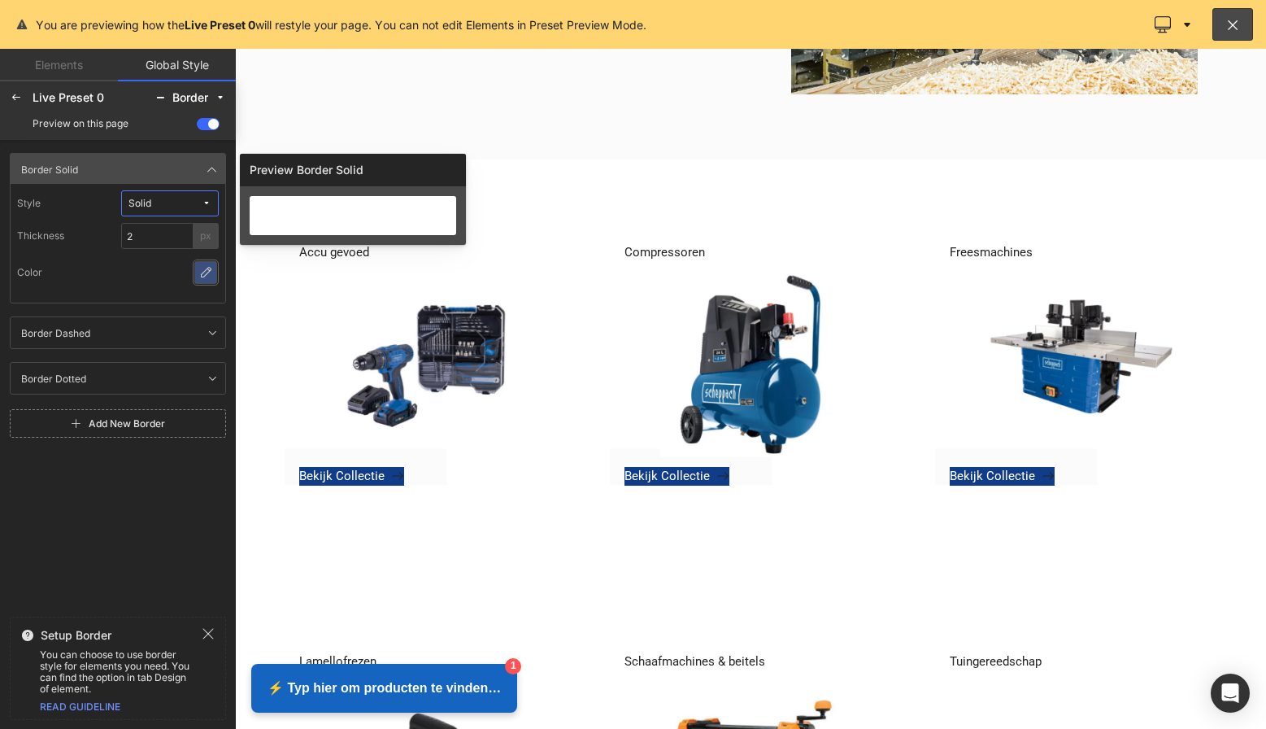
click at [204, 276] on icon at bounding box center [205, 272] width 13 height 13
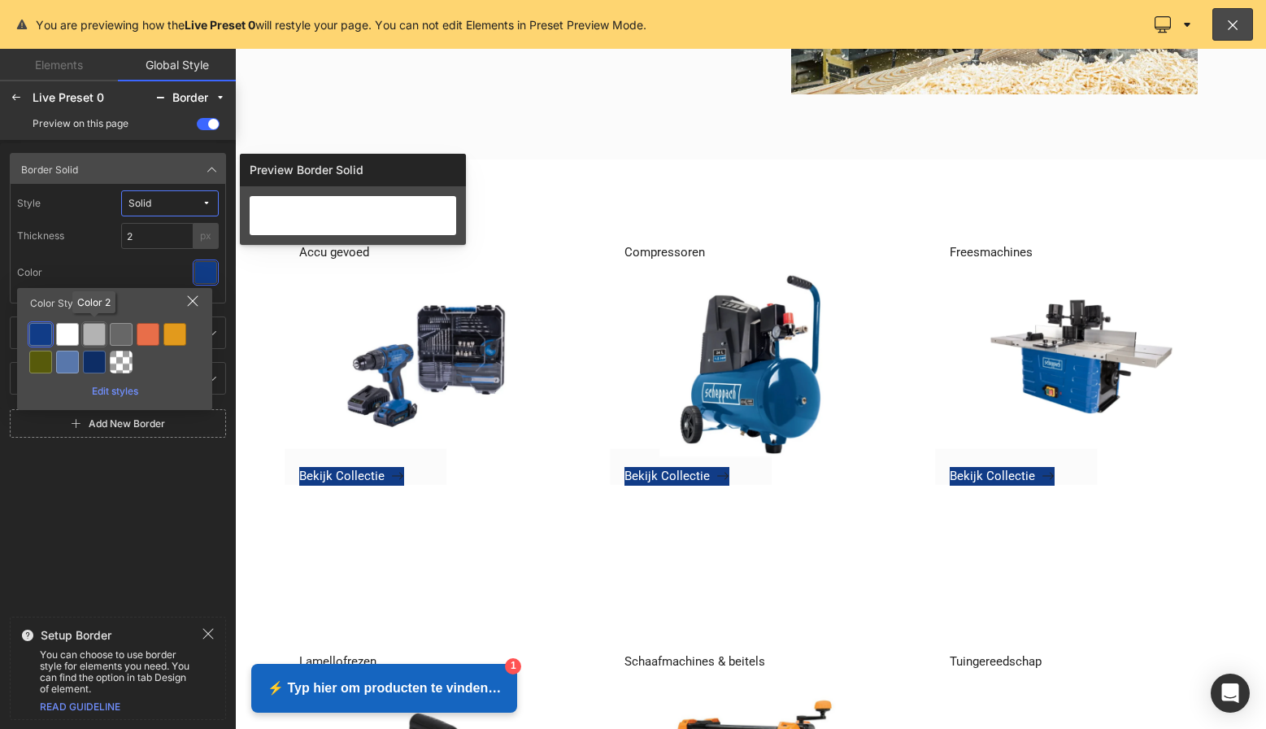
click at [94, 335] on div at bounding box center [94, 334] width 23 height 23
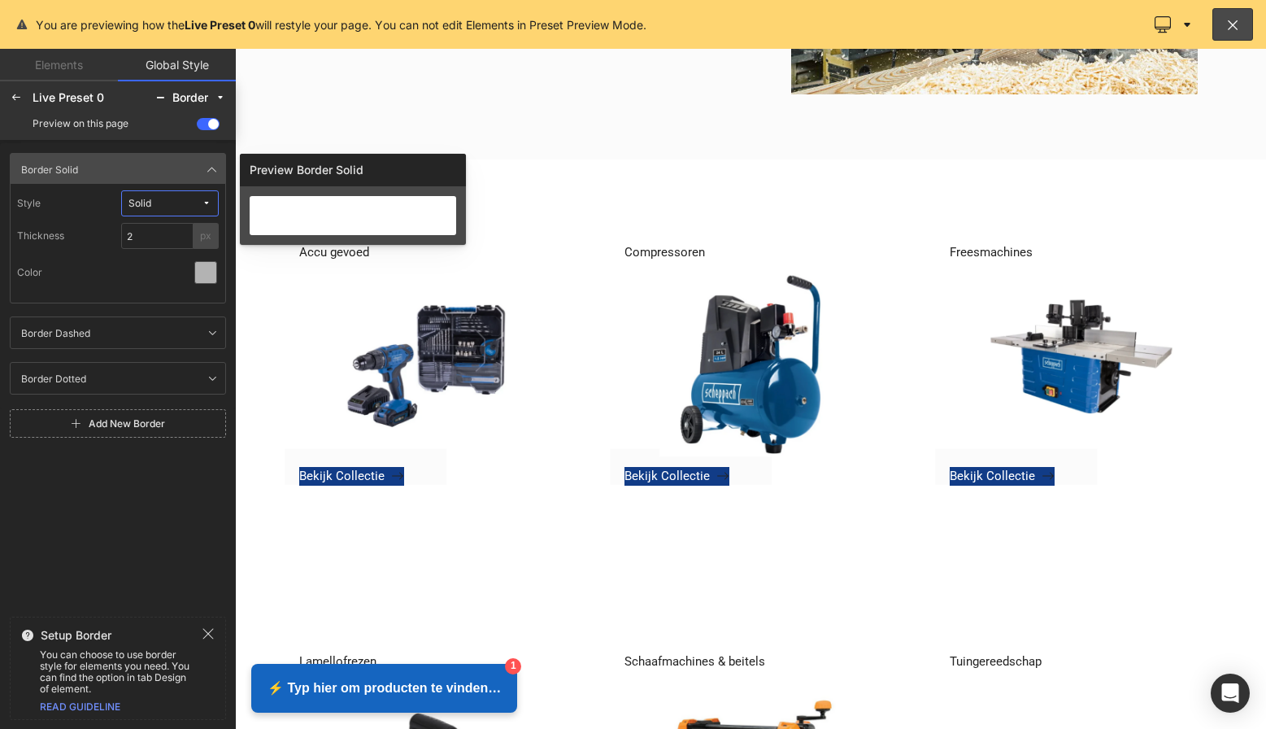
click at [134, 285] on div "Color" at bounding box center [118, 272] width 202 height 34
click at [229, 303] on div "Border Solid Border Solid Style Solid Thickness 2 px Color Border Dashed Border…" at bounding box center [118, 276] width 236 height 266
click at [211, 172] on icon at bounding box center [212, 169] width 13 height 13
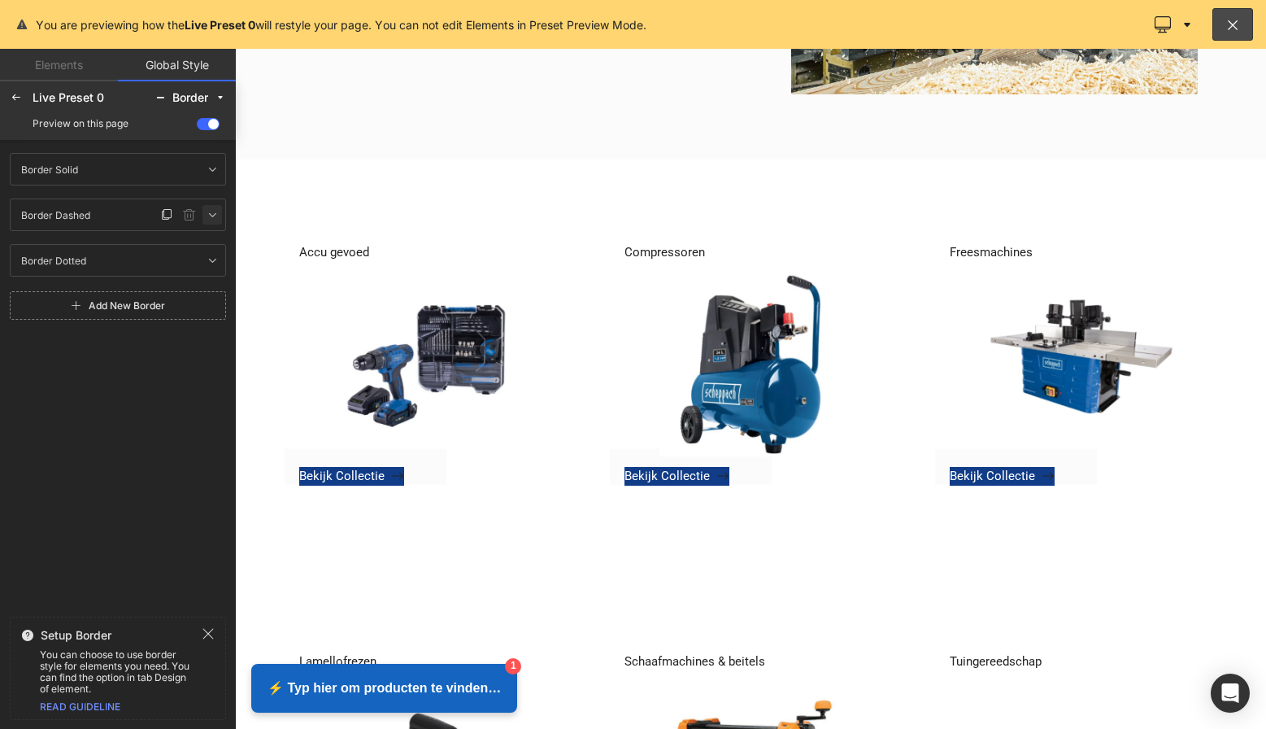
click at [211, 213] on icon at bounding box center [212, 214] width 13 height 13
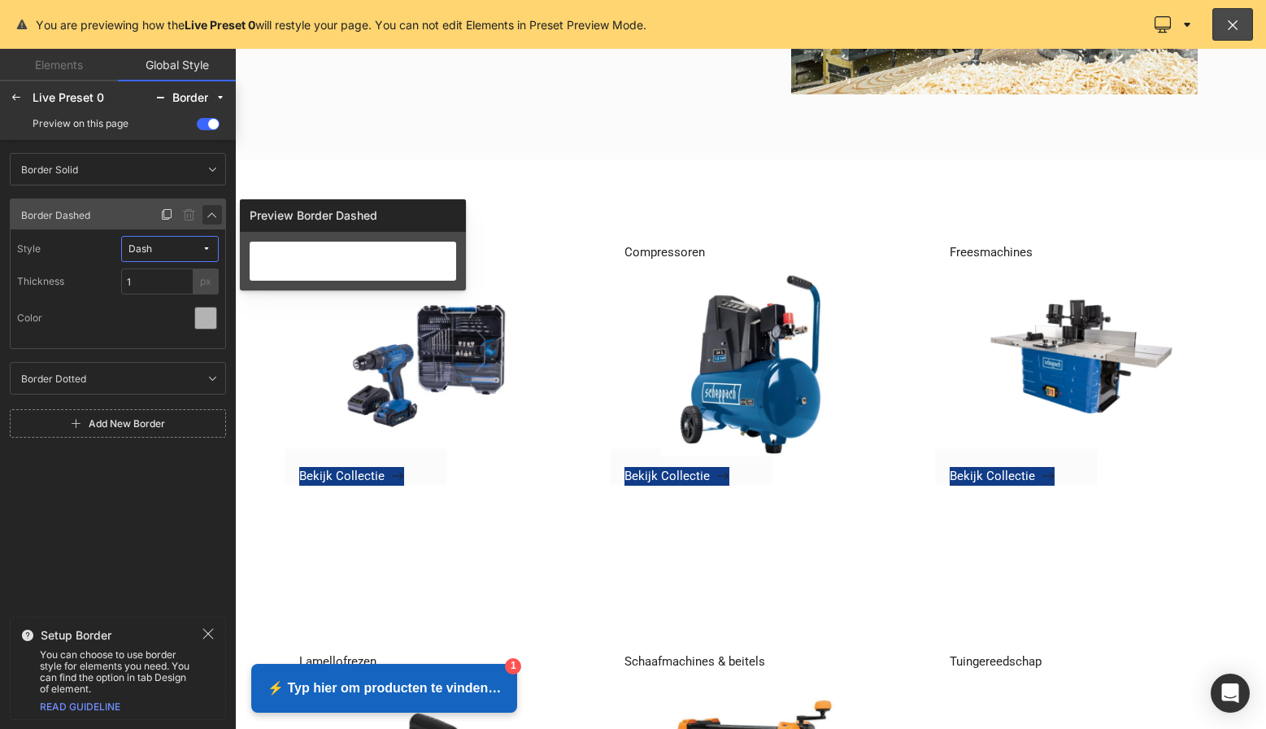
click at [211, 213] on icon at bounding box center [212, 214] width 13 height 13
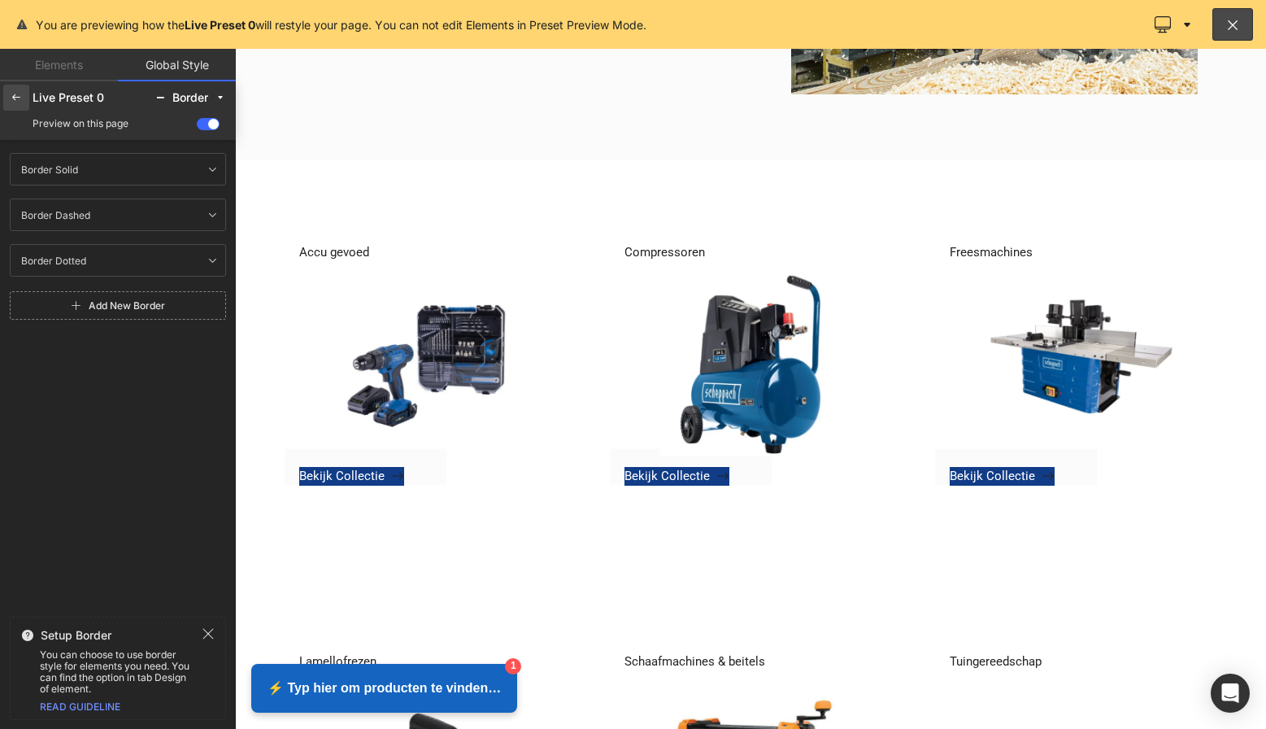
click at [15, 102] on icon at bounding box center [16, 97] width 13 height 13
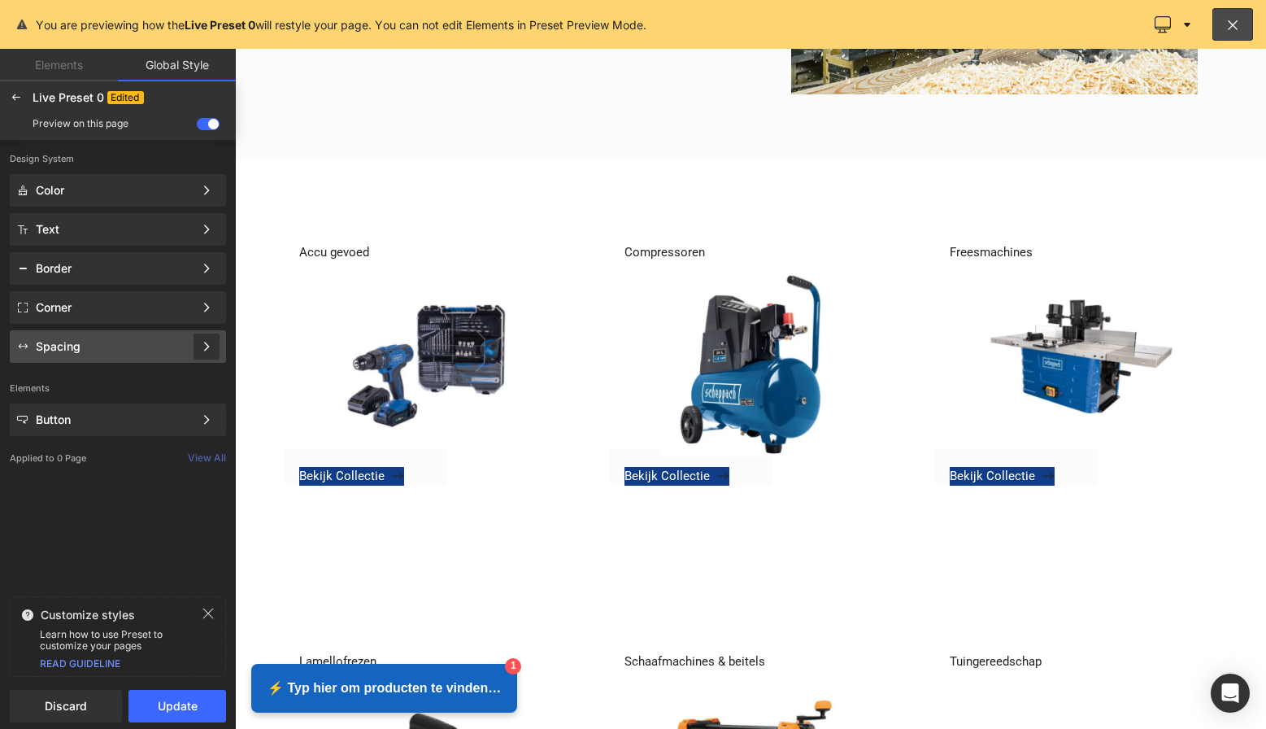
click at [194, 355] on div at bounding box center [207, 346] width 26 height 26
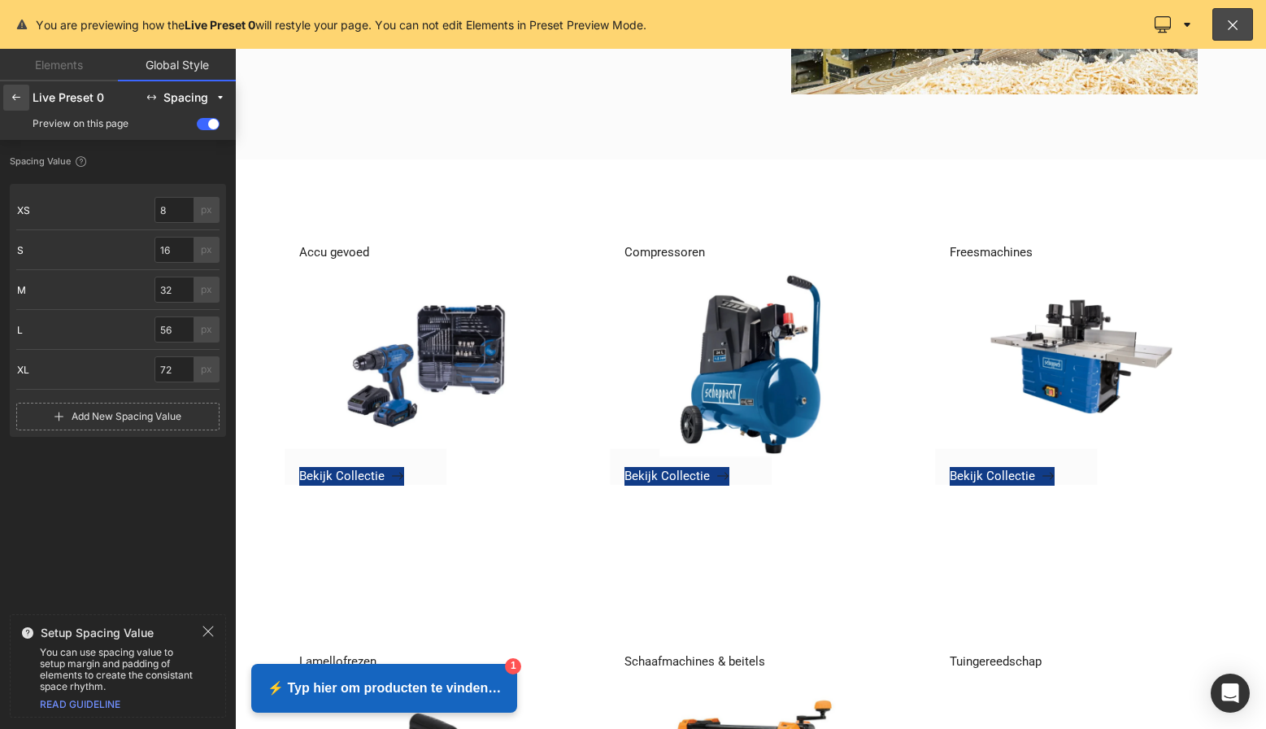
click at [15, 99] on icon at bounding box center [16, 97] width 13 height 13
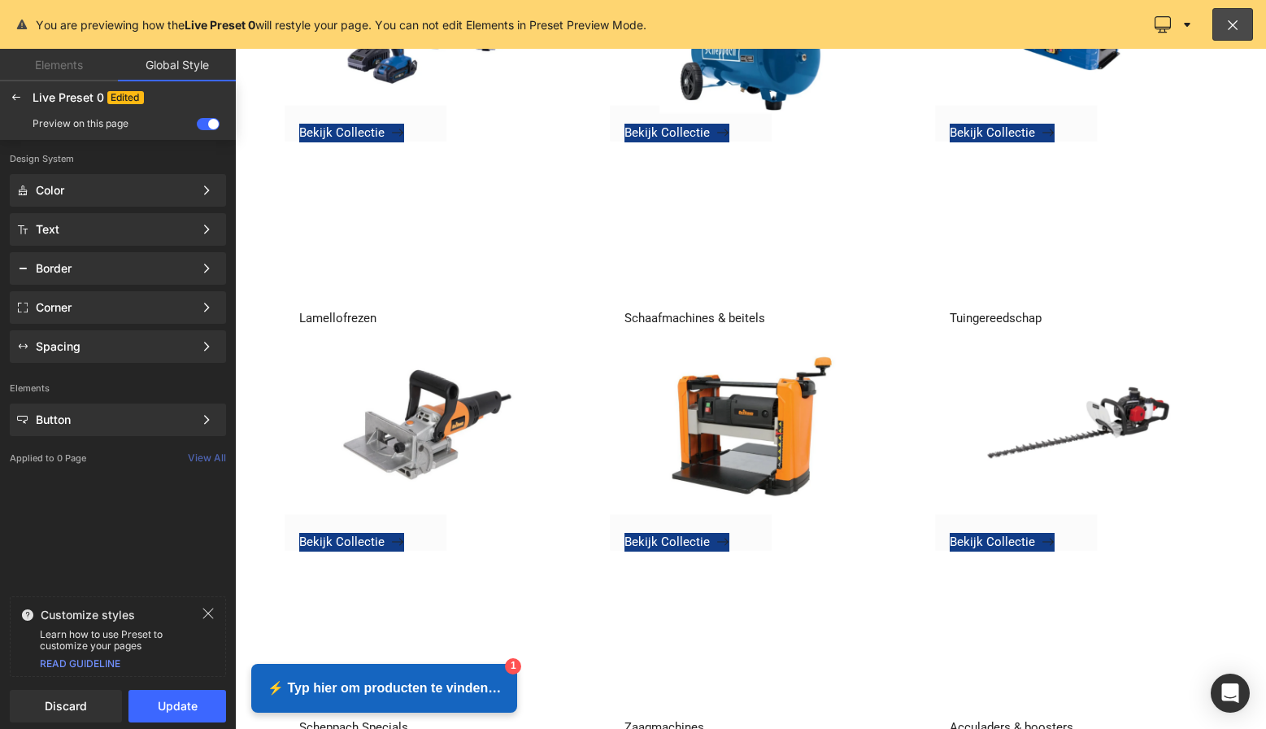
scroll to position [916, 0]
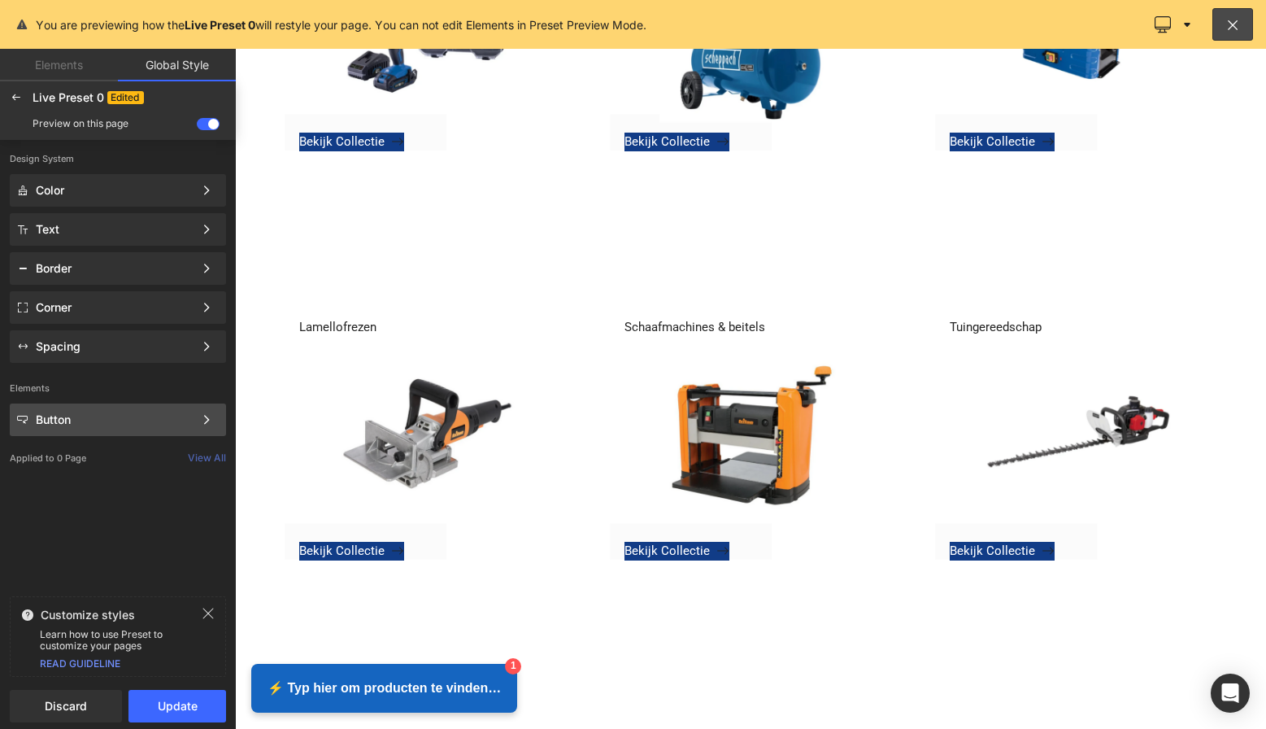
click at [128, 417] on div "Button" at bounding box center [115, 419] width 158 height 13
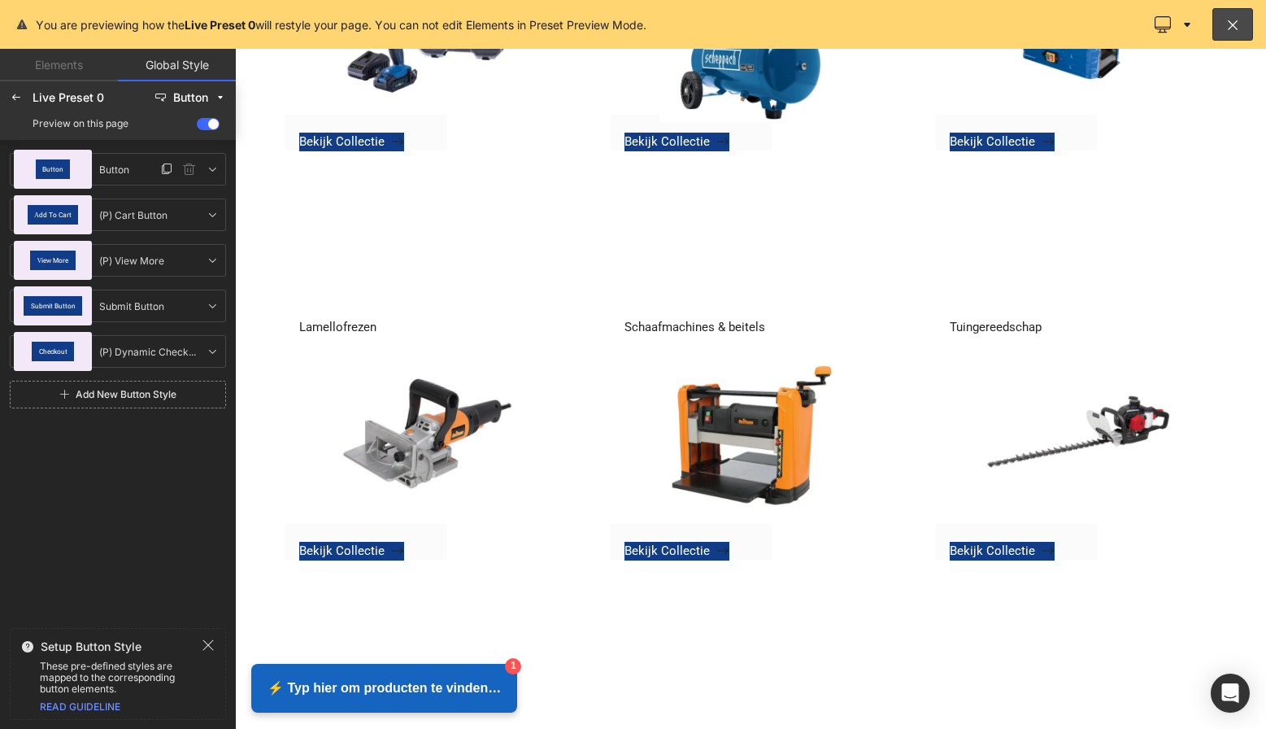
click at [63, 165] on div "Button" at bounding box center [53, 169] width 35 height 20
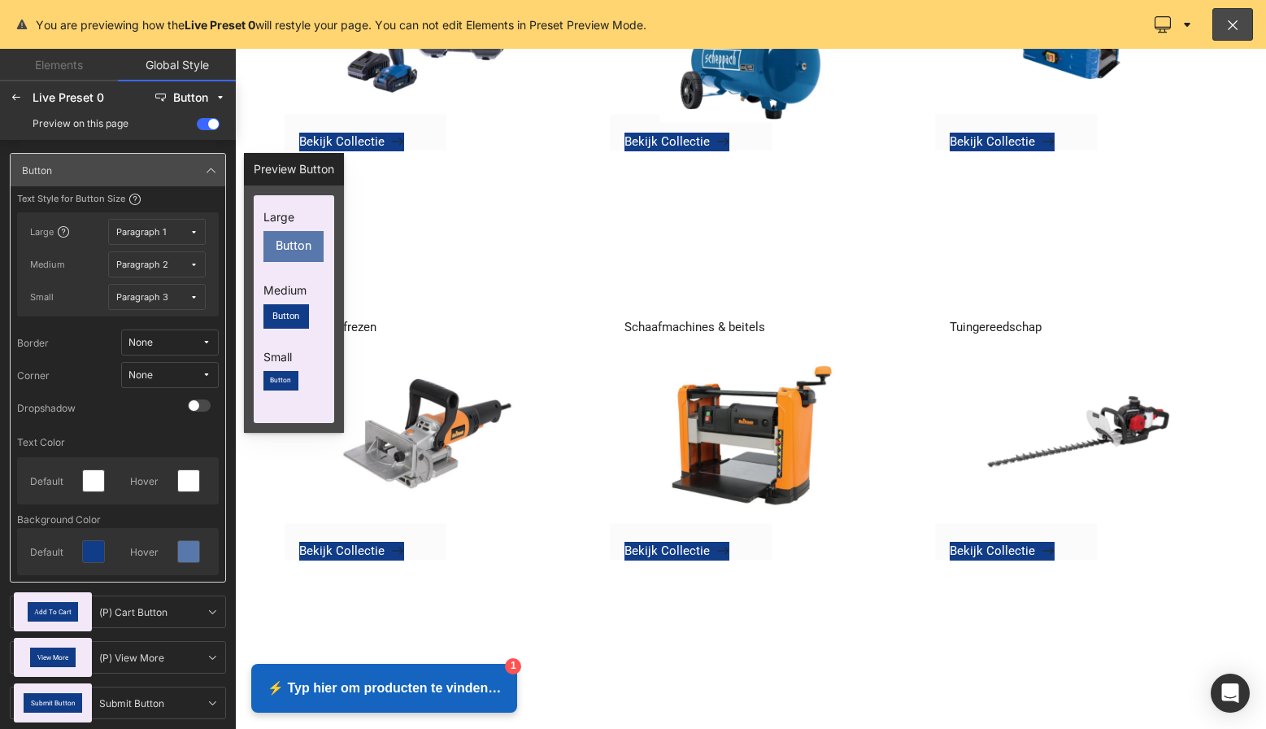
click at [289, 249] on span "Button" at bounding box center [294, 246] width 36 height 12
click at [289, 252] on span "Button" at bounding box center [294, 246] width 36 height 12
click at [160, 232] on div "Paragraph 1" at bounding box center [141, 232] width 50 height 12
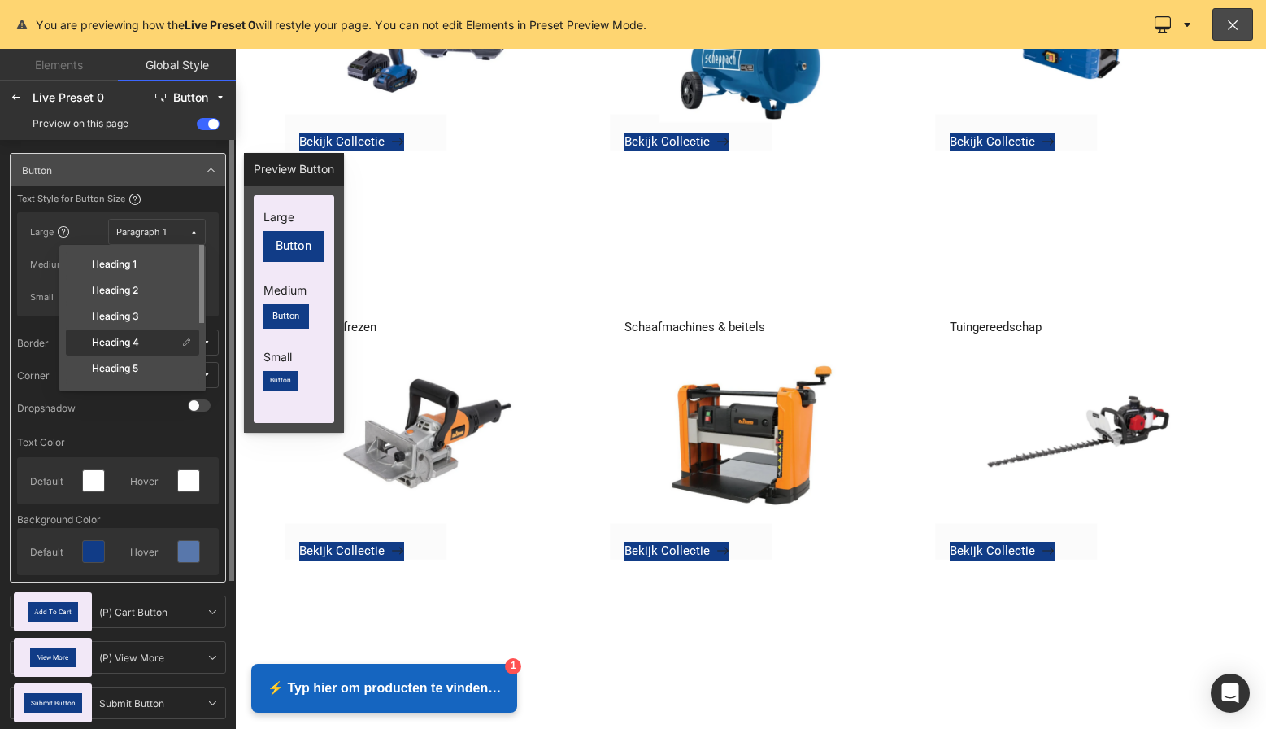
click at [128, 335] on div "Heading 4" at bounding box center [132, 342] width 133 height 26
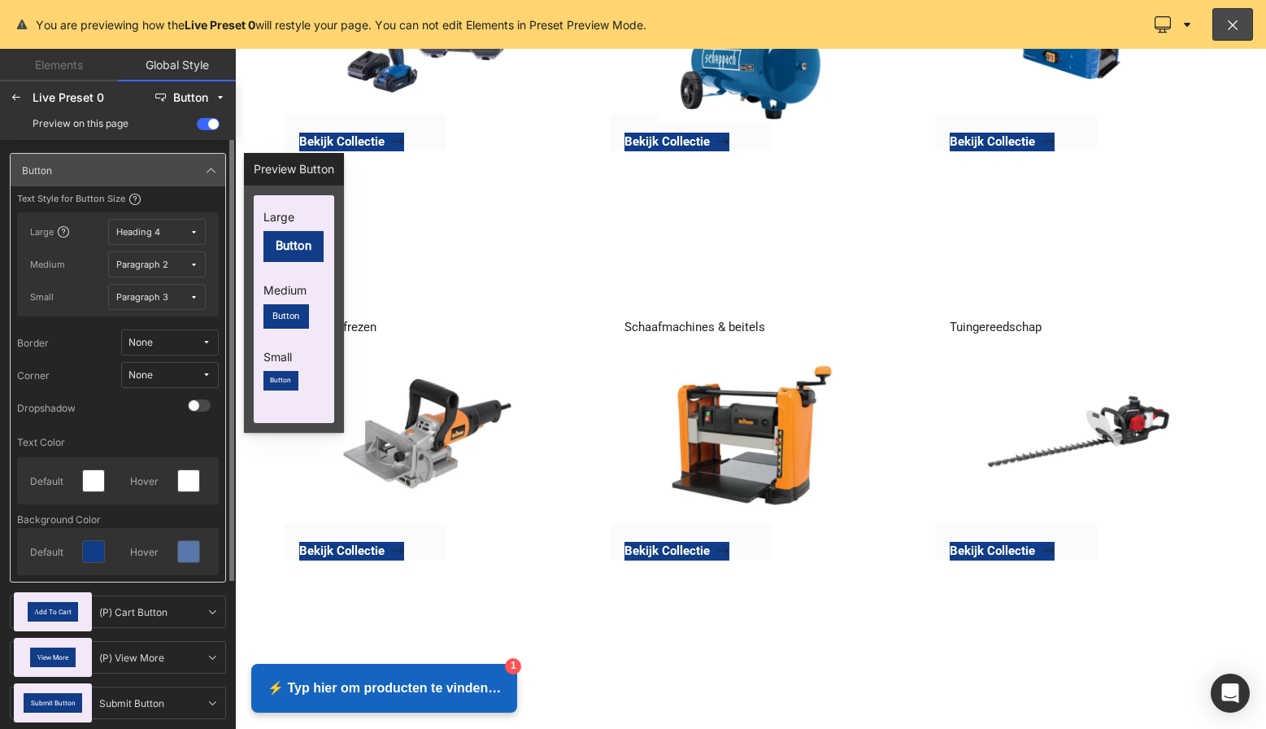
click at [187, 232] on span "Heading 4" at bounding box center [152, 232] width 73 height 12
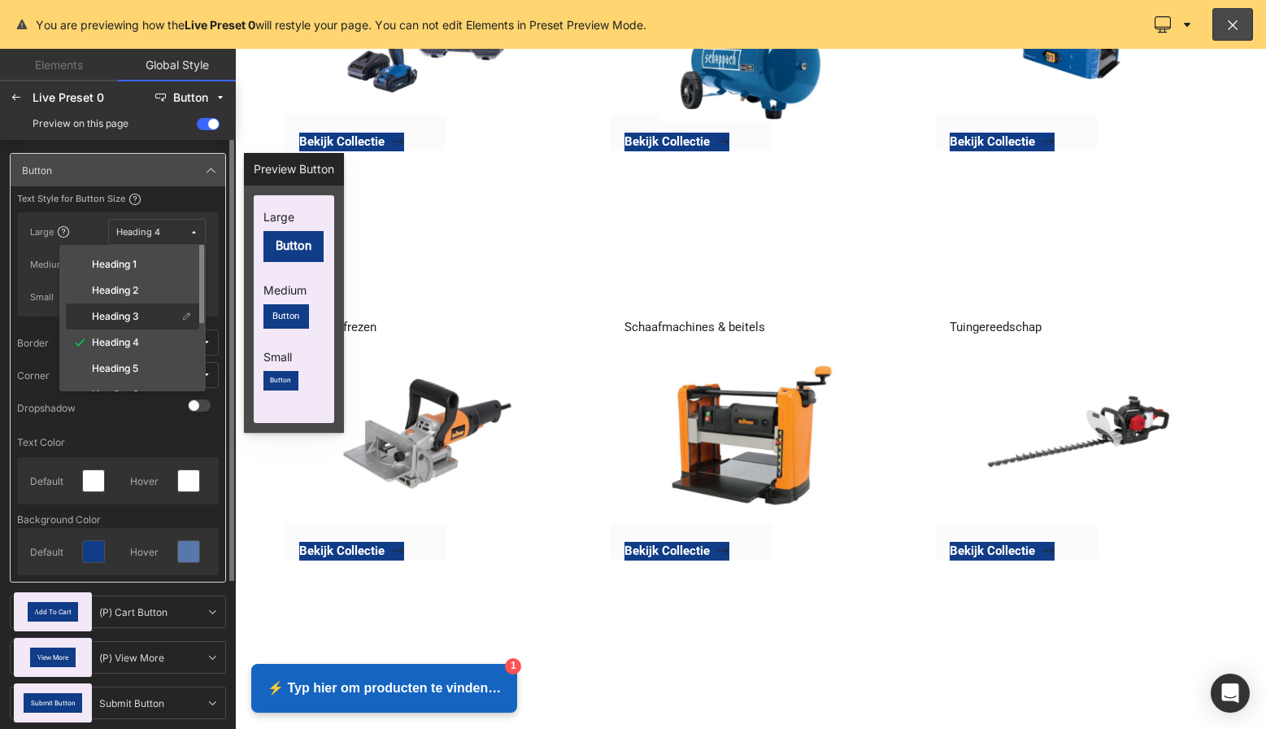
click at [141, 316] on div "Heading 3" at bounding box center [123, 316] width 108 height 13
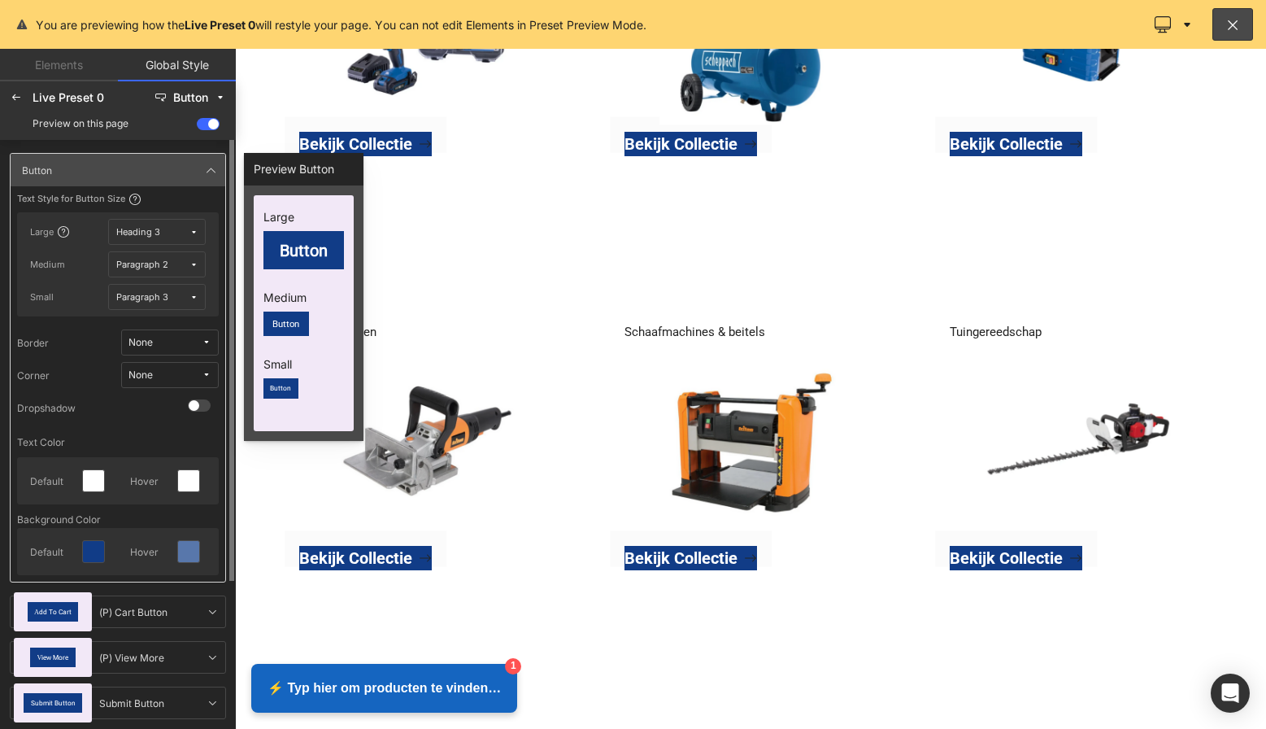
click at [197, 262] on icon at bounding box center [193, 264] width 9 height 9
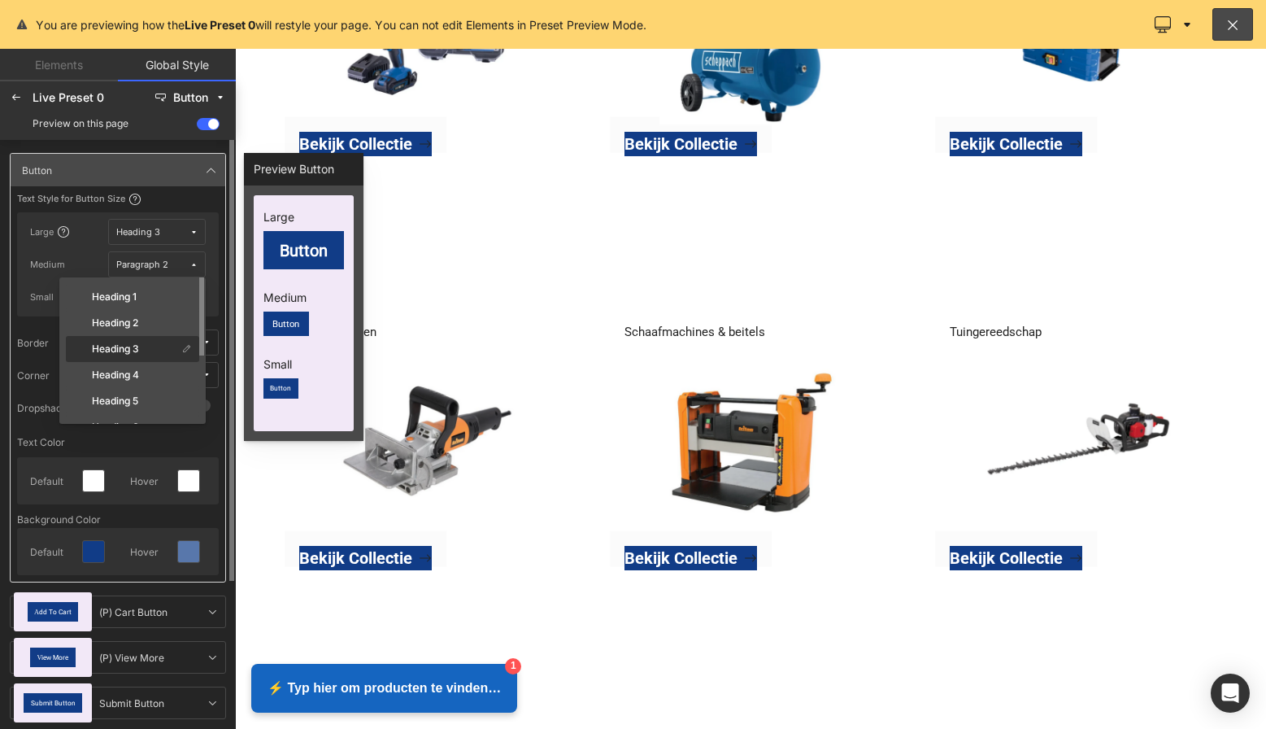
click at [146, 351] on div "Heading 3" at bounding box center [123, 348] width 108 height 13
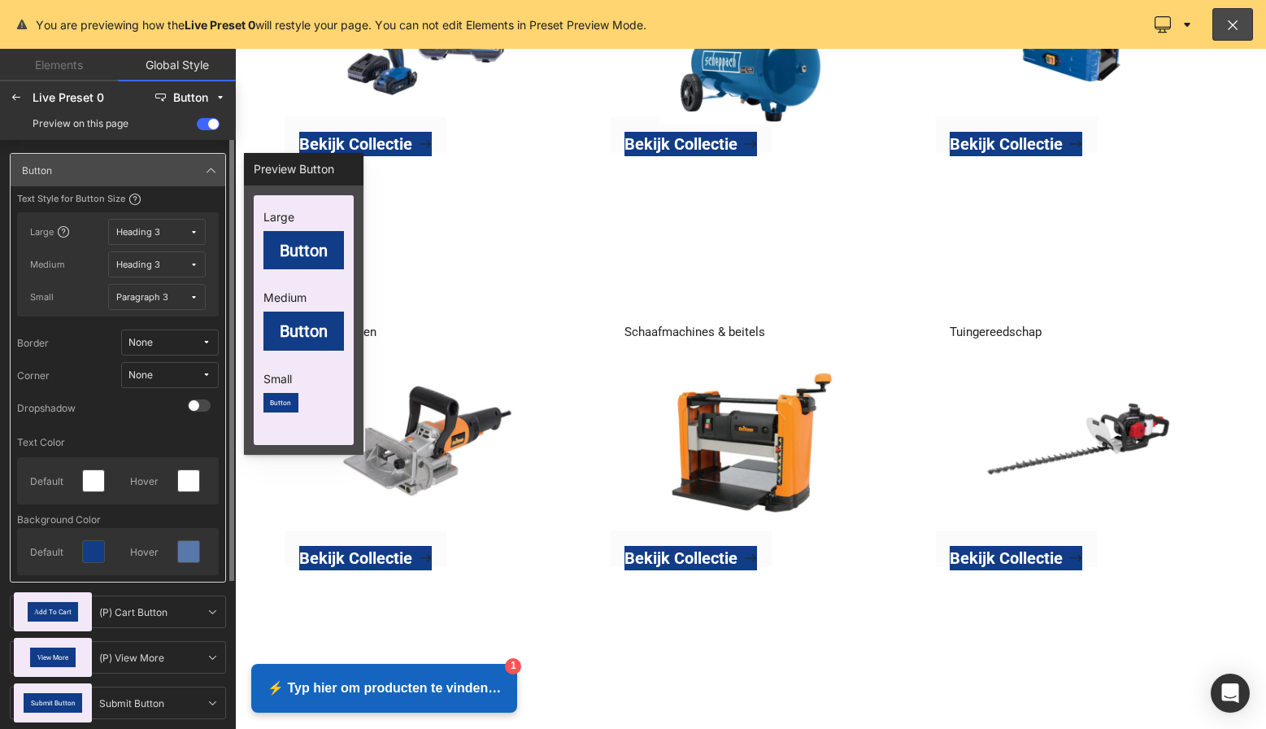
click at [194, 231] on icon at bounding box center [193, 232] width 9 height 9
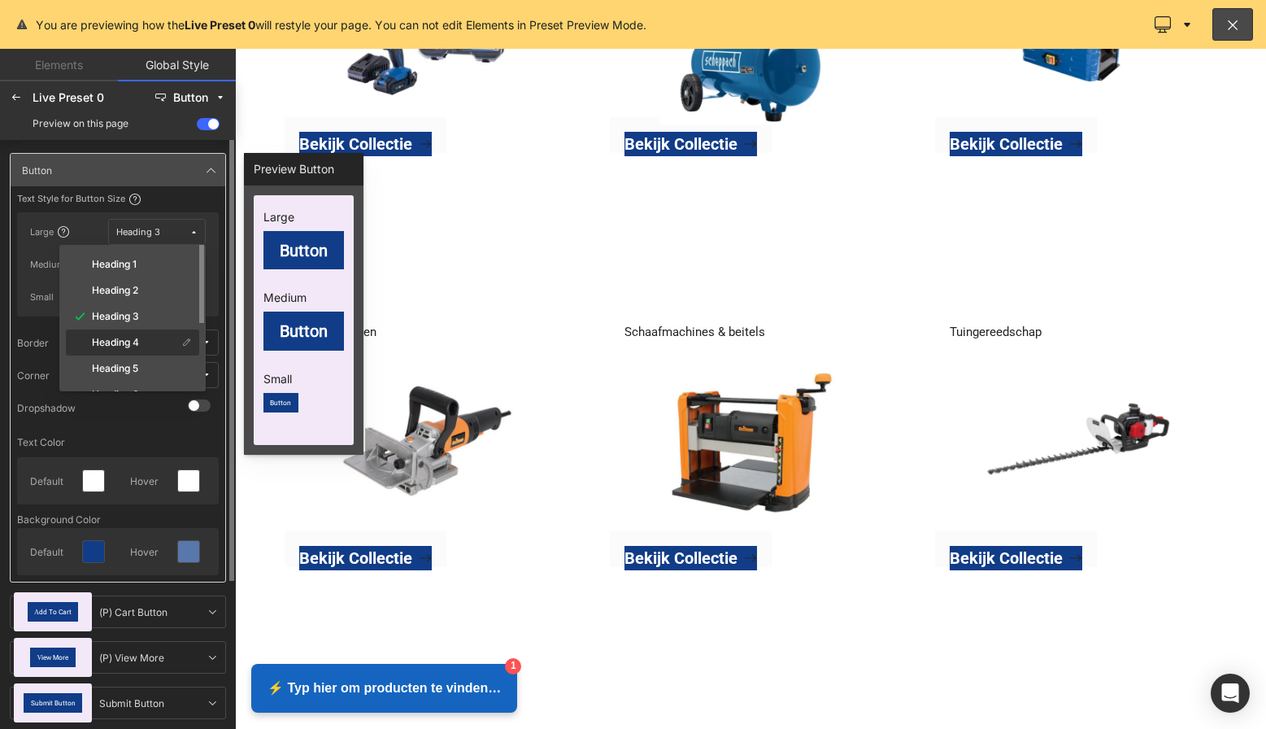
click at [133, 337] on label "Heading 4" at bounding box center [115, 342] width 47 height 11
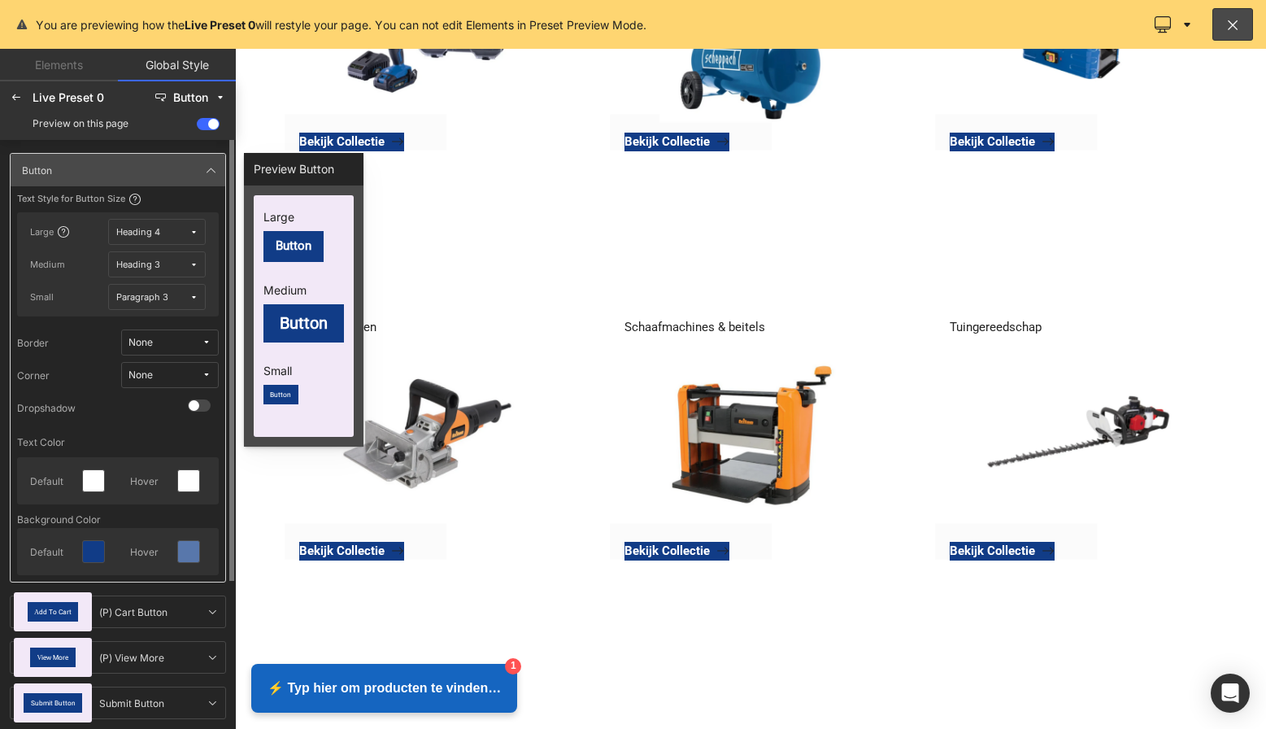
click at [194, 256] on button "Heading 3" at bounding box center [157, 264] width 98 height 26
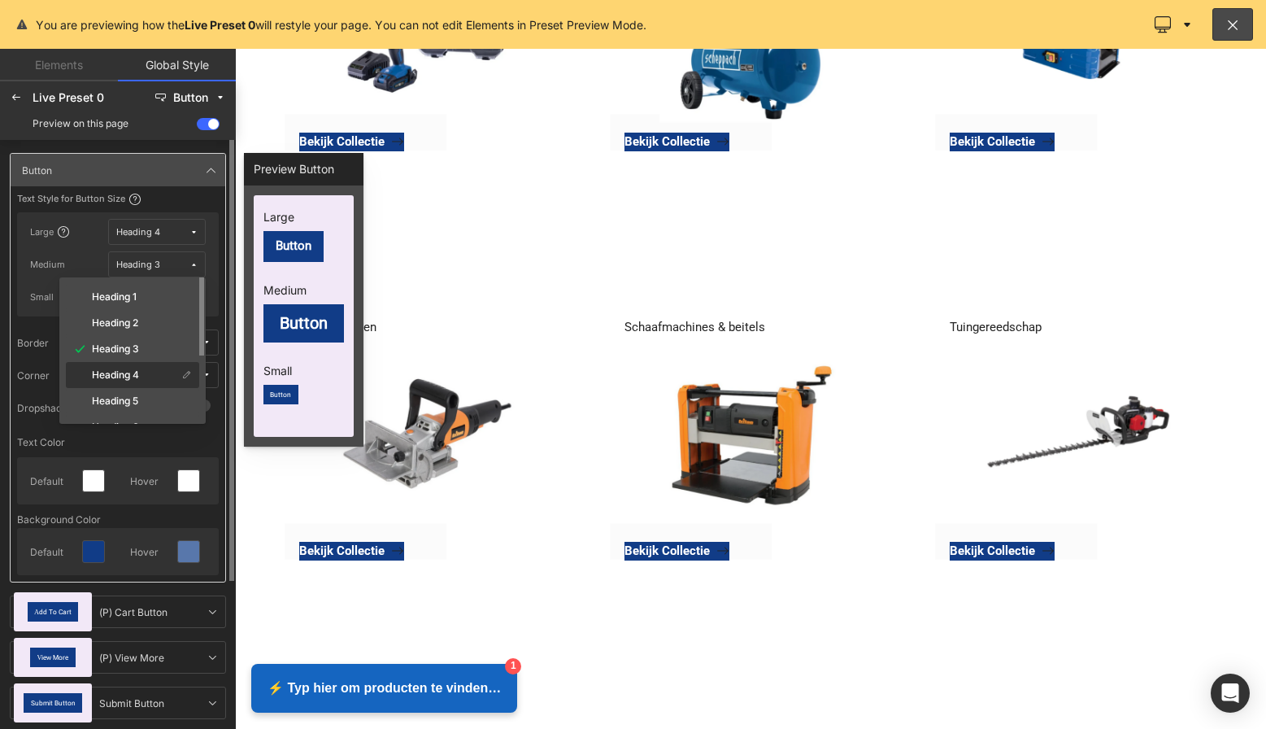
click at [121, 373] on label "Heading 4" at bounding box center [115, 374] width 47 height 11
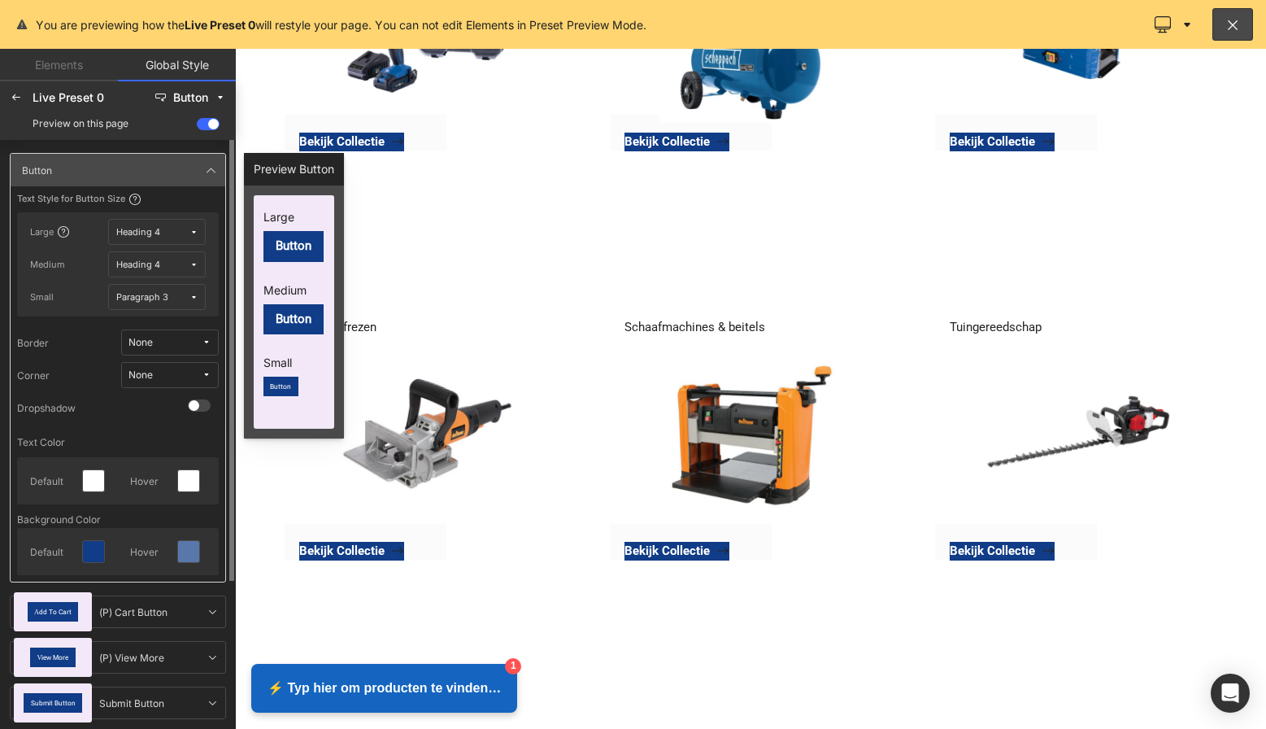
click at [194, 231] on icon at bounding box center [193, 232] width 9 height 9
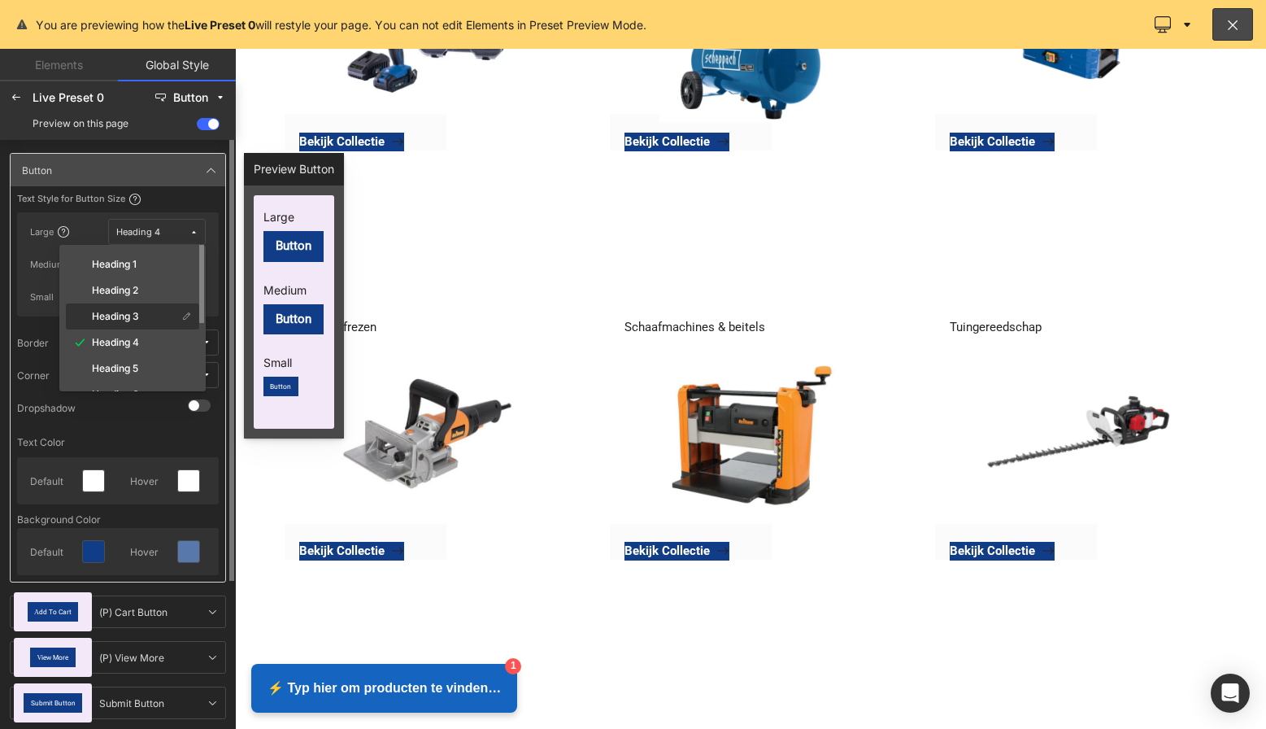
click at [127, 320] on label "Heading 3" at bounding box center [115, 316] width 47 height 11
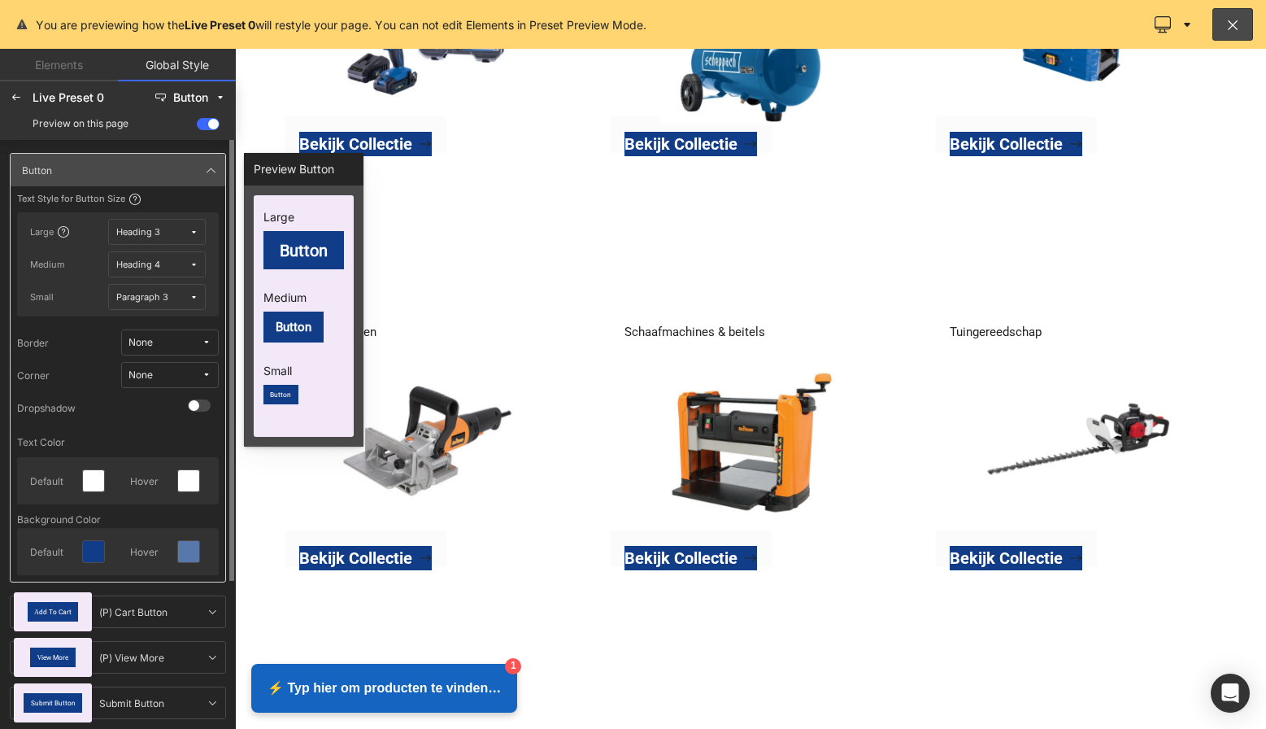
click at [763, 265] on div at bounding box center [750, 389] width 1031 height 680
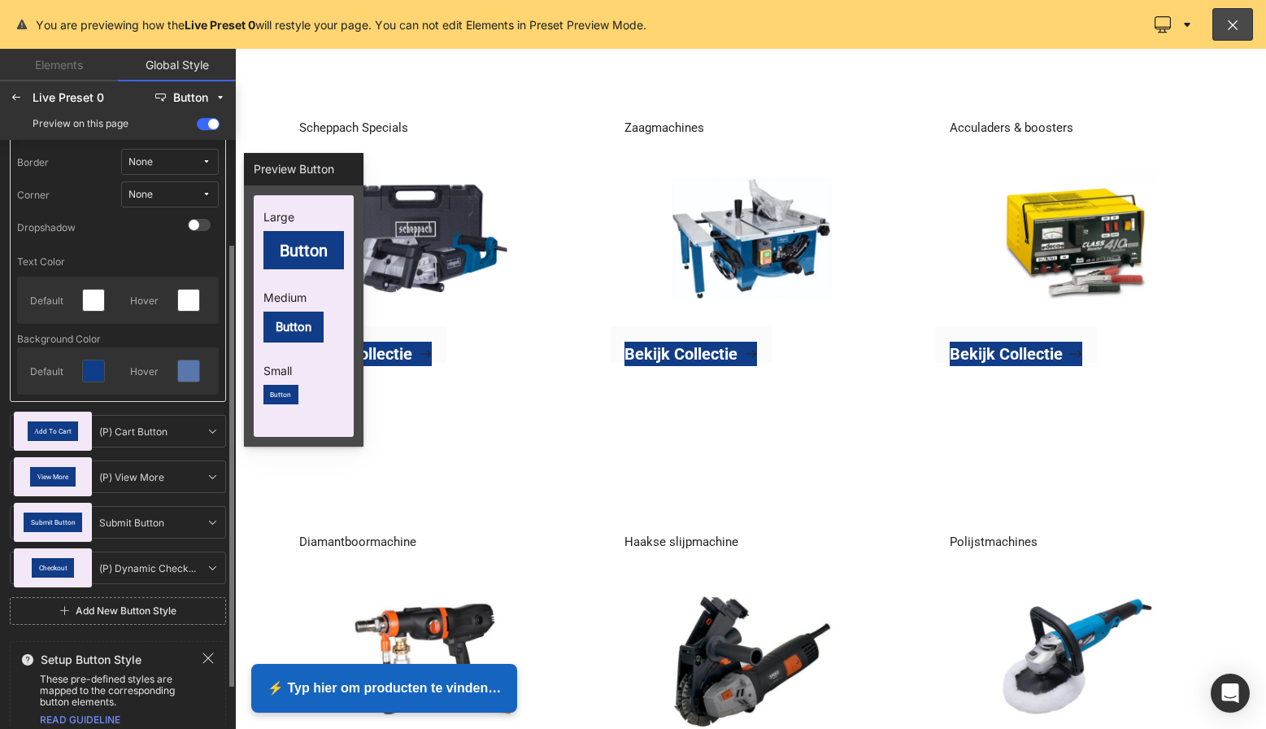
scroll to position [194, 0]
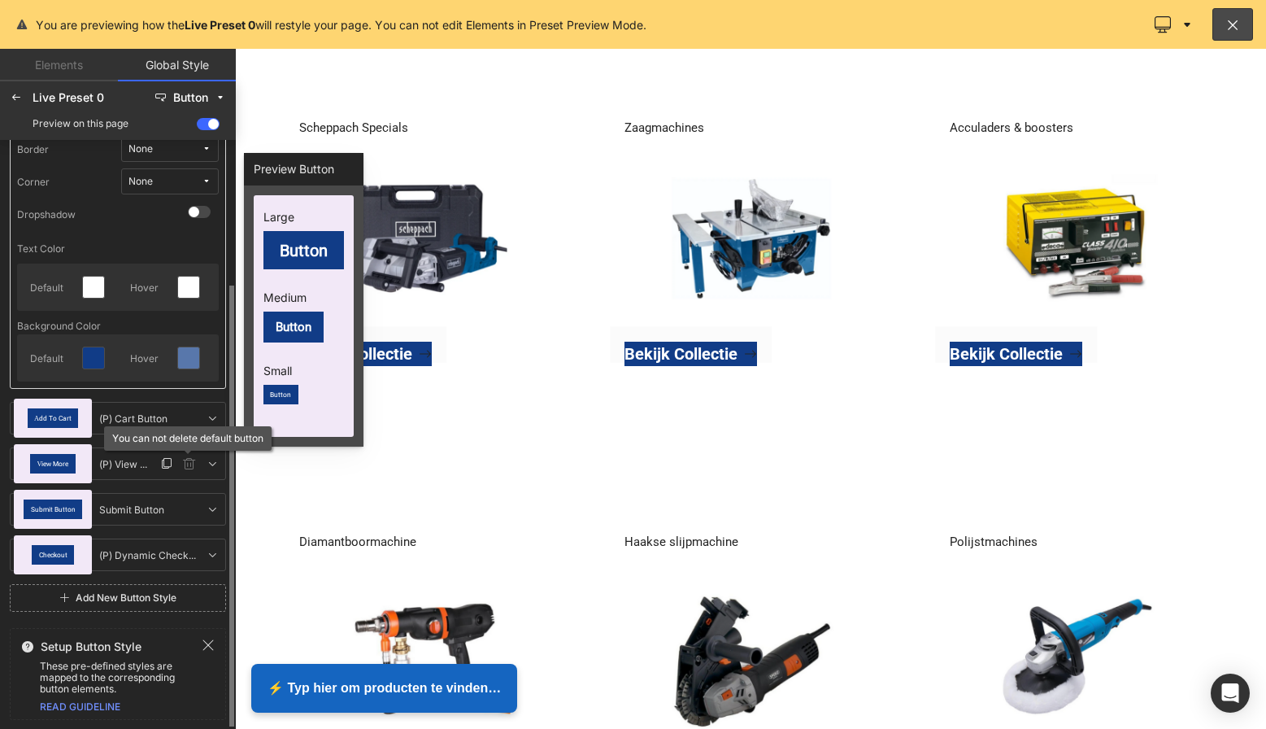
click at [197, 463] on link at bounding box center [190, 464] width 20 height 20
click at [207, 464] on icon at bounding box center [212, 463] width 13 height 13
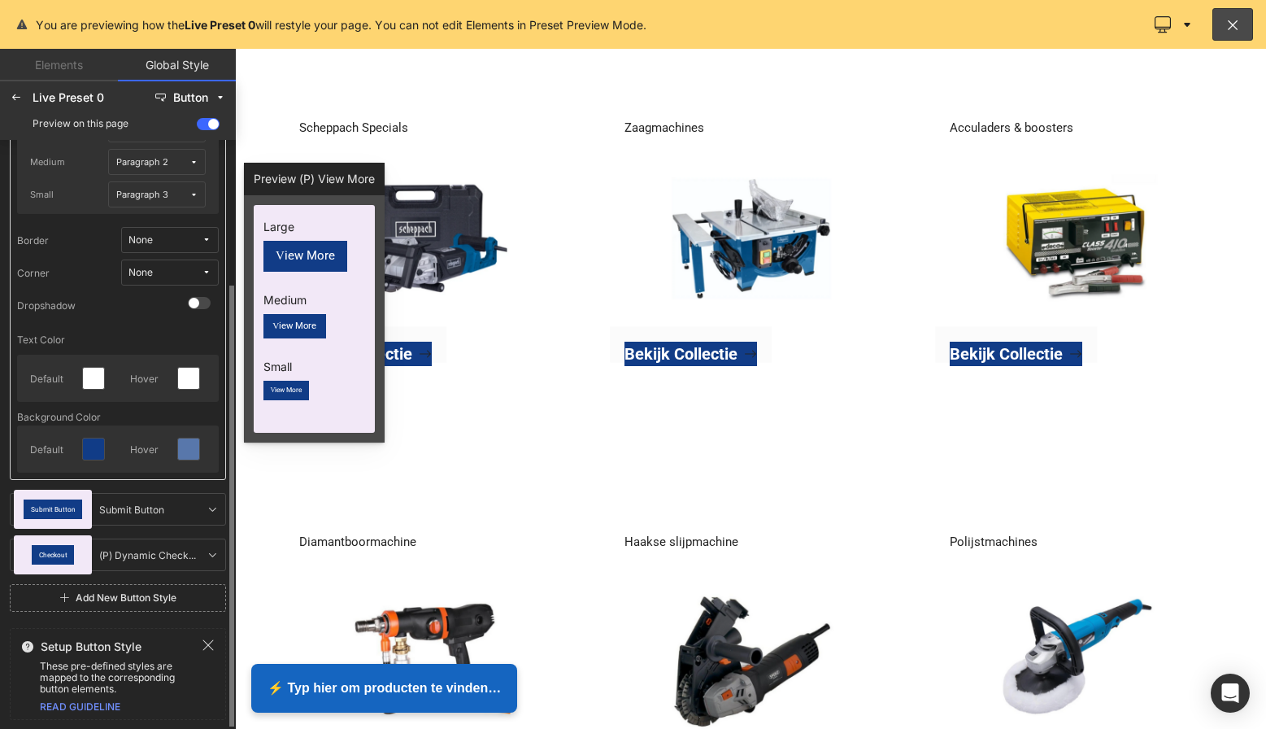
click at [168, 160] on div "Paragraph 2" at bounding box center [142, 162] width 52 height 12
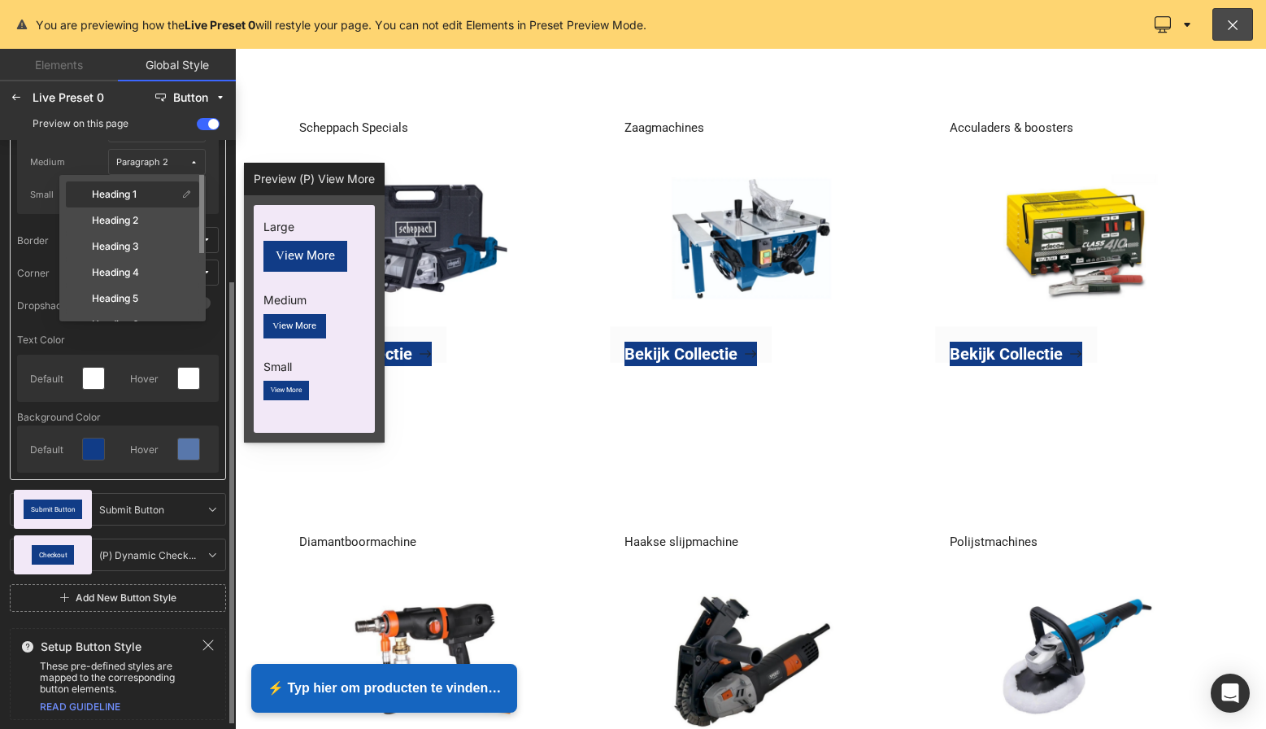
click at [141, 196] on div "Heading 1" at bounding box center [123, 194] width 108 height 13
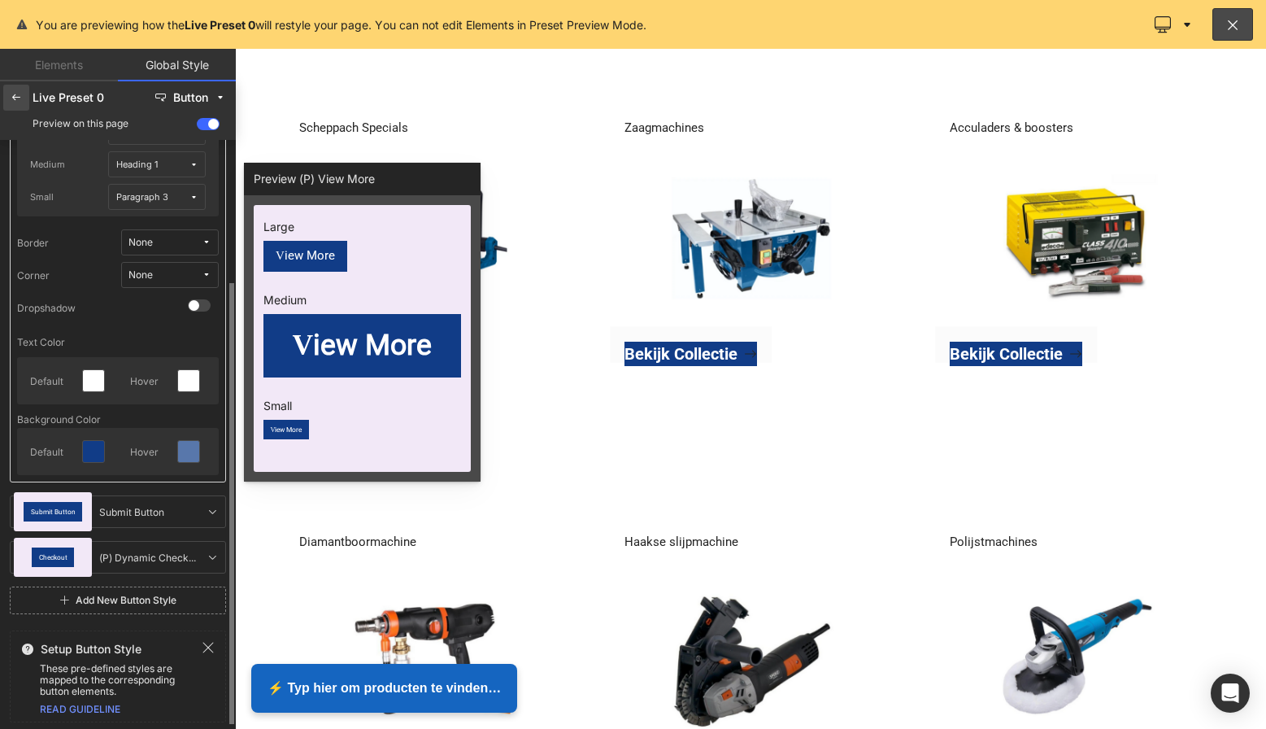
click at [19, 99] on icon at bounding box center [16, 97] width 13 height 13
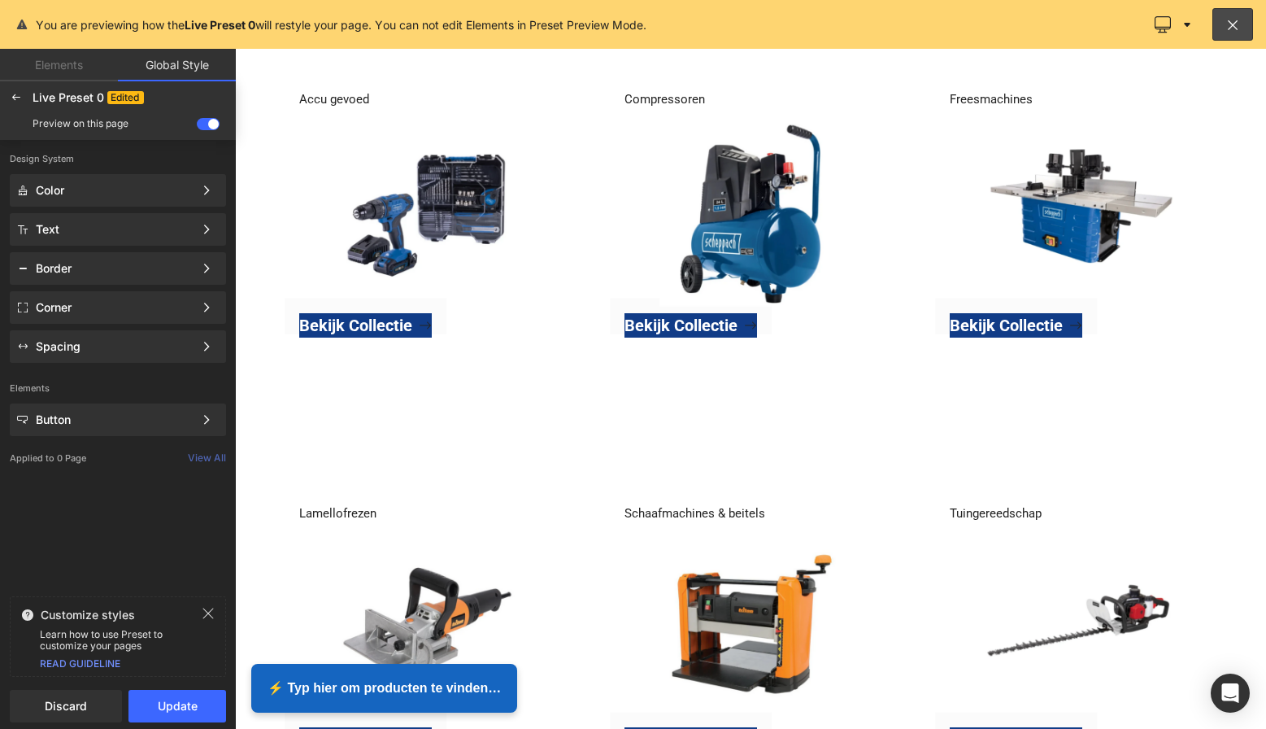
scroll to position [726, 0]
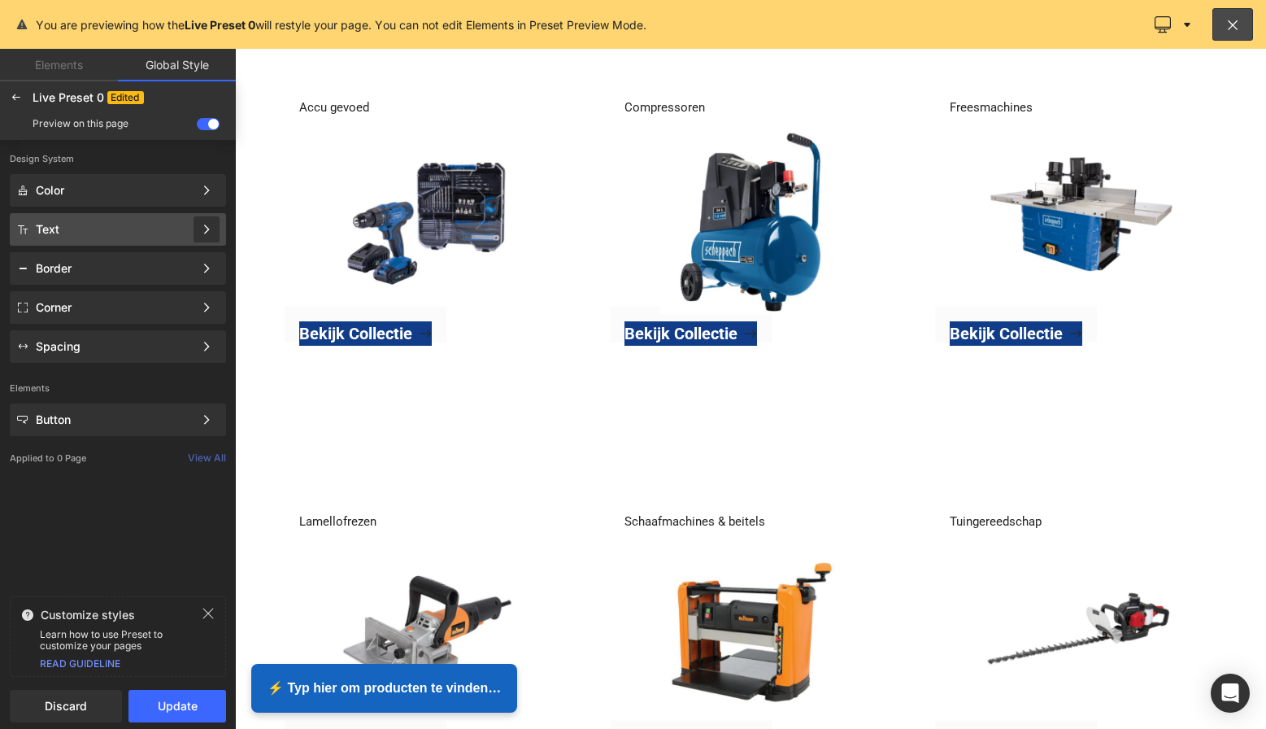
click at [215, 229] on div at bounding box center [207, 229] width 26 height 26
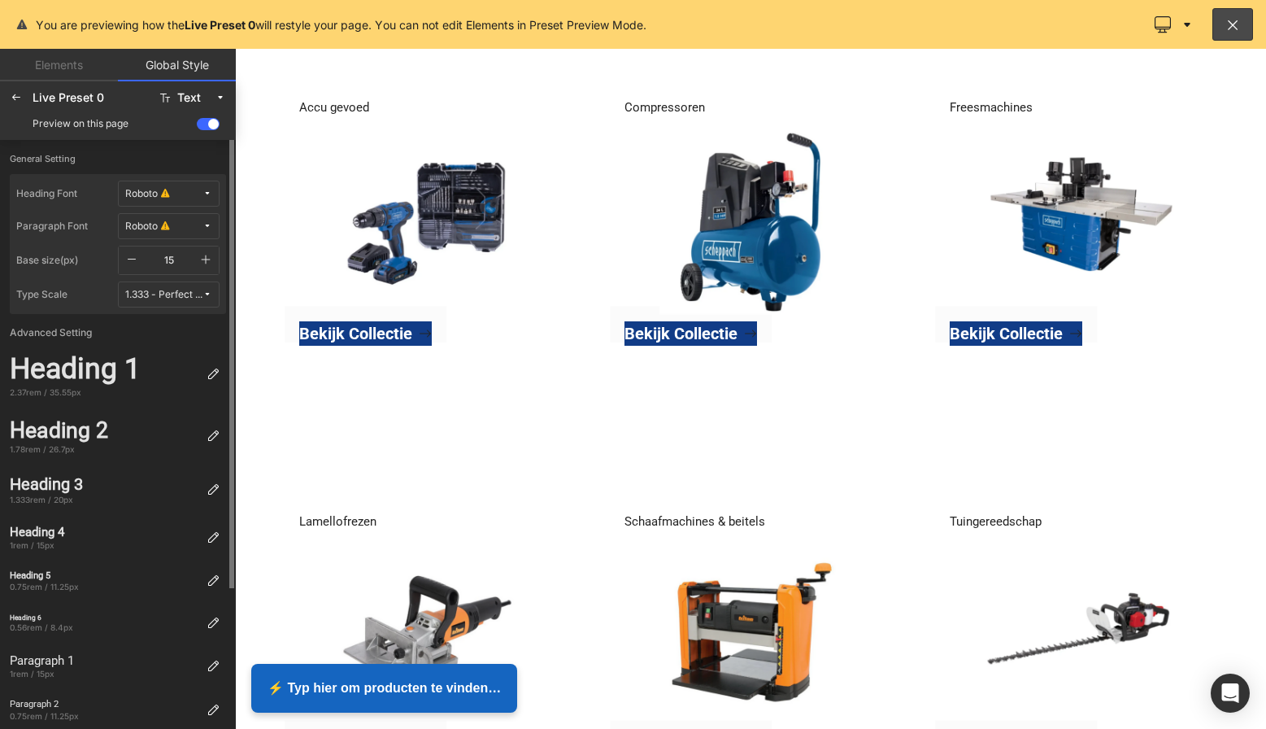
click at [133, 258] on icon "button" at bounding box center [131, 259] width 13 height 13
type input "14"
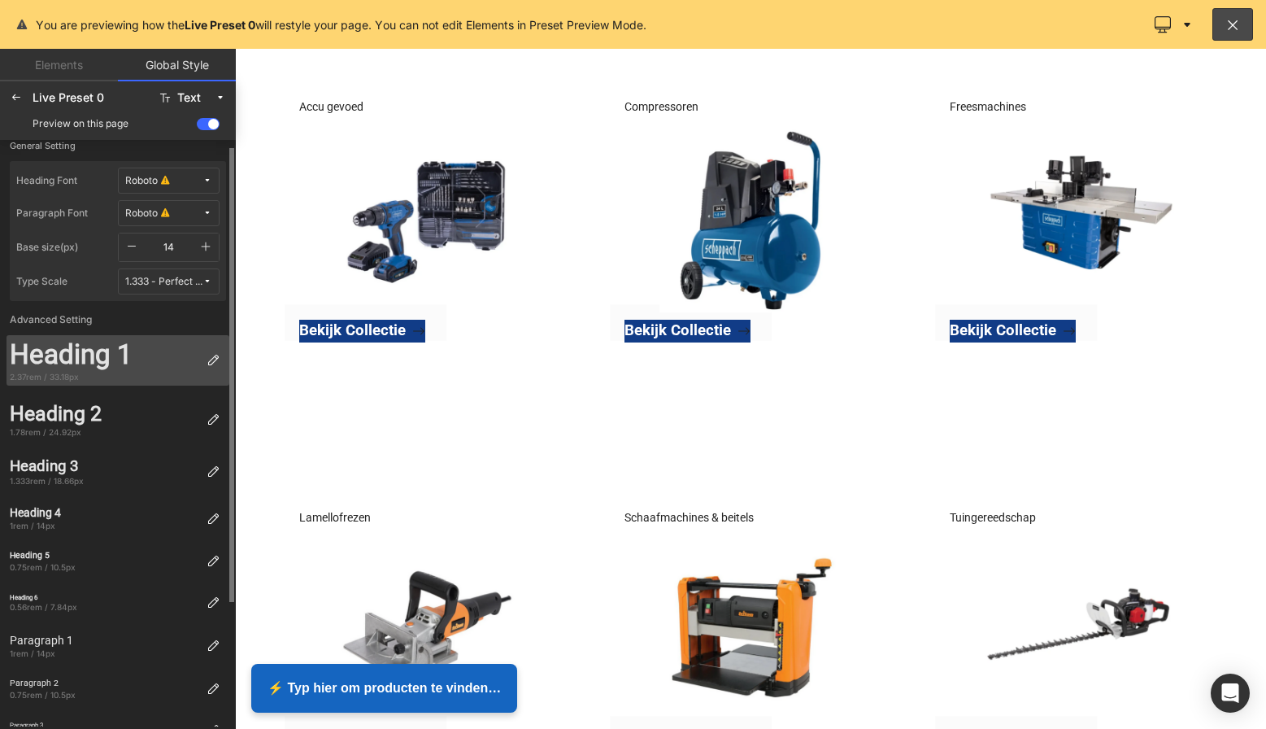
scroll to position [0, 0]
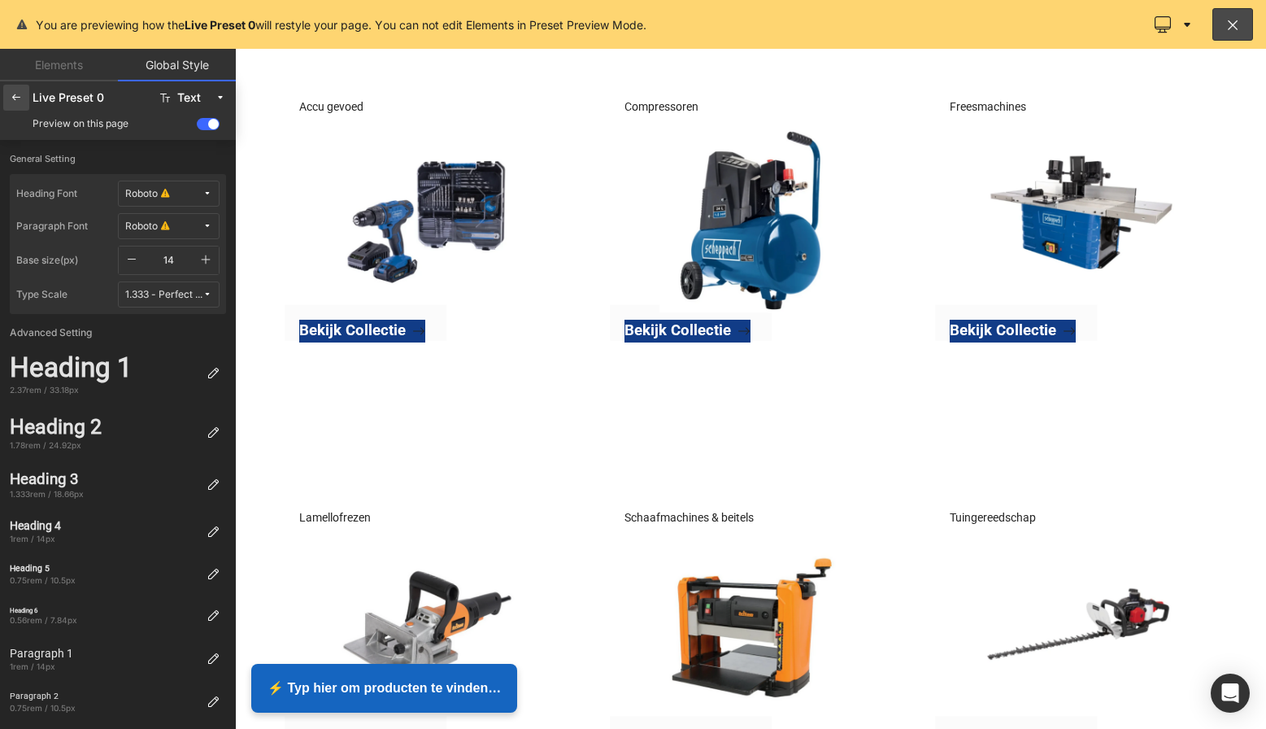
click at [17, 102] on icon at bounding box center [16, 97] width 13 height 13
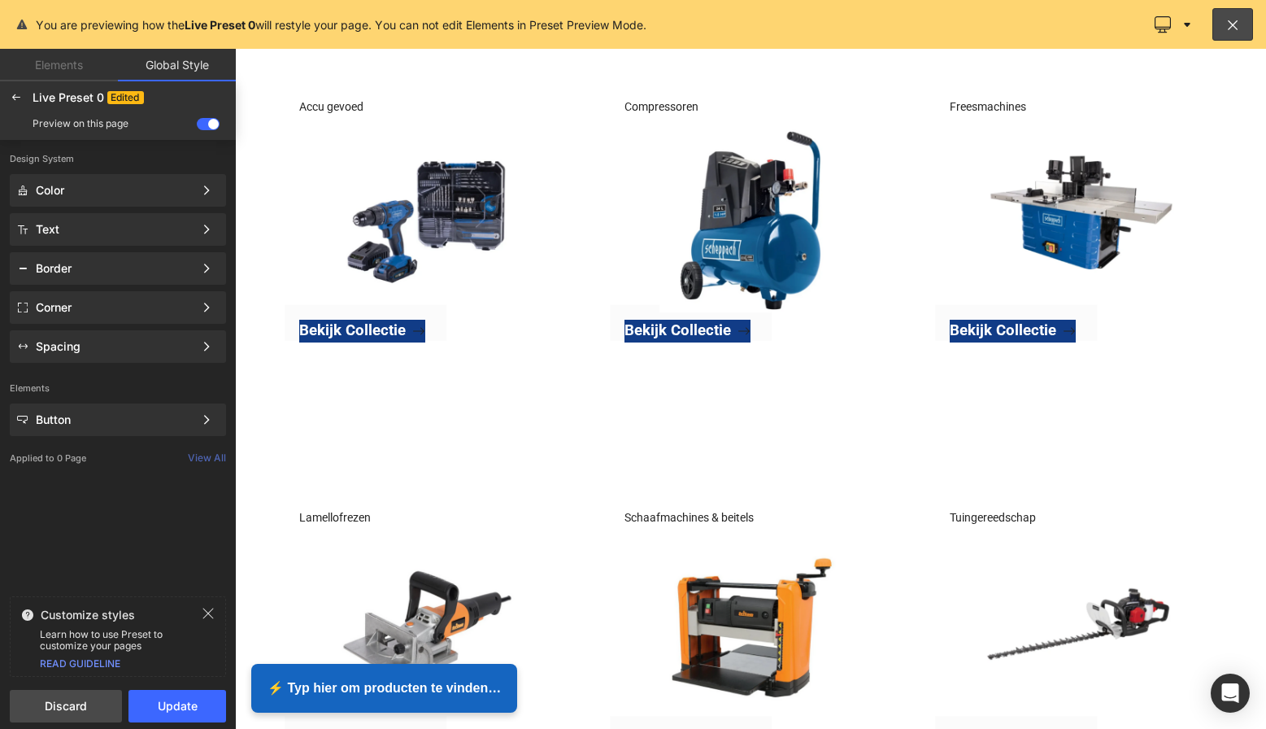
click at [69, 702] on span "Discard" at bounding box center [66, 705] width 93 height 13
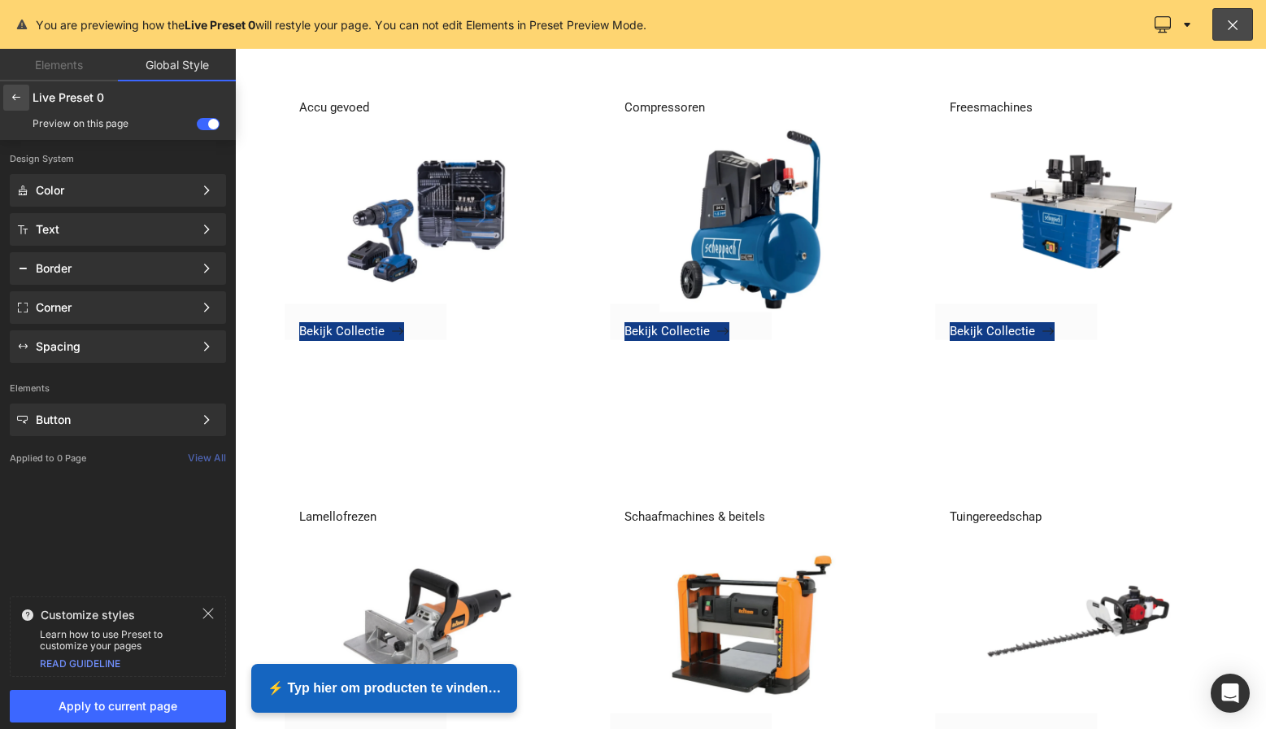
click at [13, 99] on icon at bounding box center [16, 97] width 13 height 13
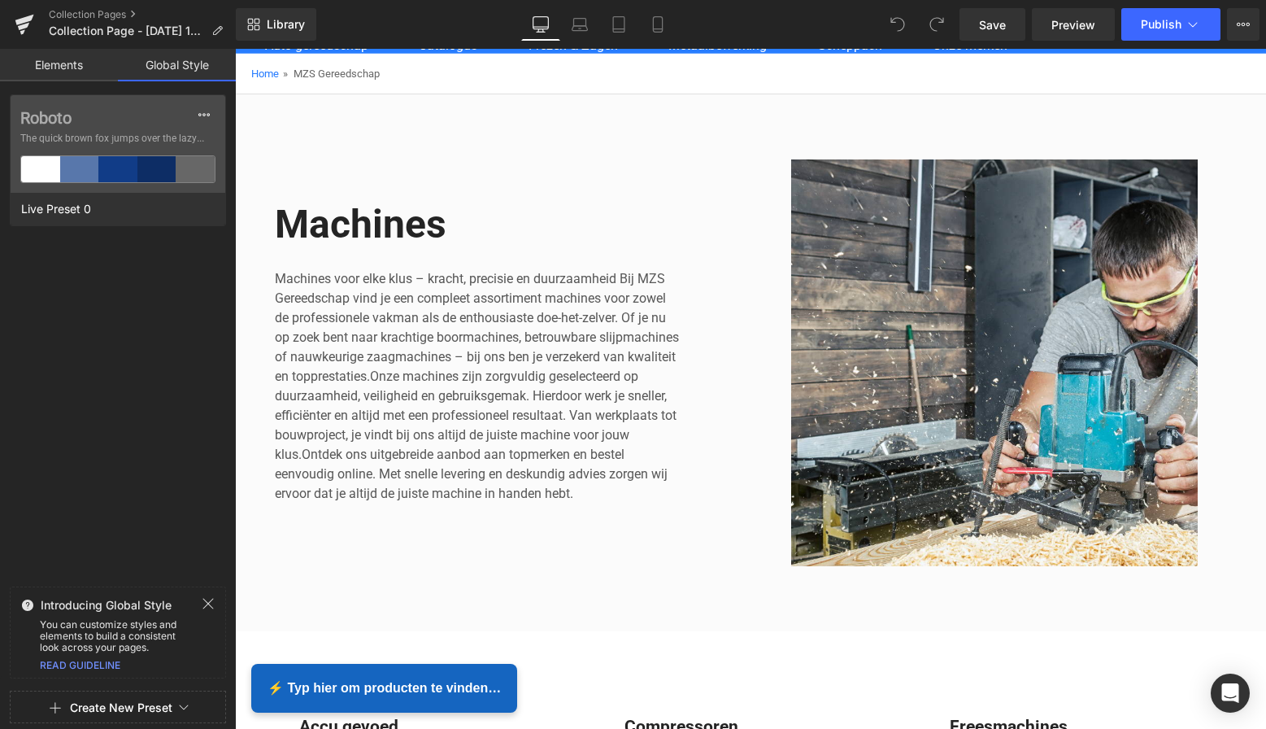
scroll to position [109, 0]
click at [198, 108] on icon at bounding box center [204, 114] width 13 height 13
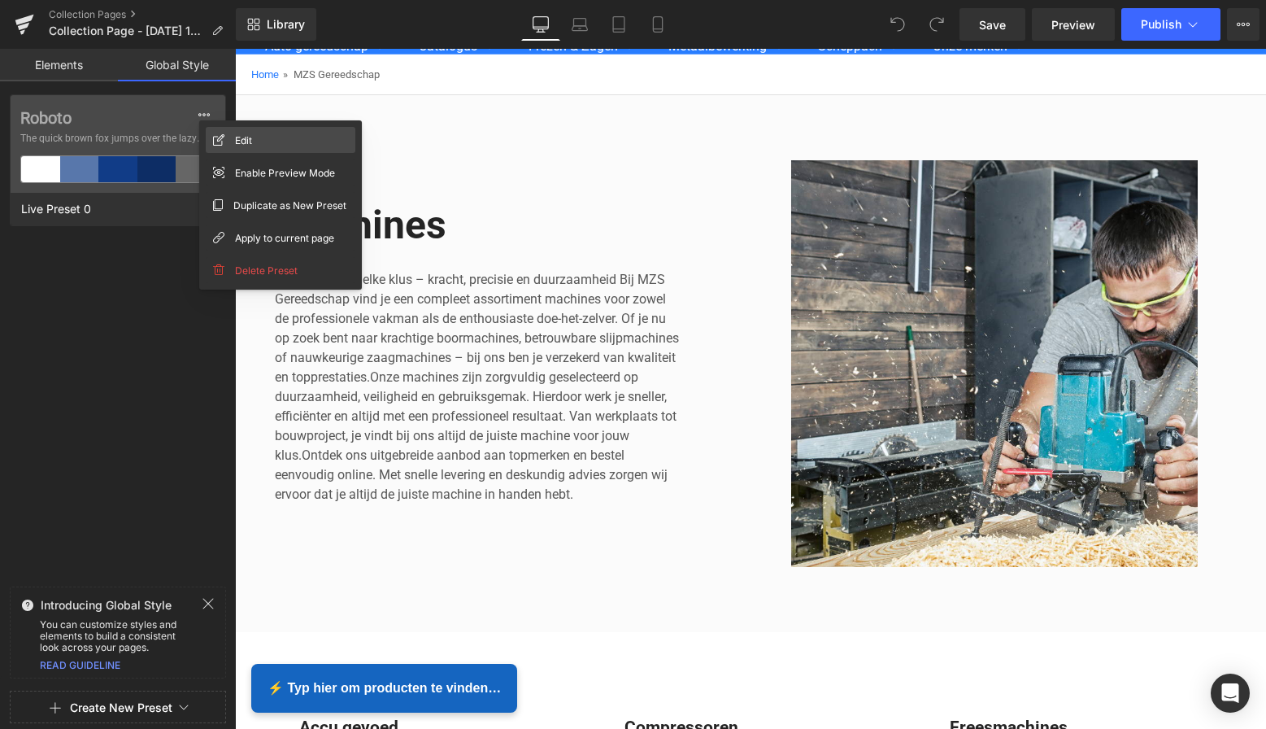
click at [246, 141] on span "Edit" at bounding box center [243, 140] width 17 height 17
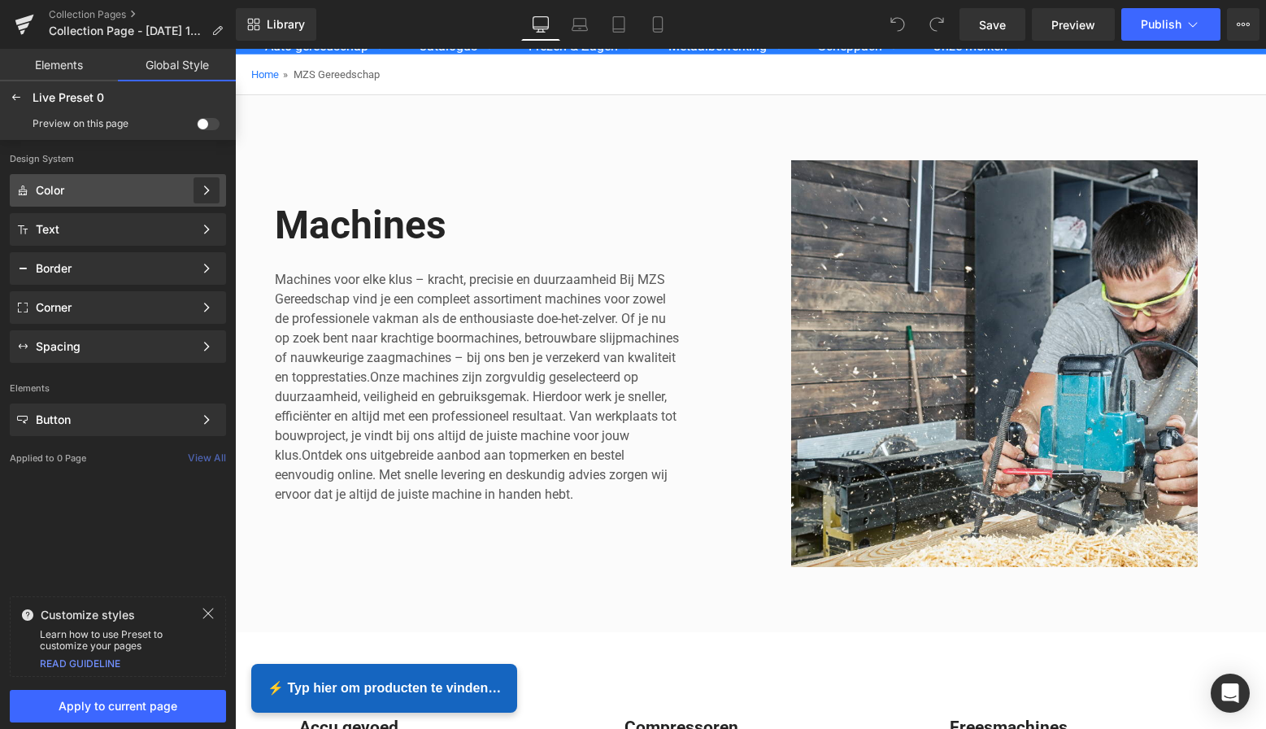
click at [203, 189] on icon at bounding box center [206, 190] width 11 height 11
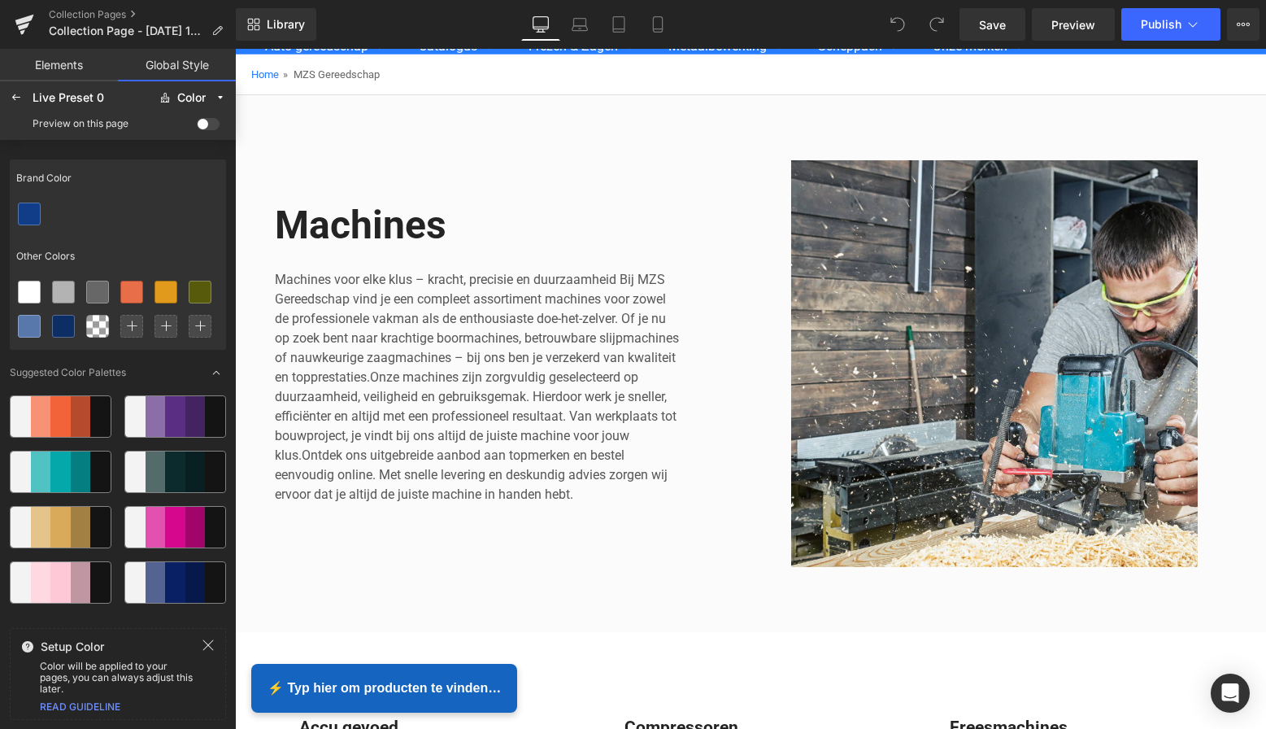
click at [202, 127] on span at bounding box center [208, 124] width 23 height 12
click at [197, 127] on input "checkbox" at bounding box center [197, 127] width 0 height 0
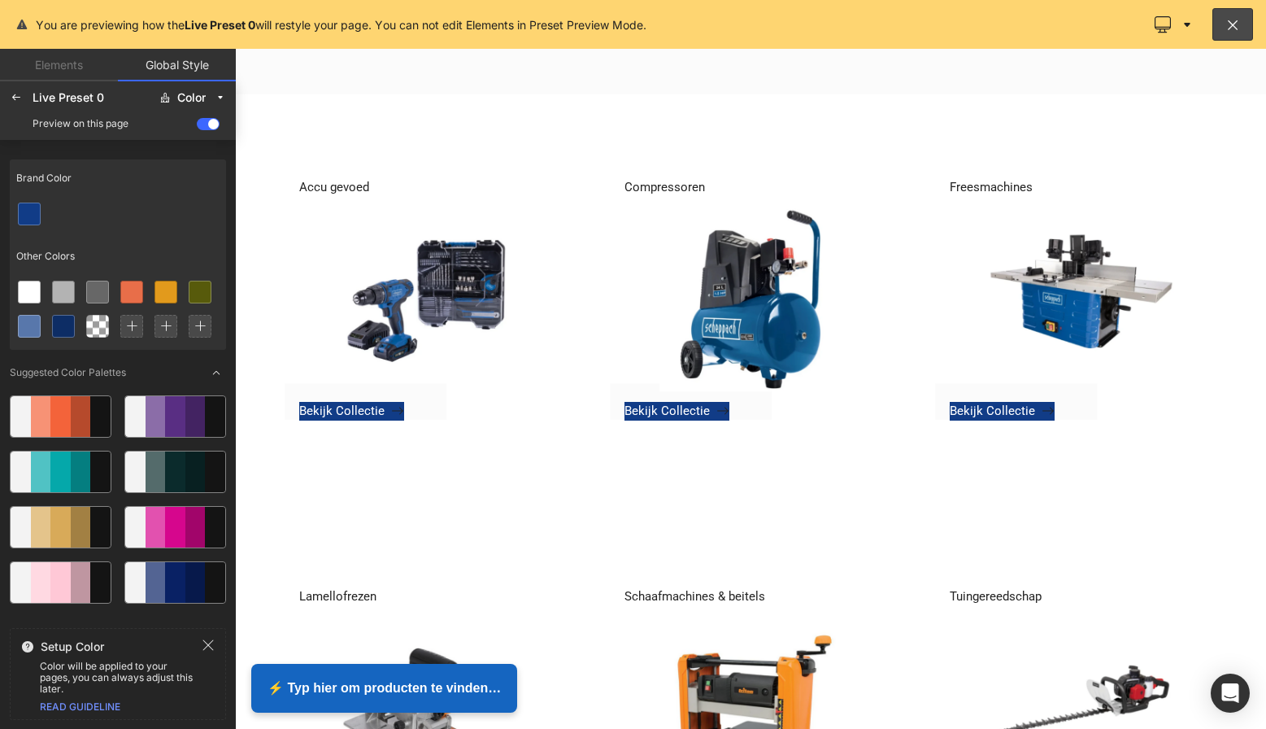
scroll to position [686, 0]
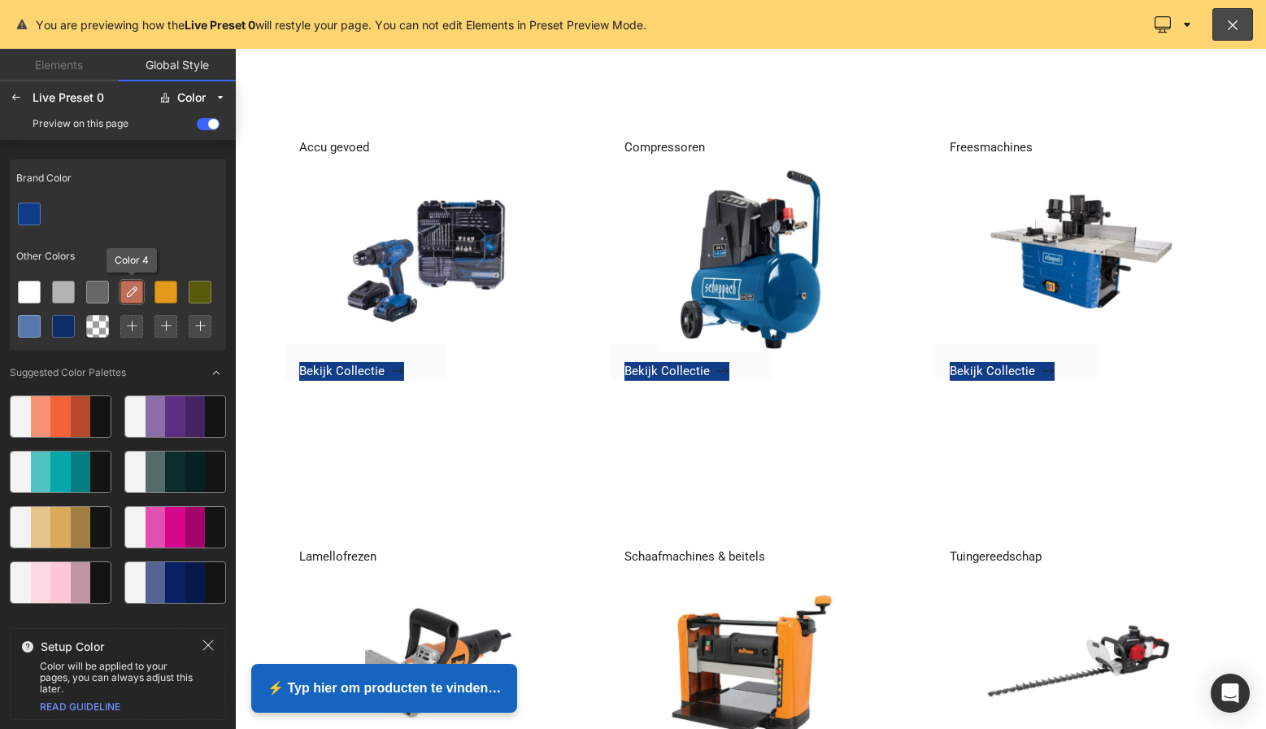
click at [133, 298] on div at bounding box center [131, 291] width 21 height 21
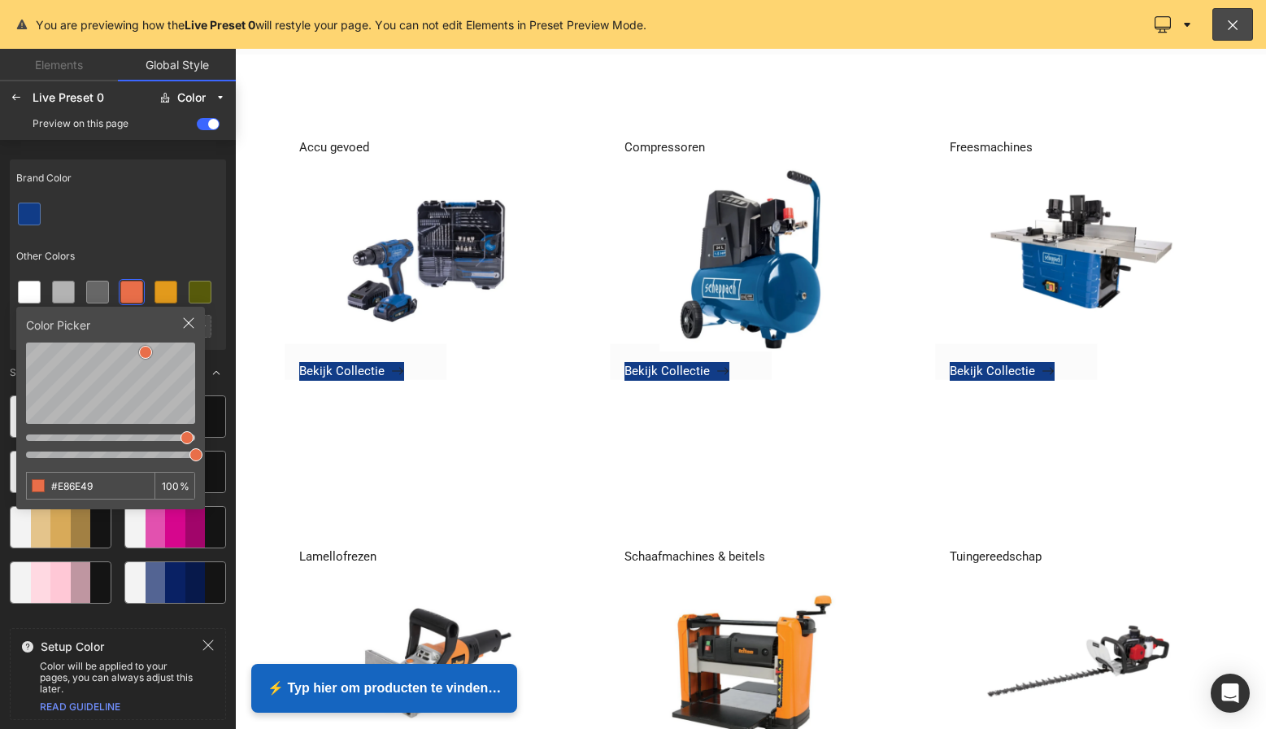
click at [224, 236] on div "Brand Color Other Colors" at bounding box center [118, 254] width 216 height 190
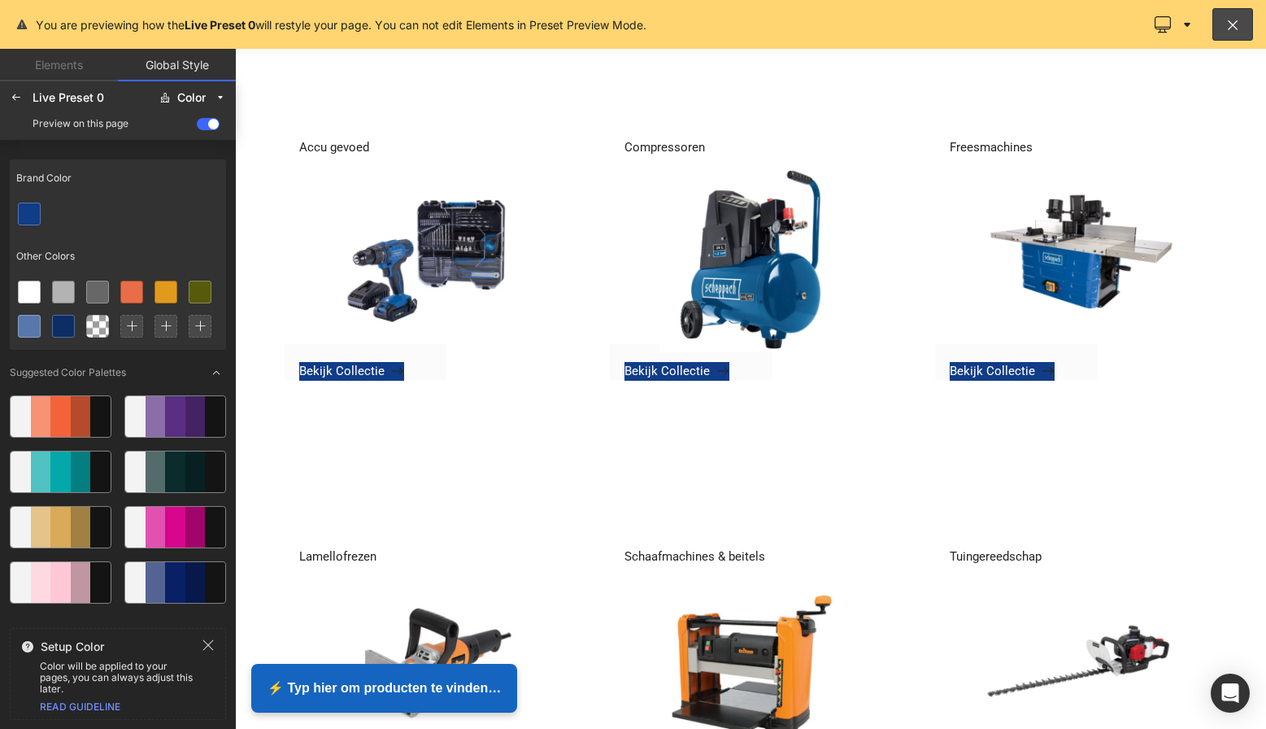
click at [229, 239] on div "Brand Color Other Colors Suggested Color Palettes Setup Color Color will be app…" at bounding box center [118, 433] width 236 height 586
click at [96, 294] on icon at bounding box center [97, 291] width 13 height 13
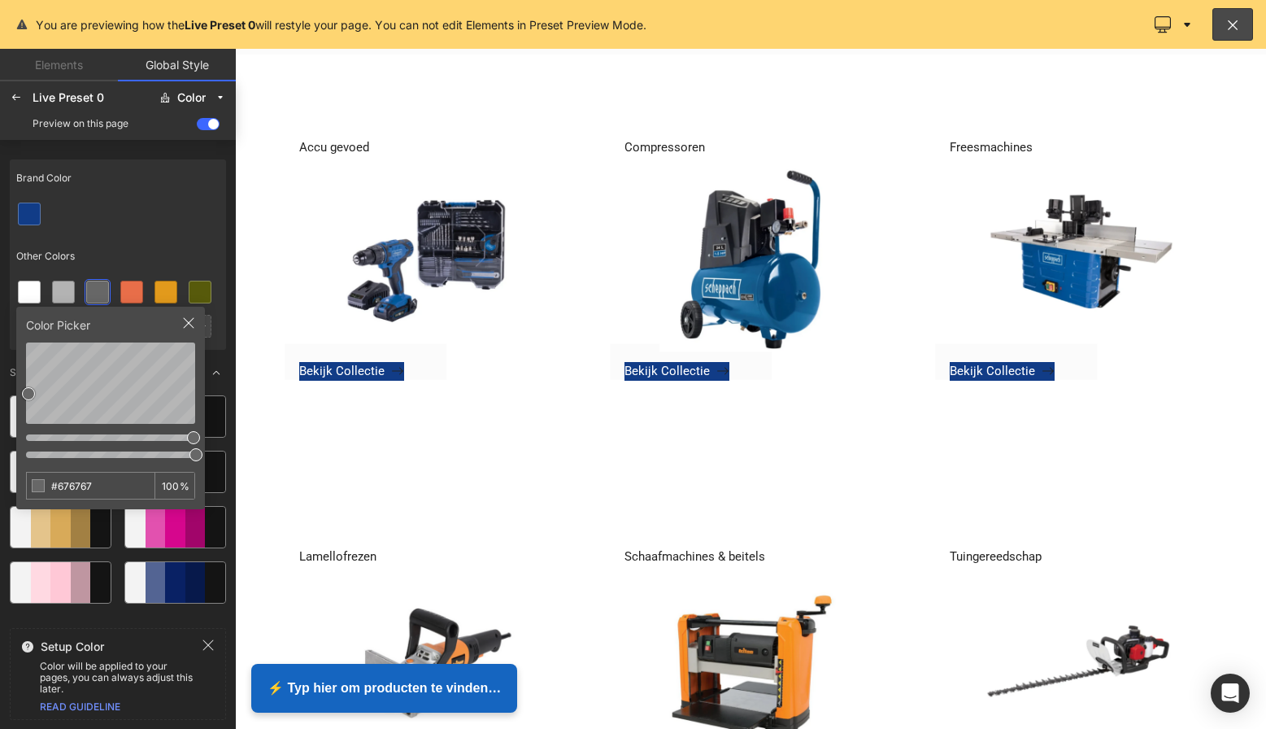
click at [182, 250] on div "Other Colors" at bounding box center [118, 255] width 216 height 37
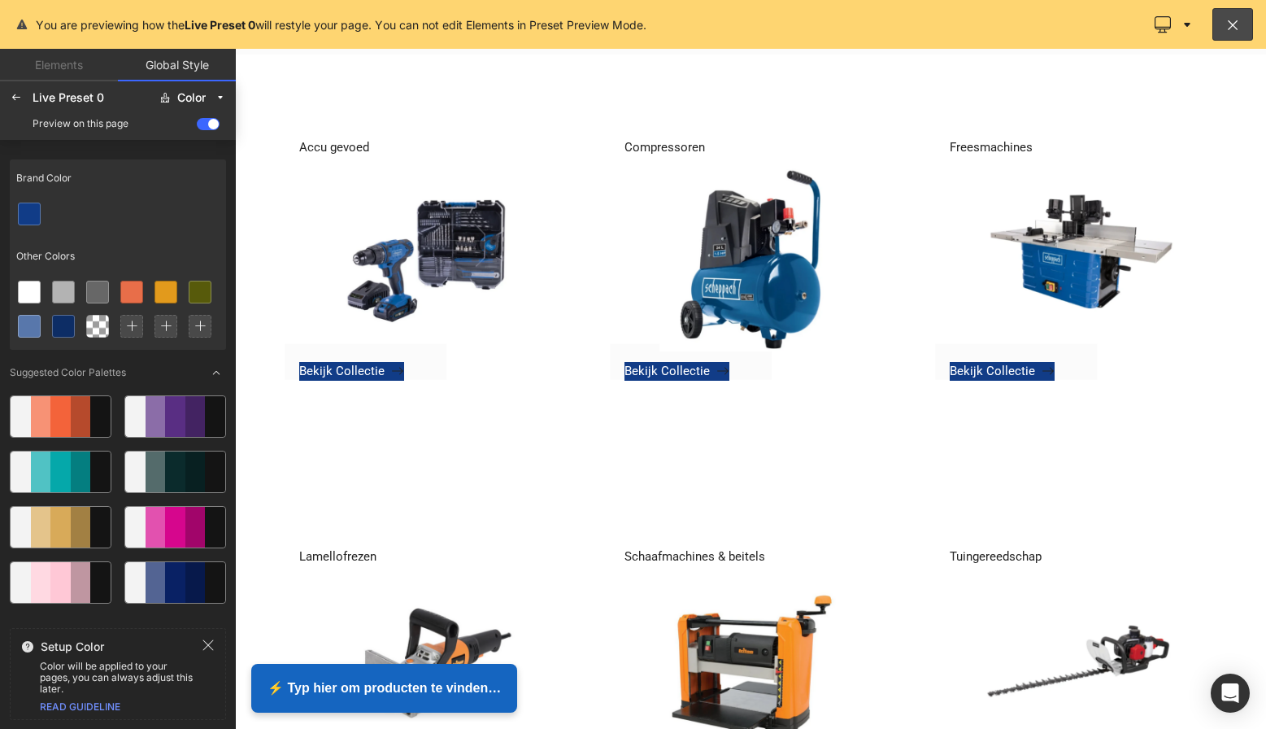
click at [212, 126] on span at bounding box center [208, 124] width 23 height 12
click at [197, 127] on input "checkbox" at bounding box center [197, 127] width 0 height 0
